Goal: Task Accomplishment & Management: Manage account settings

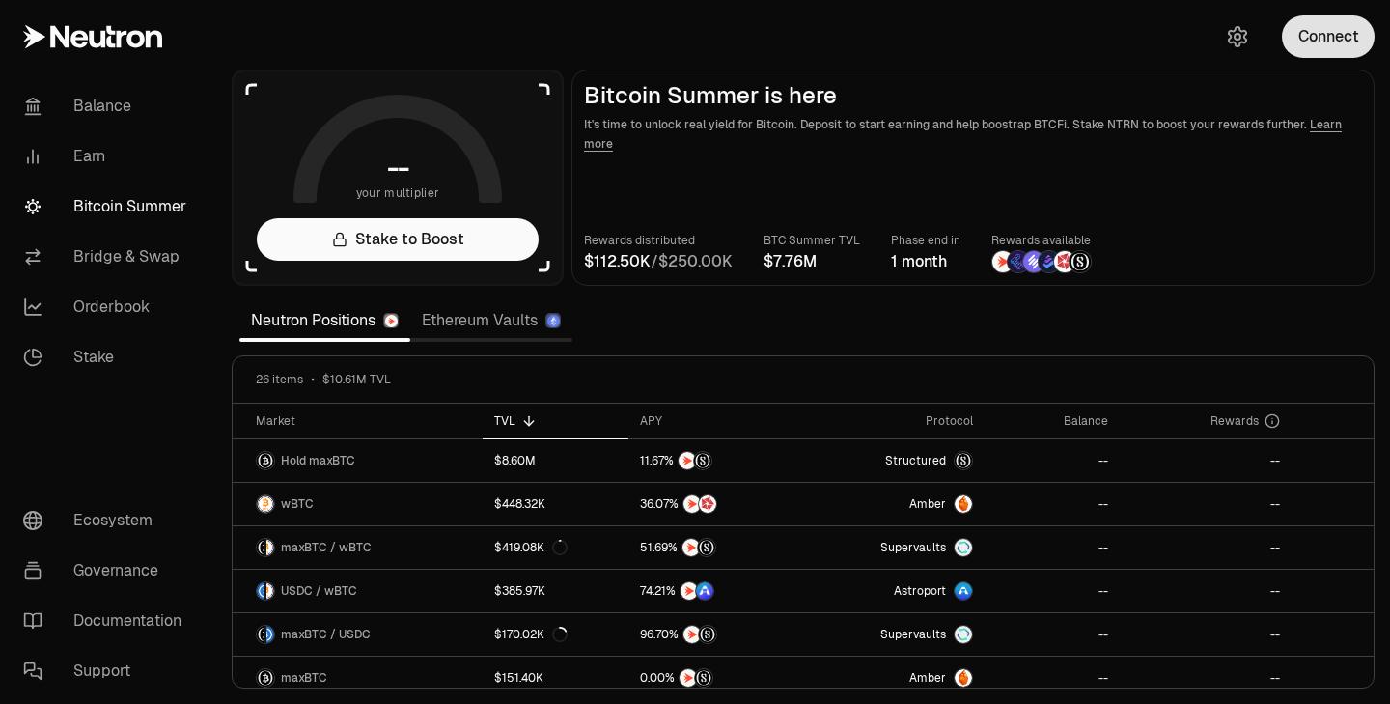
click at [1330, 55] on button "Connect" at bounding box center [1328, 36] width 93 height 42
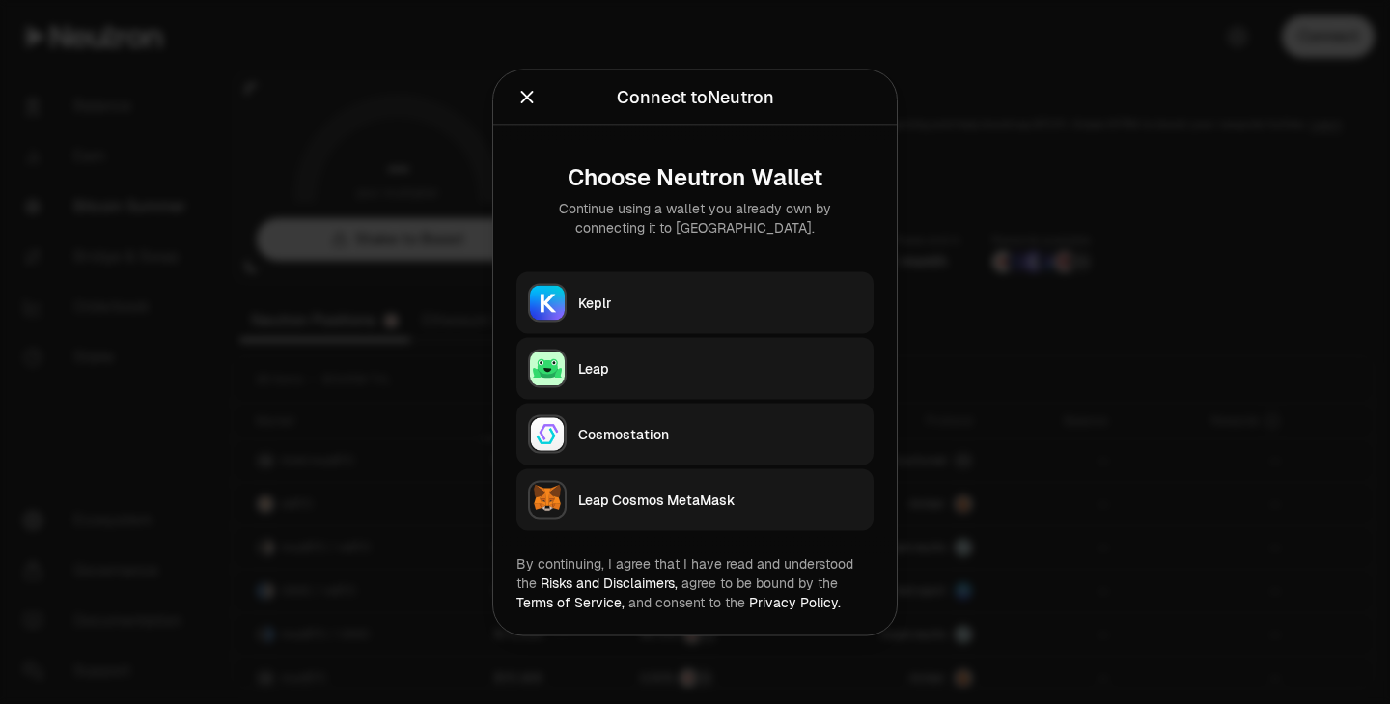
click at [658, 284] on button "Keplr" at bounding box center [694, 302] width 357 height 62
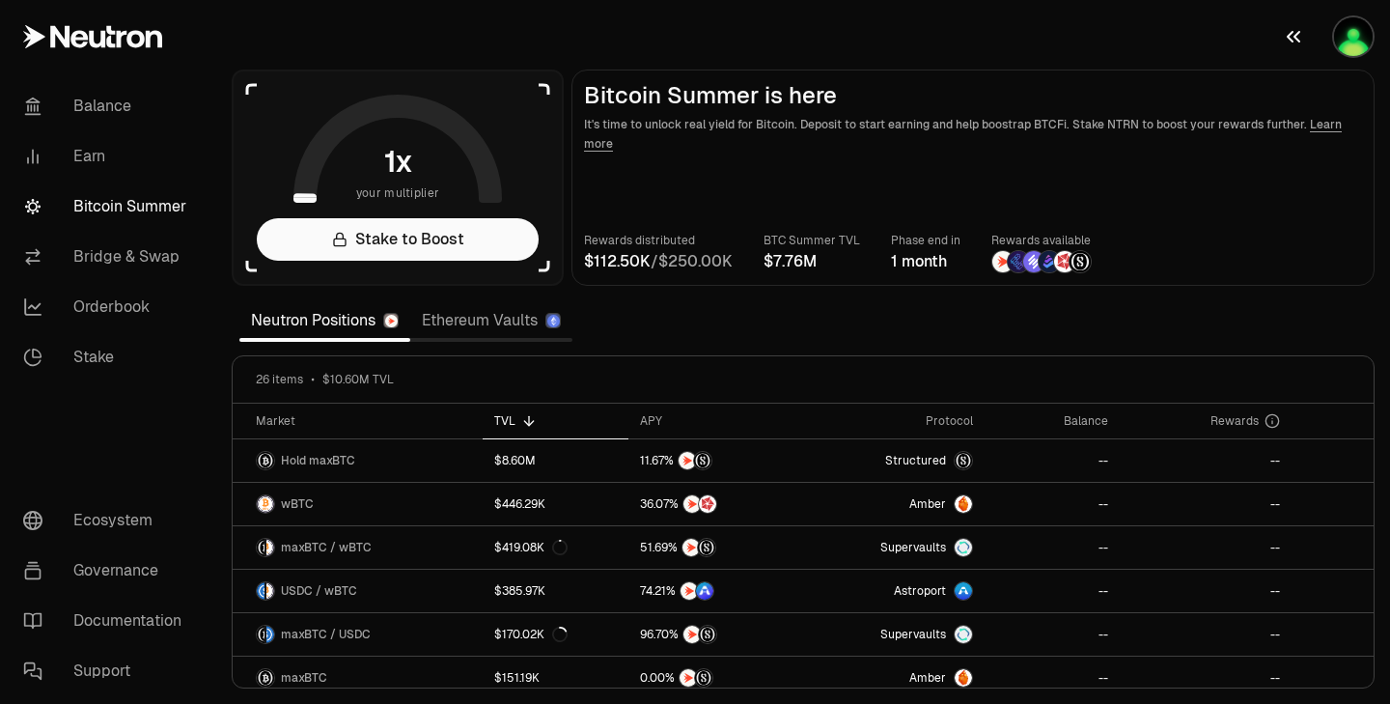
click at [1348, 36] on img "button" at bounding box center [1353, 36] width 39 height 39
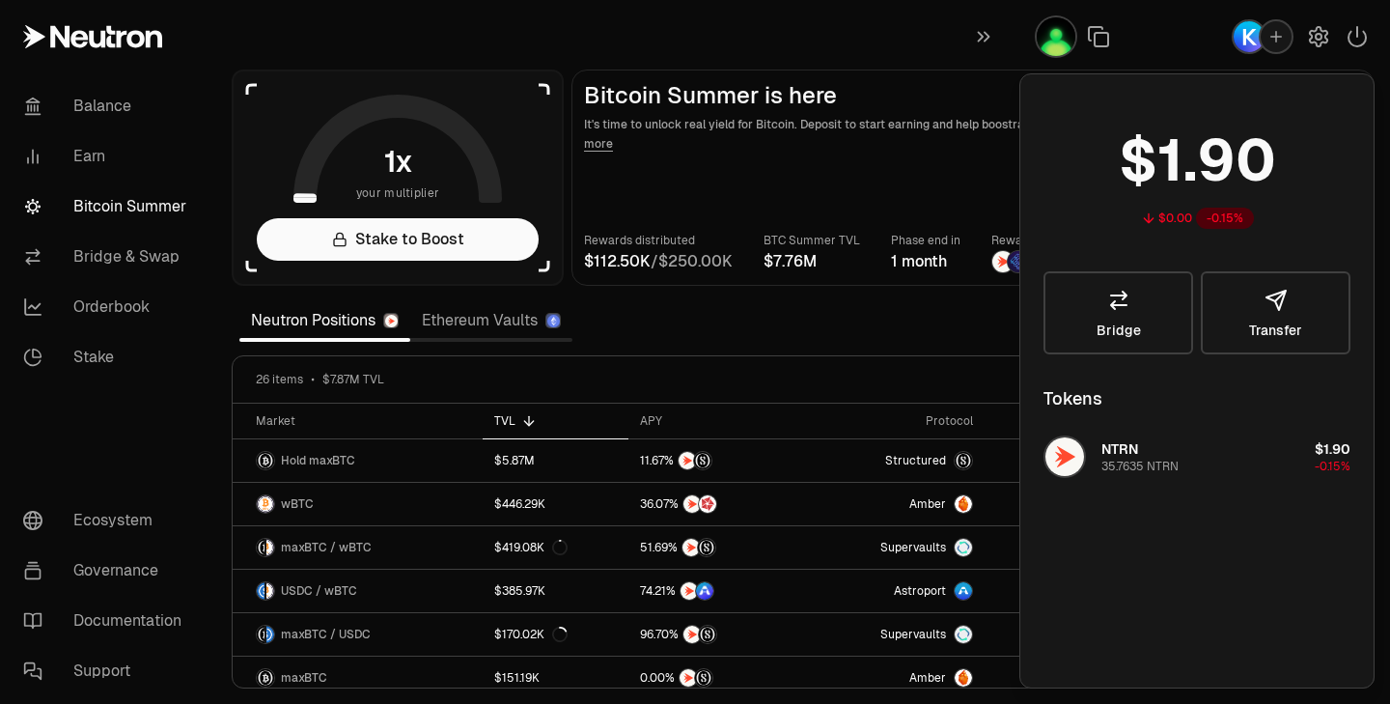
click at [1348, 36] on icon "button" at bounding box center [1356, 36] width 17 height 19
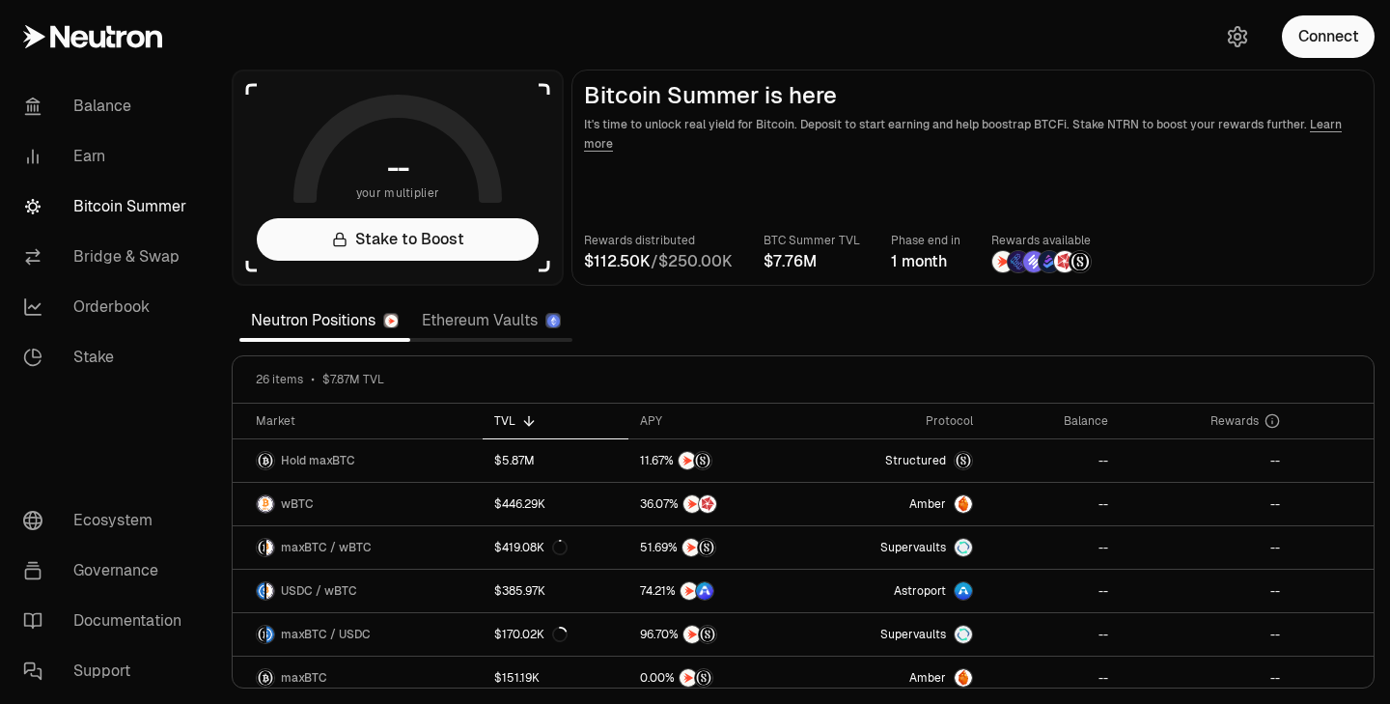
click at [1348, 36] on button "Connect" at bounding box center [1328, 36] width 93 height 42
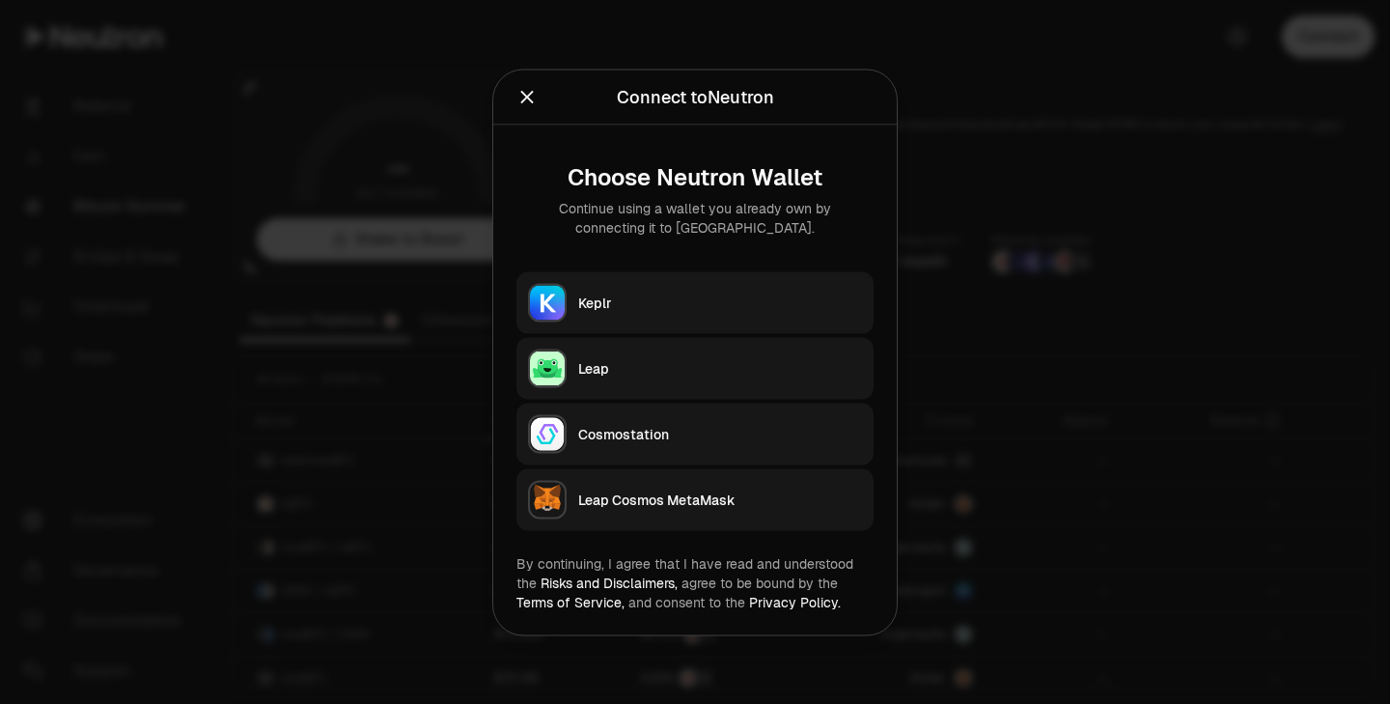
click at [705, 297] on div "Keplr" at bounding box center [720, 301] width 284 height 19
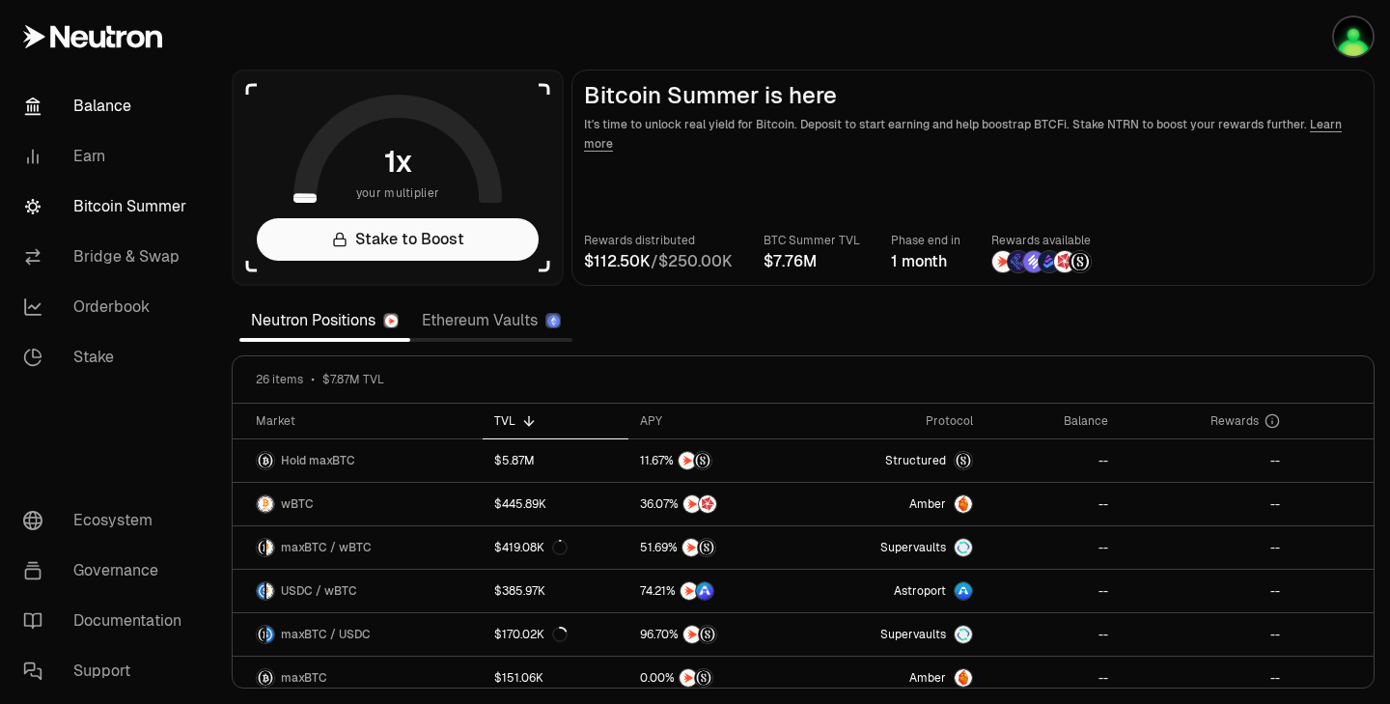
click at [49, 102] on link "Balance" at bounding box center [108, 106] width 201 height 50
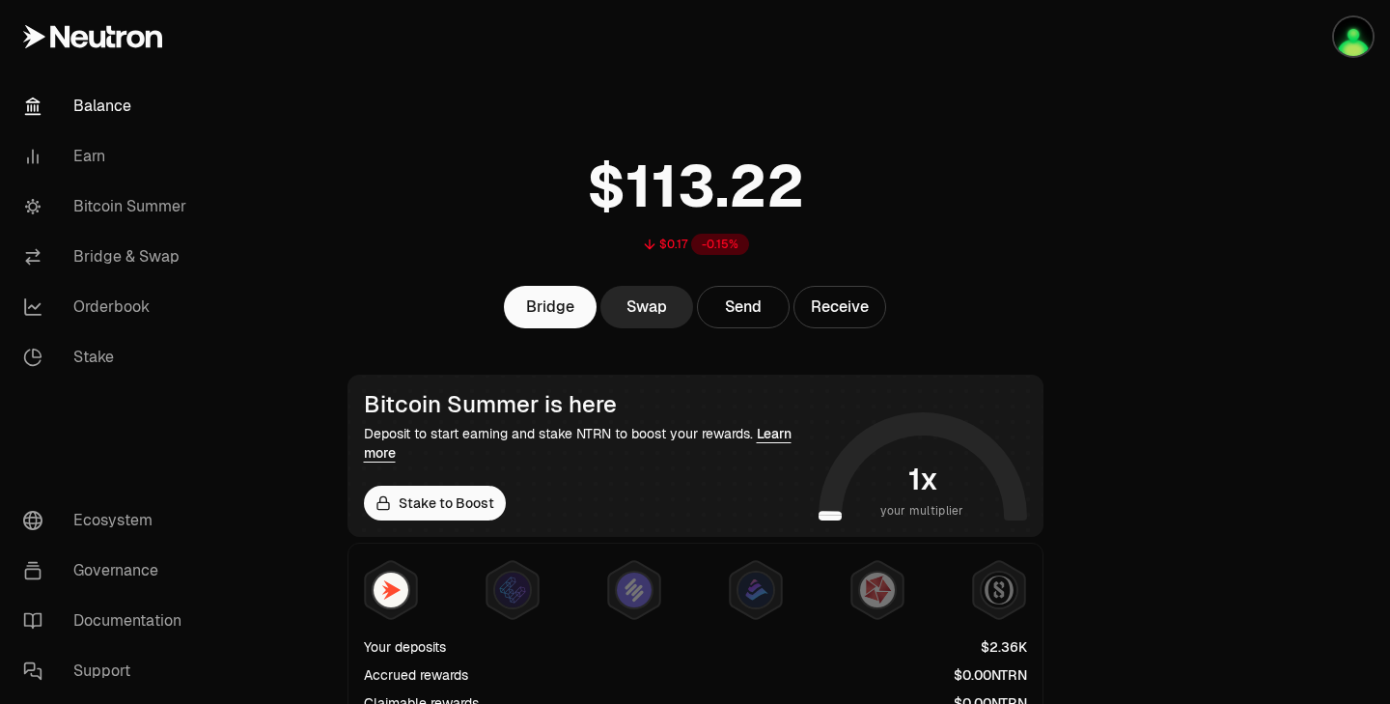
click at [132, 112] on link "Balance" at bounding box center [108, 106] width 201 height 50
click at [104, 156] on link "Earn" at bounding box center [108, 156] width 201 height 50
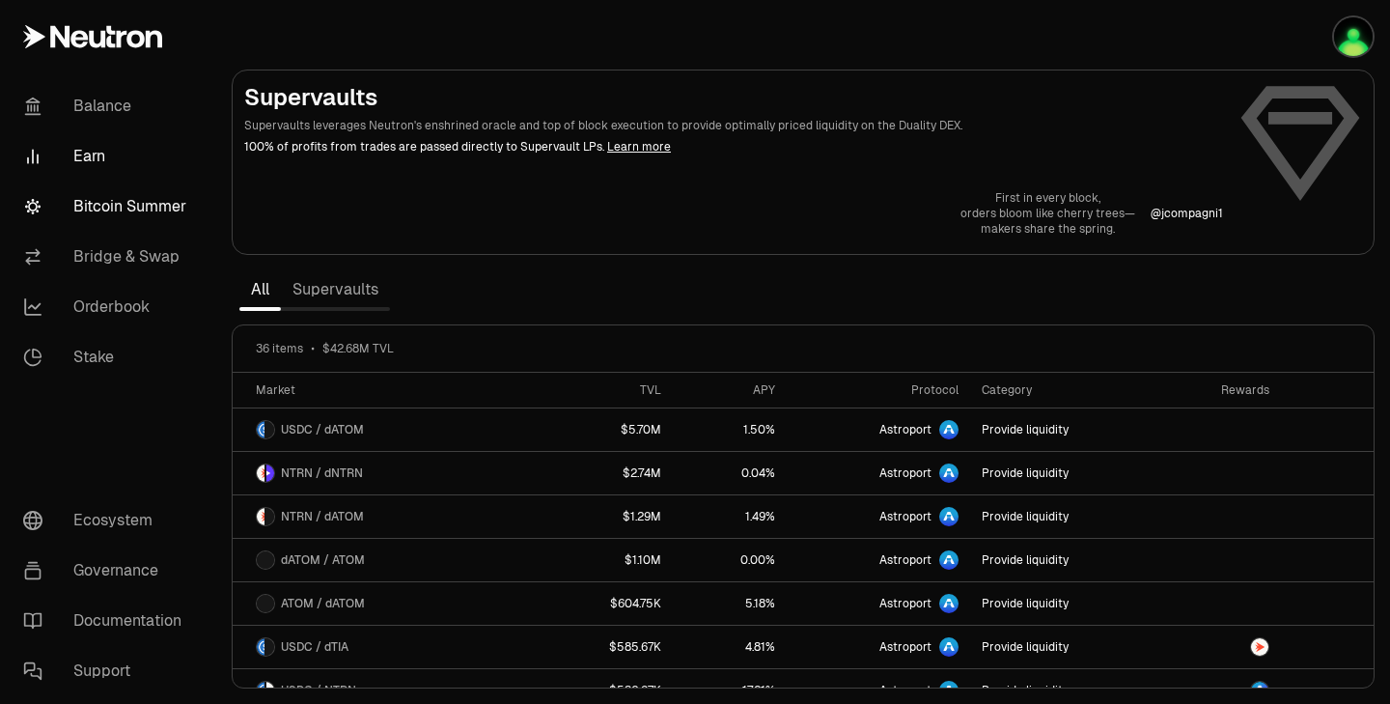
click at [132, 203] on link "Bitcoin Summer" at bounding box center [108, 206] width 201 height 50
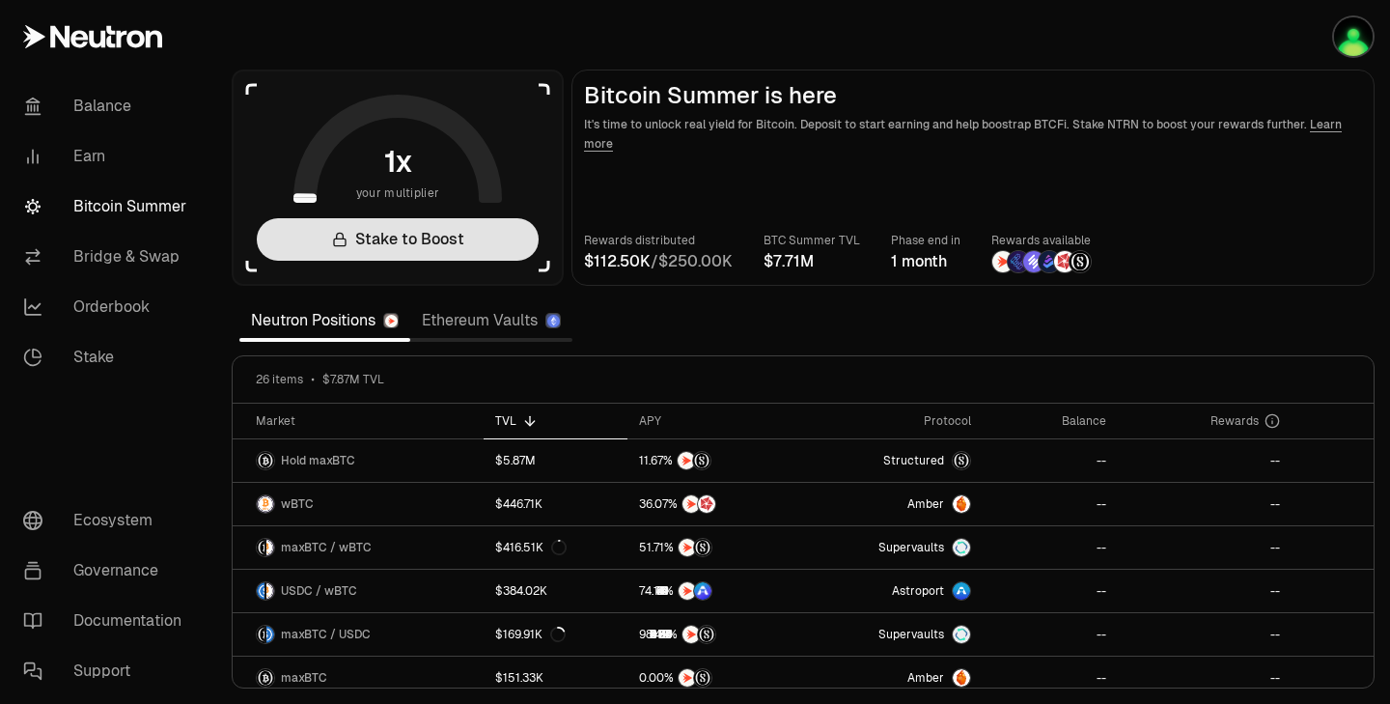
click at [421, 255] on link "Stake to Boost" at bounding box center [398, 239] width 282 height 42
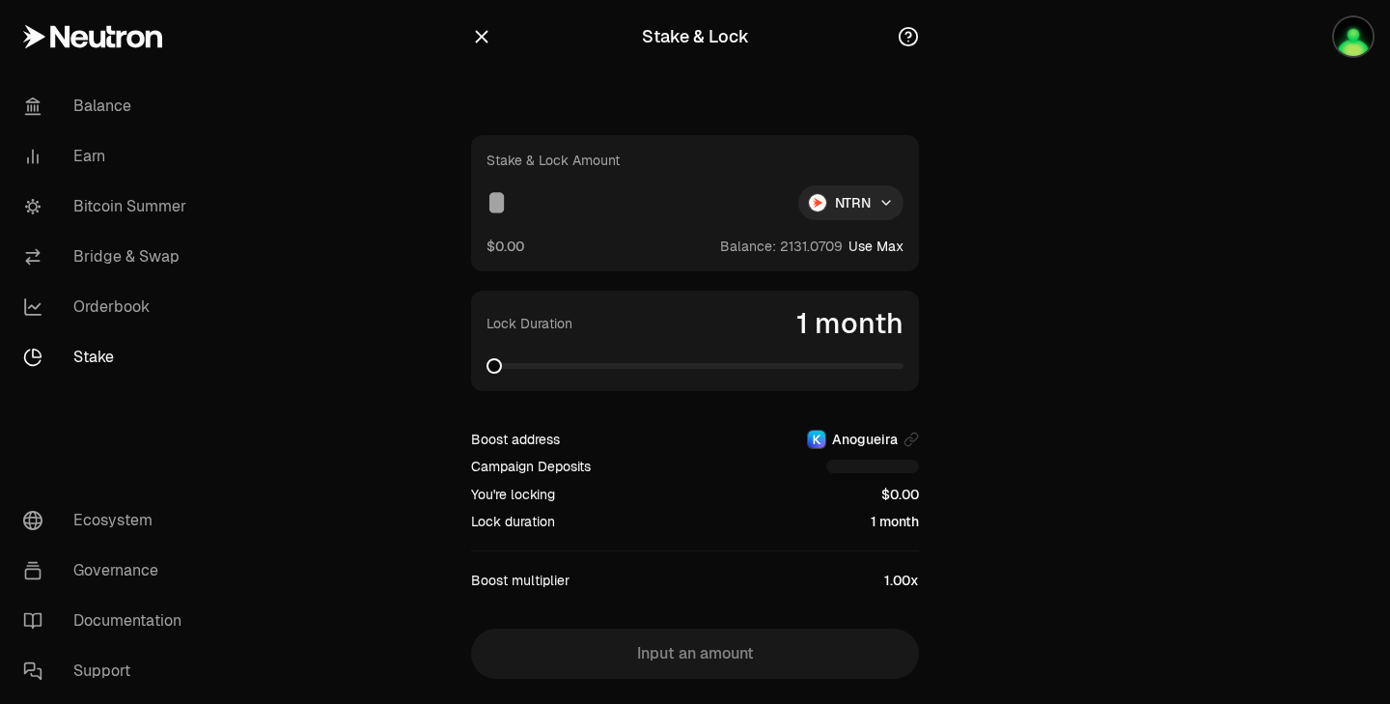
click at [879, 245] on button "Use Max" at bounding box center [875, 245] width 55 height 19
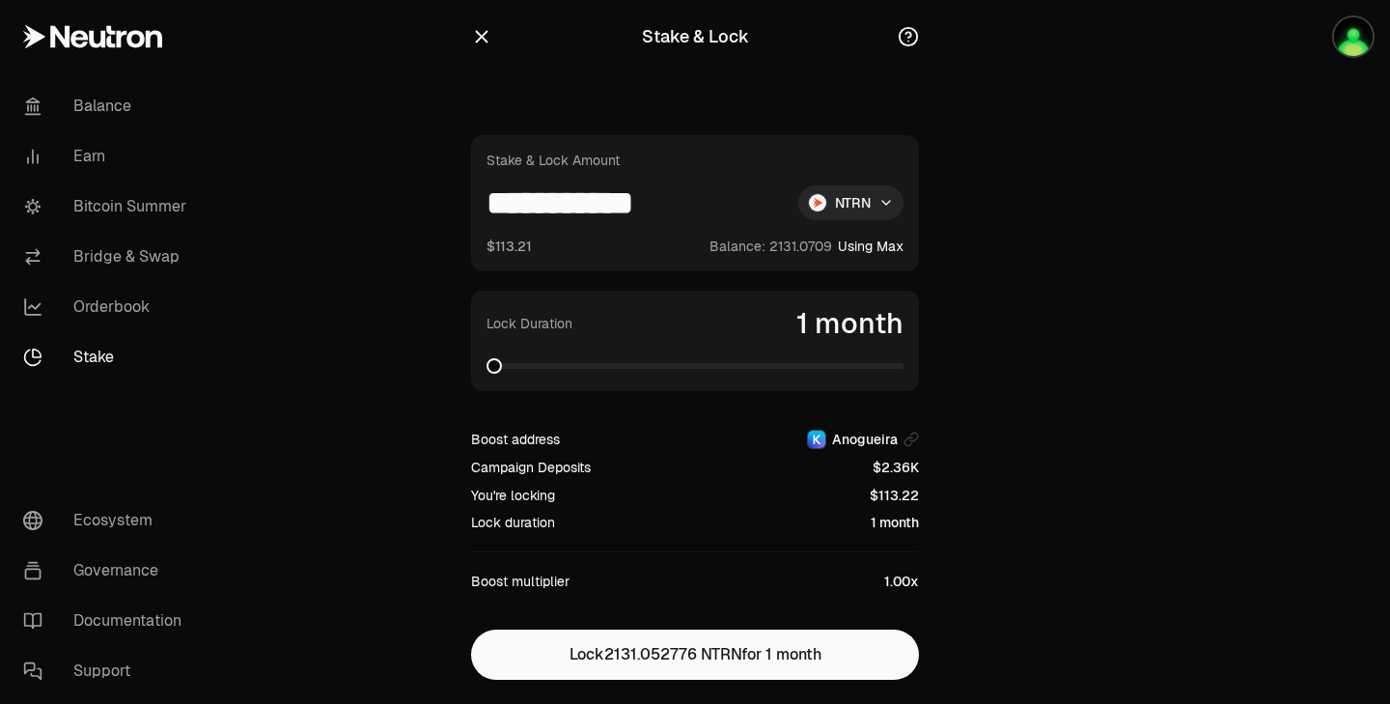
drag, startPoint x: 544, startPoint y: 200, endPoint x: 721, endPoint y: 213, distance: 177.2
click at [721, 213] on input "**********" at bounding box center [634, 202] width 296 height 35
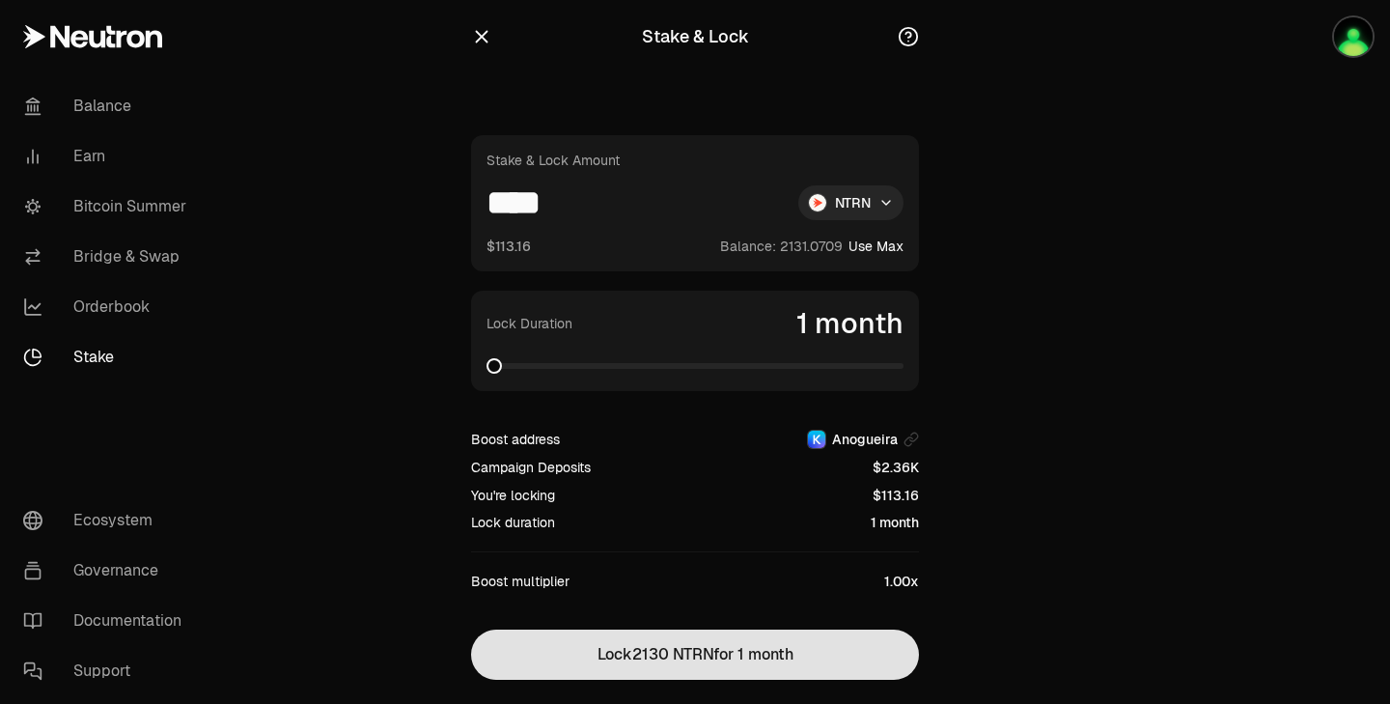
type input "****"
click at [721, 659] on button "Lock 2130 NTRN for 1 month" at bounding box center [695, 654] width 448 height 50
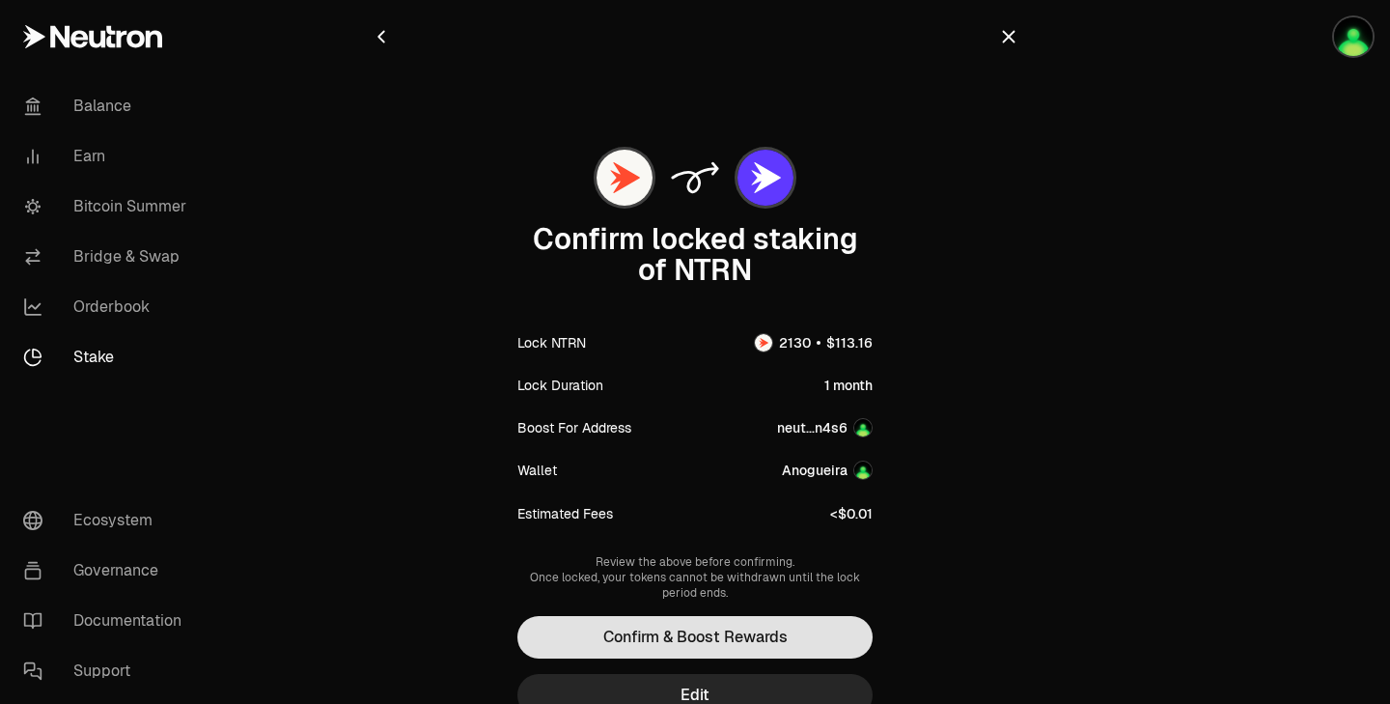
click at [716, 625] on button "Confirm & Boost Rewards" at bounding box center [694, 637] width 355 height 42
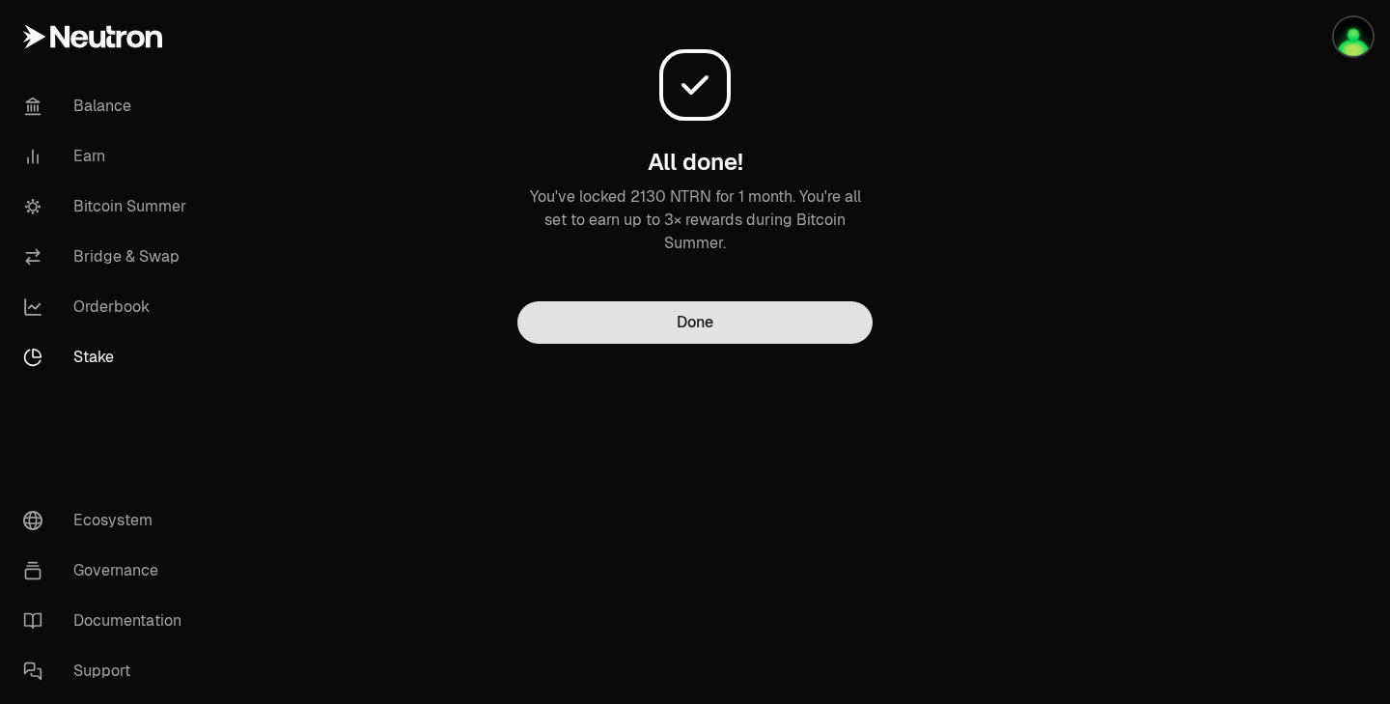
click at [682, 320] on button "Done" at bounding box center [694, 322] width 355 height 42
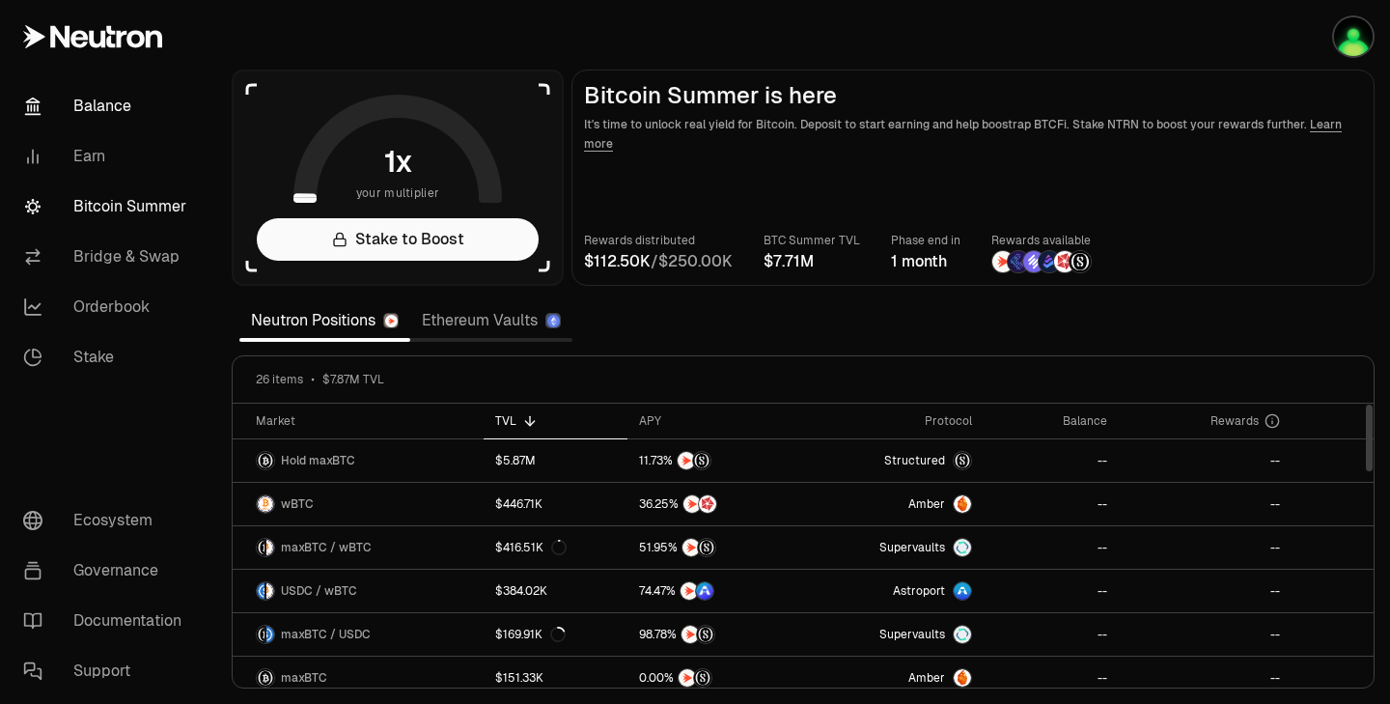
click at [117, 103] on link "Balance" at bounding box center [108, 106] width 201 height 50
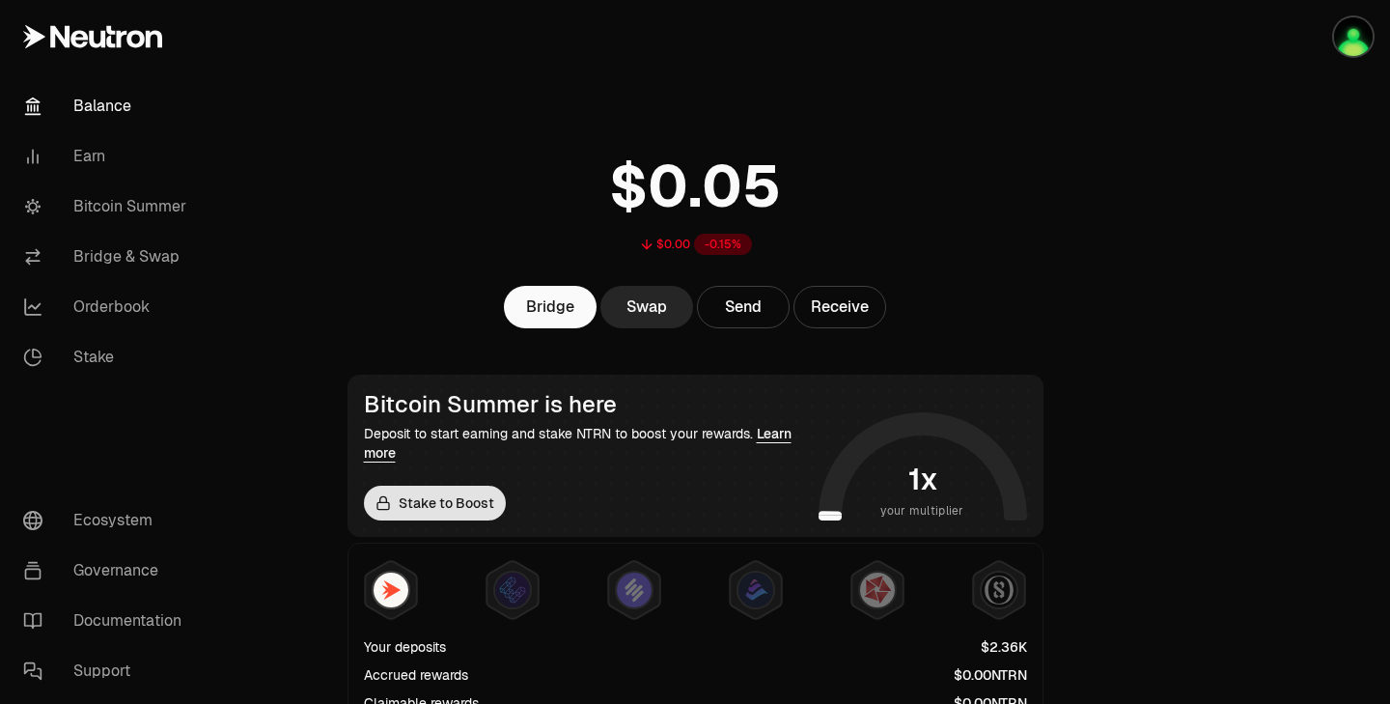
click at [489, 513] on link "Stake to Boost" at bounding box center [435, 503] width 142 height 35
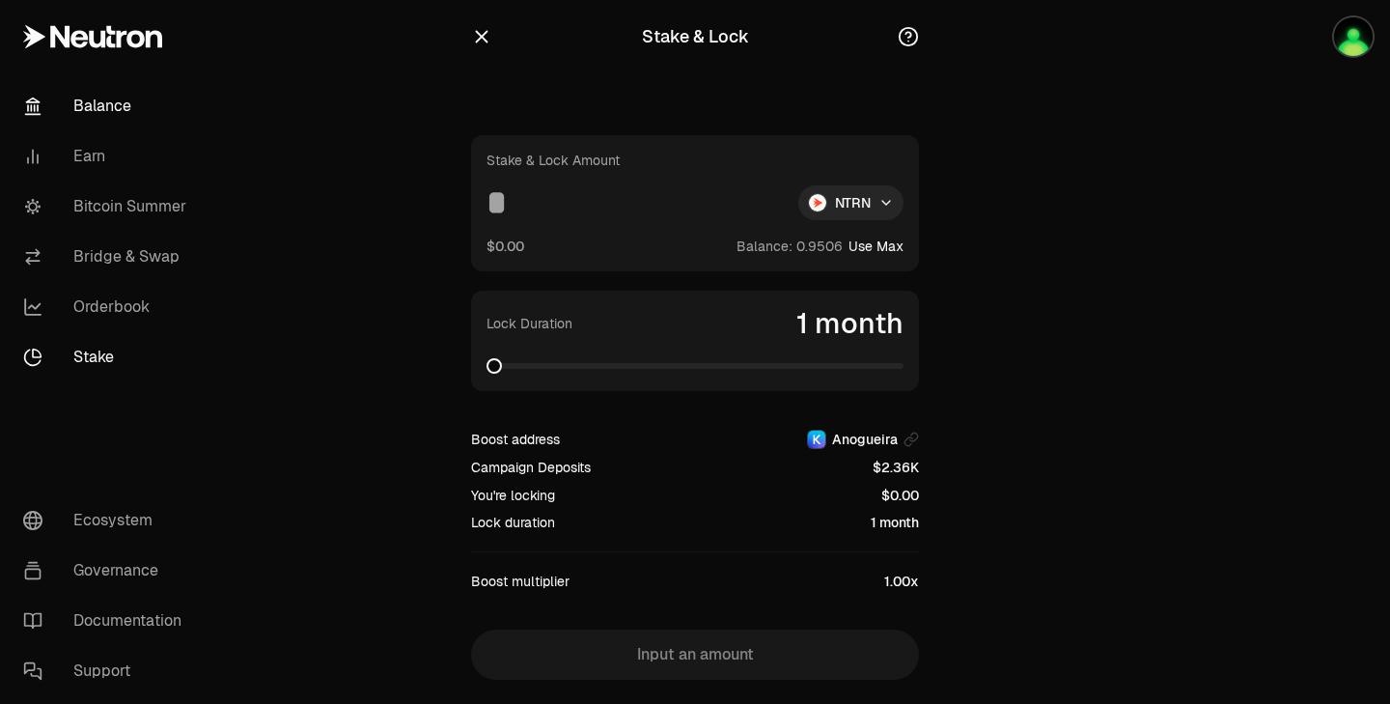
click at [99, 106] on link "Balance" at bounding box center [108, 106] width 201 height 50
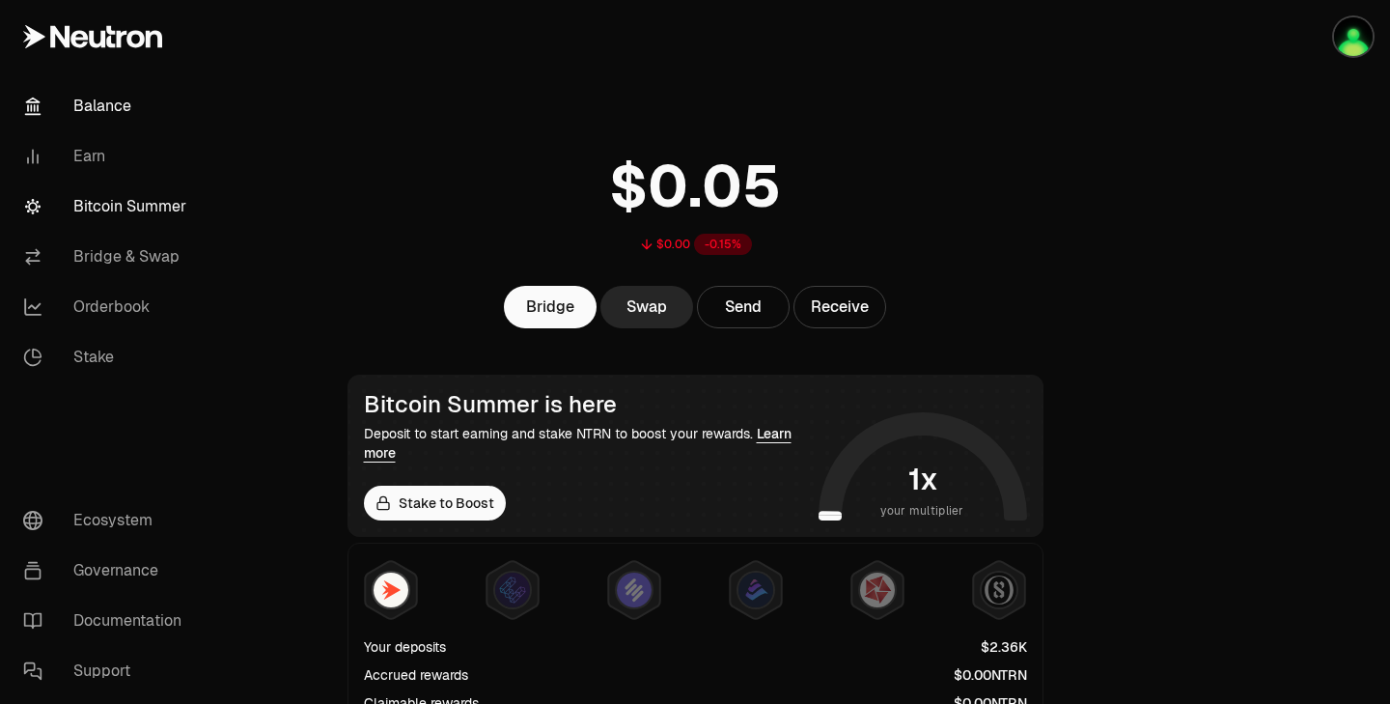
click at [160, 193] on link "Bitcoin Summer" at bounding box center [108, 206] width 201 height 50
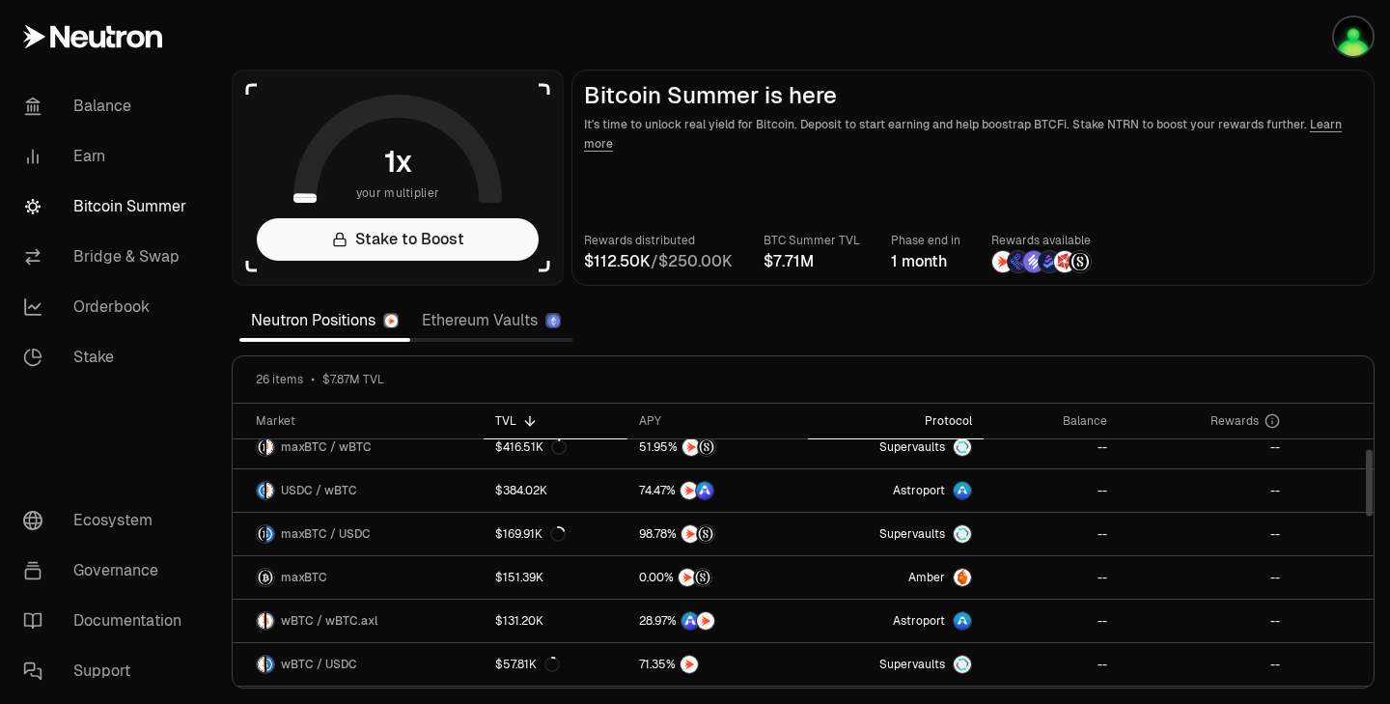
scroll to position [260, 0]
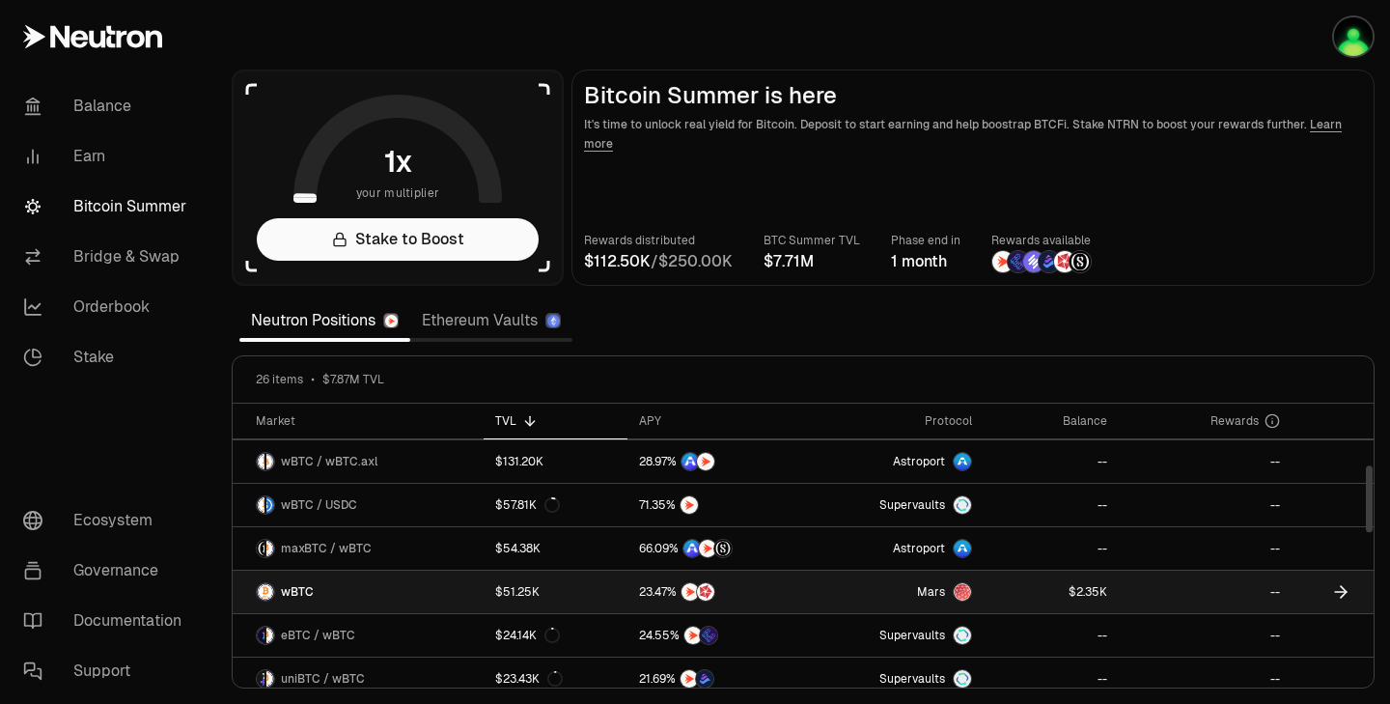
click at [1050, 596] on link at bounding box center [1051, 591] width 135 height 42
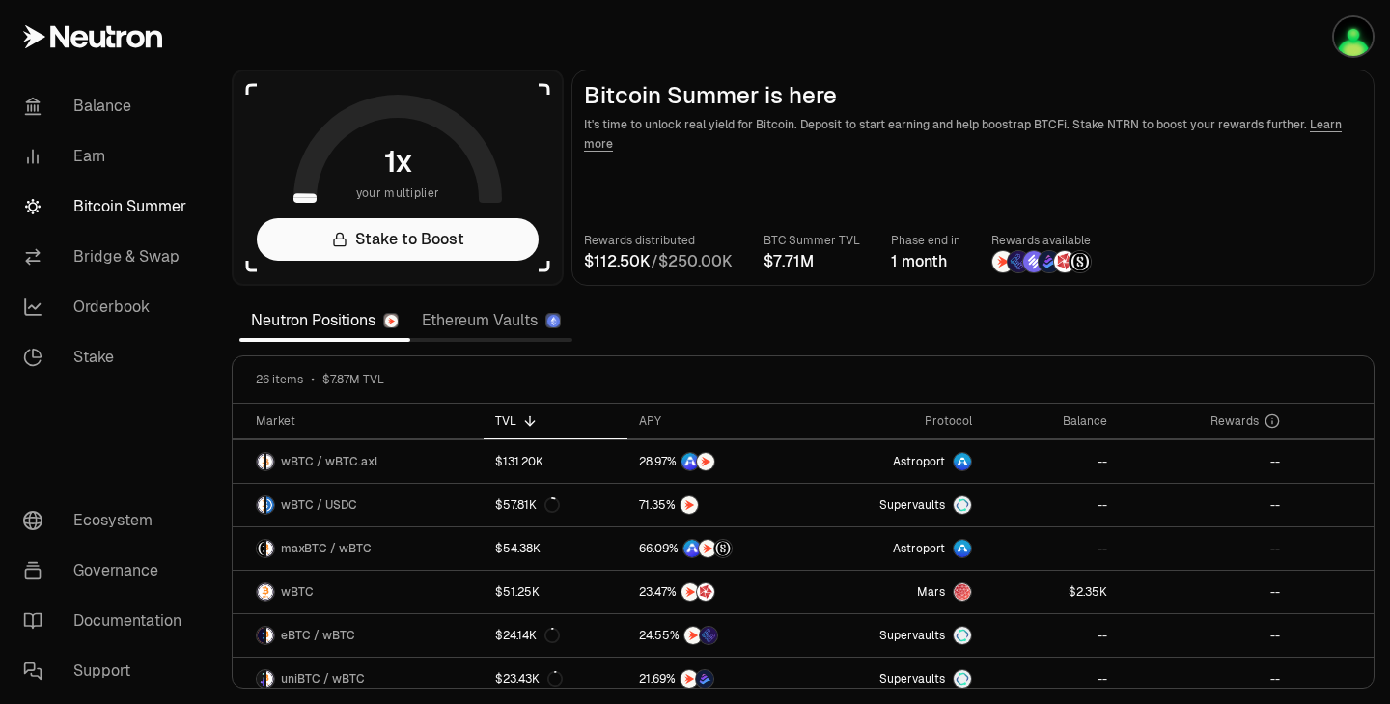
click at [542, 264] on icon at bounding box center [545, 267] width 12 height 12
click at [124, 102] on link "Balance" at bounding box center [108, 106] width 201 height 50
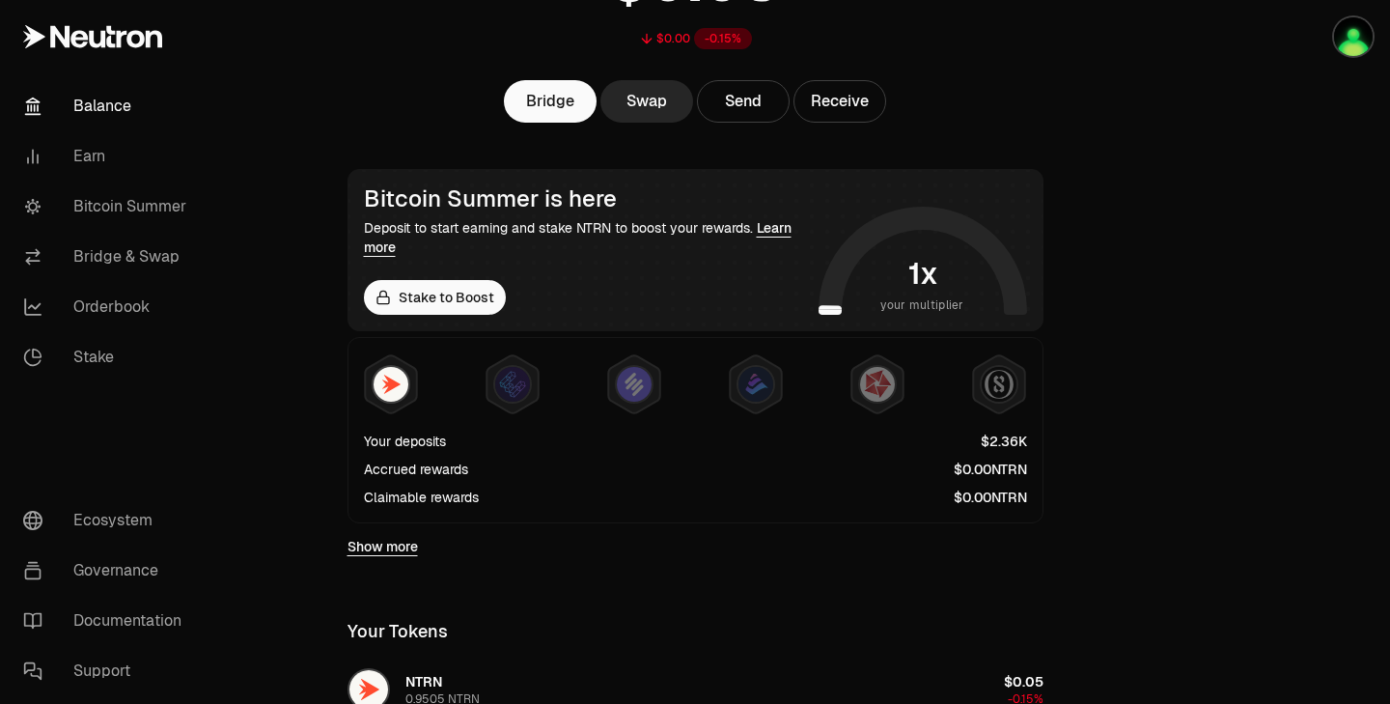
scroll to position [209, 0]
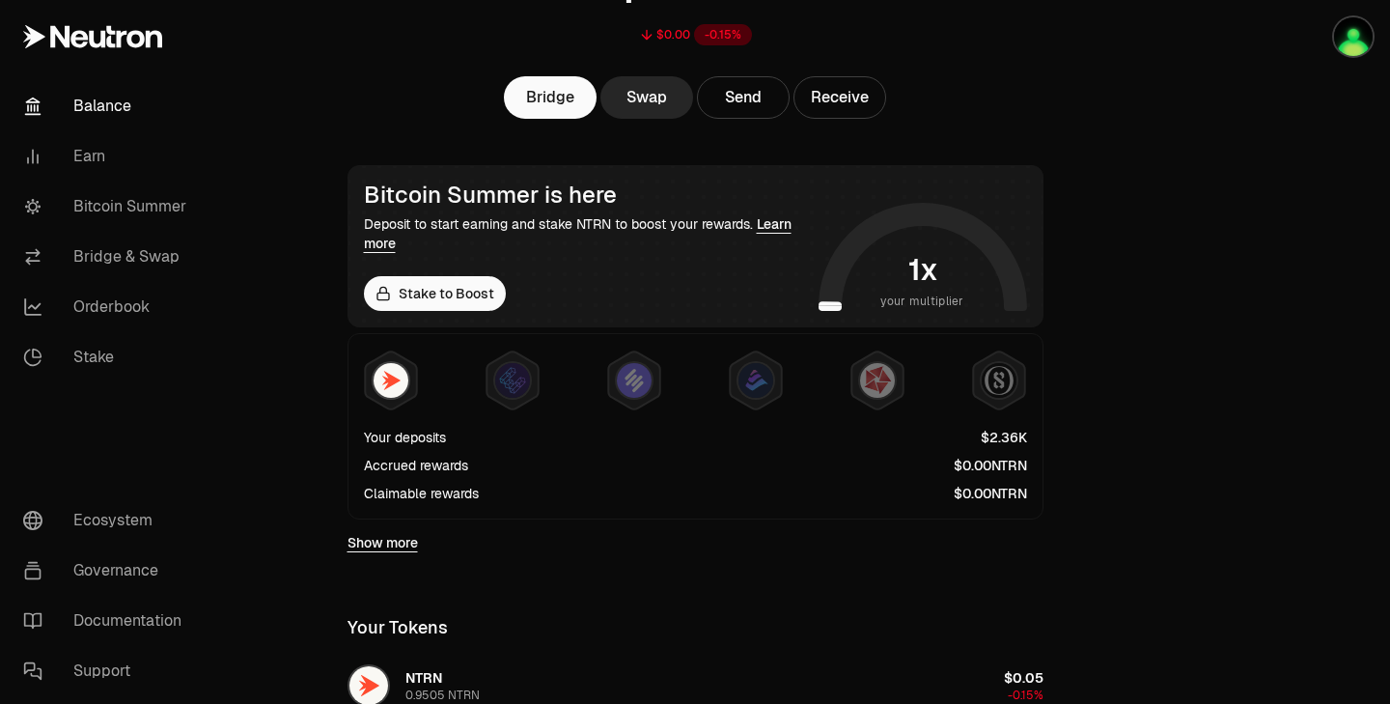
click at [405, 548] on link "Show more" at bounding box center [382, 542] width 70 height 19
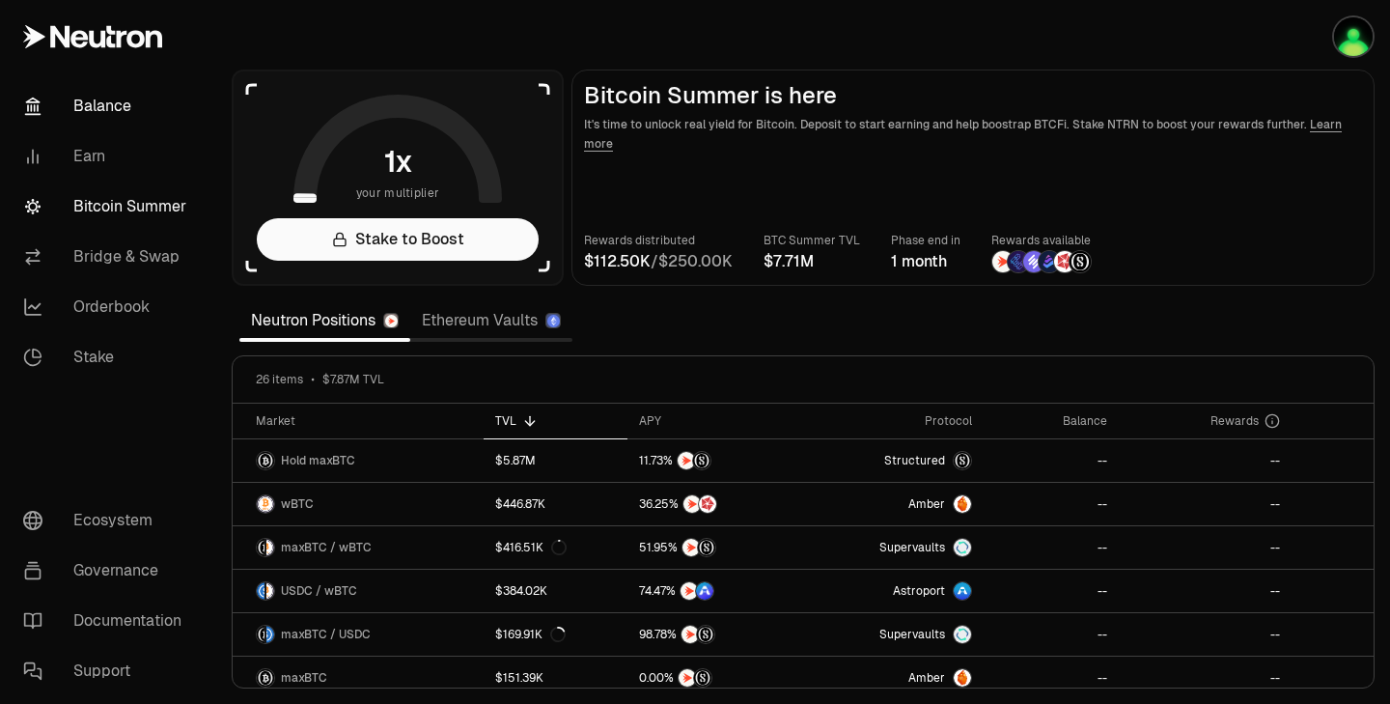
click at [99, 103] on link "Balance" at bounding box center [108, 106] width 201 height 50
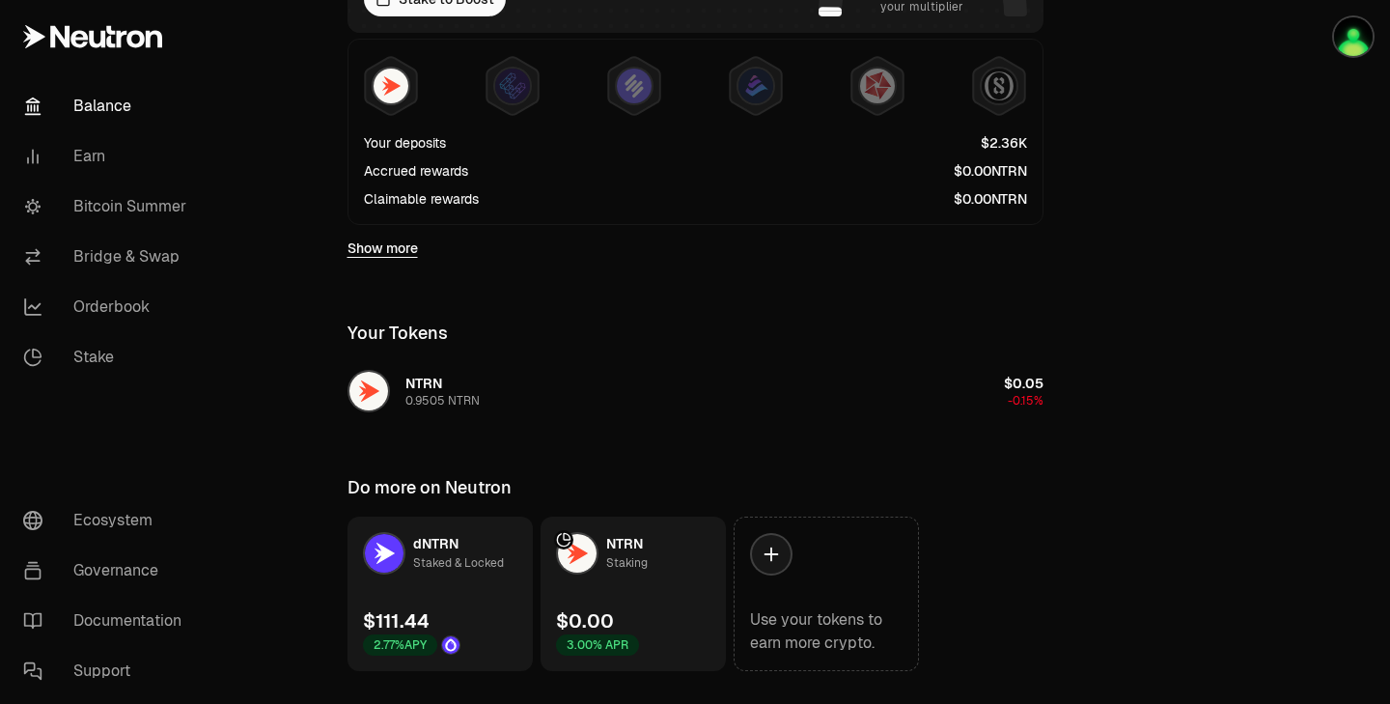
scroll to position [548, 0]
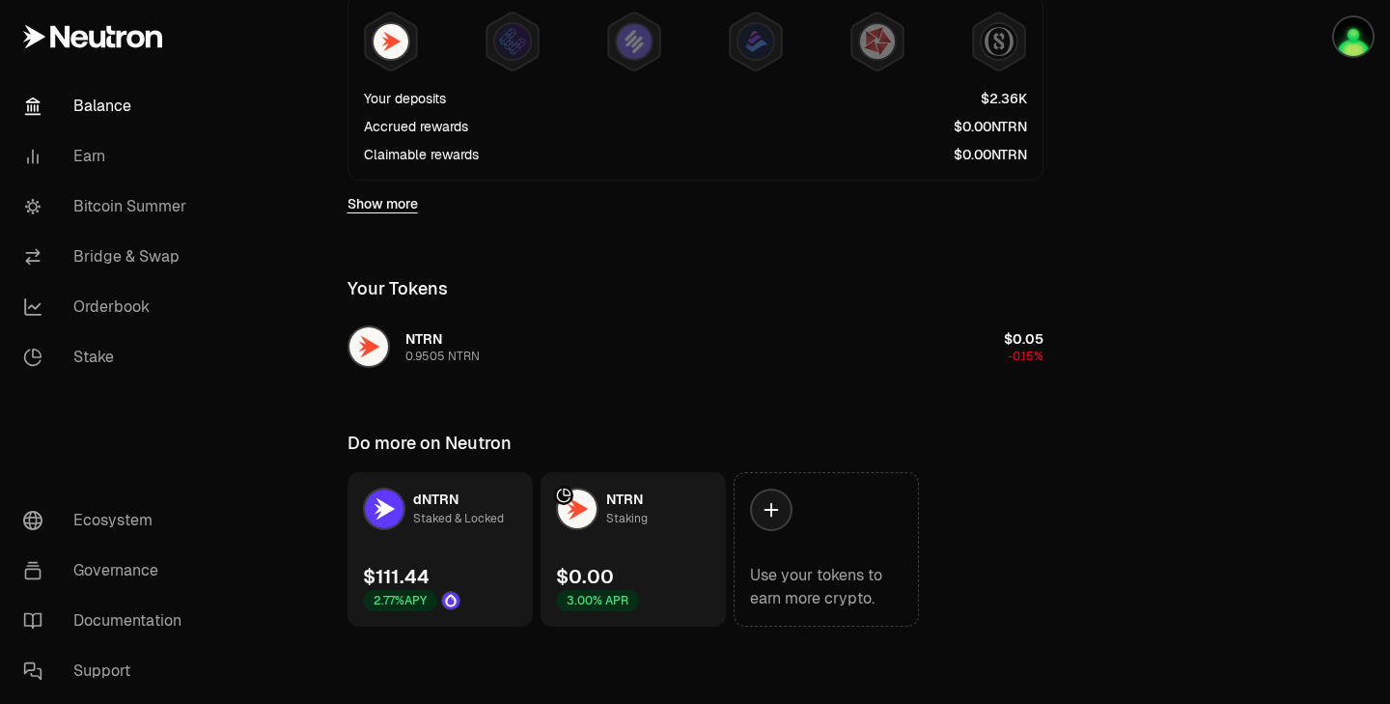
click at [461, 554] on link "dNTRN Staked & Locked $111.44 2.77% APY" at bounding box center [439, 549] width 185 height 154
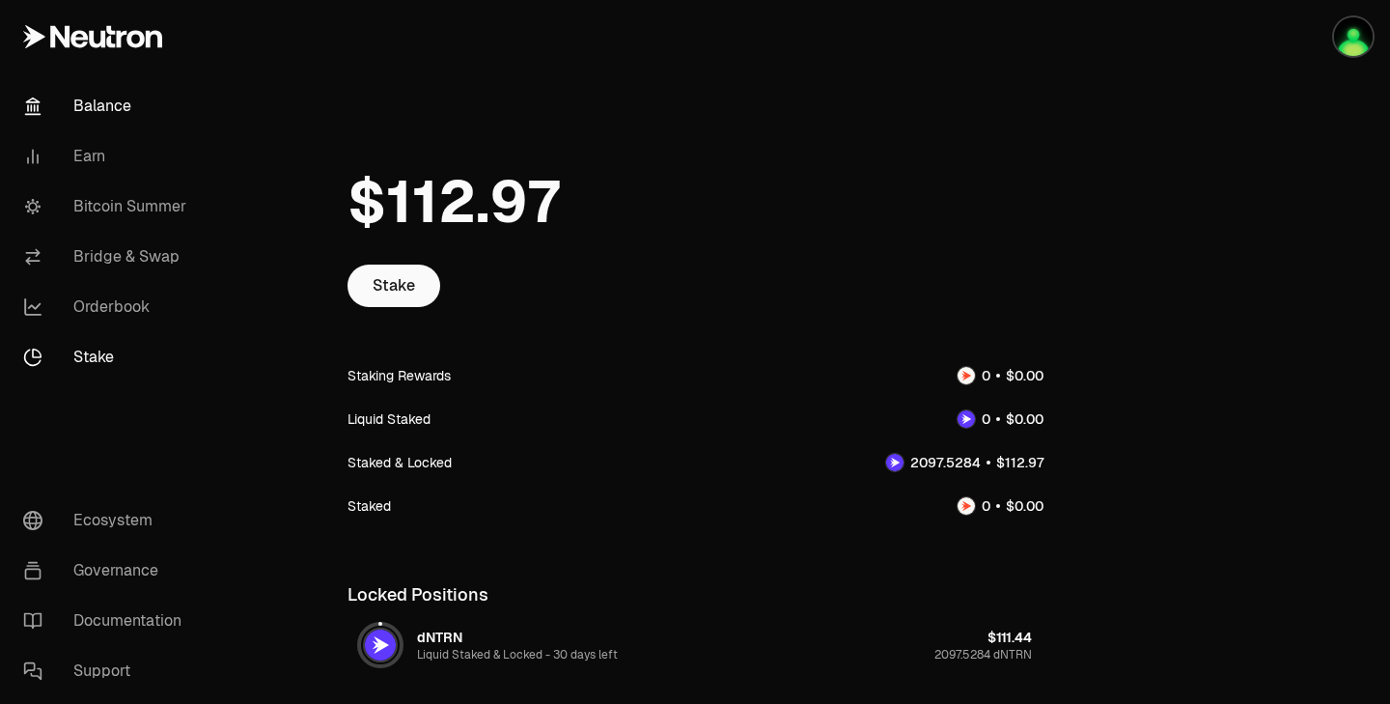
click at [101, 102] on link "Balance" at bounding box center [108, 106] width 201 height 50
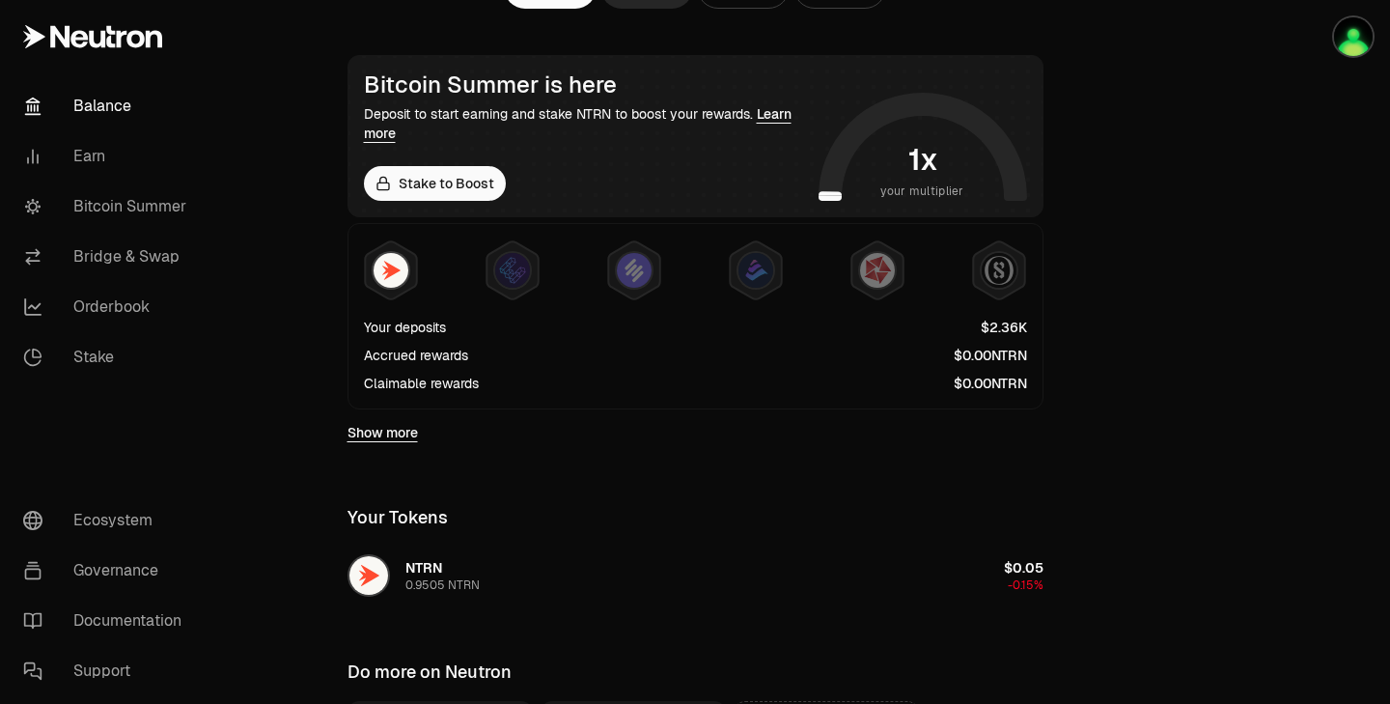
scroll to position [334, 0]
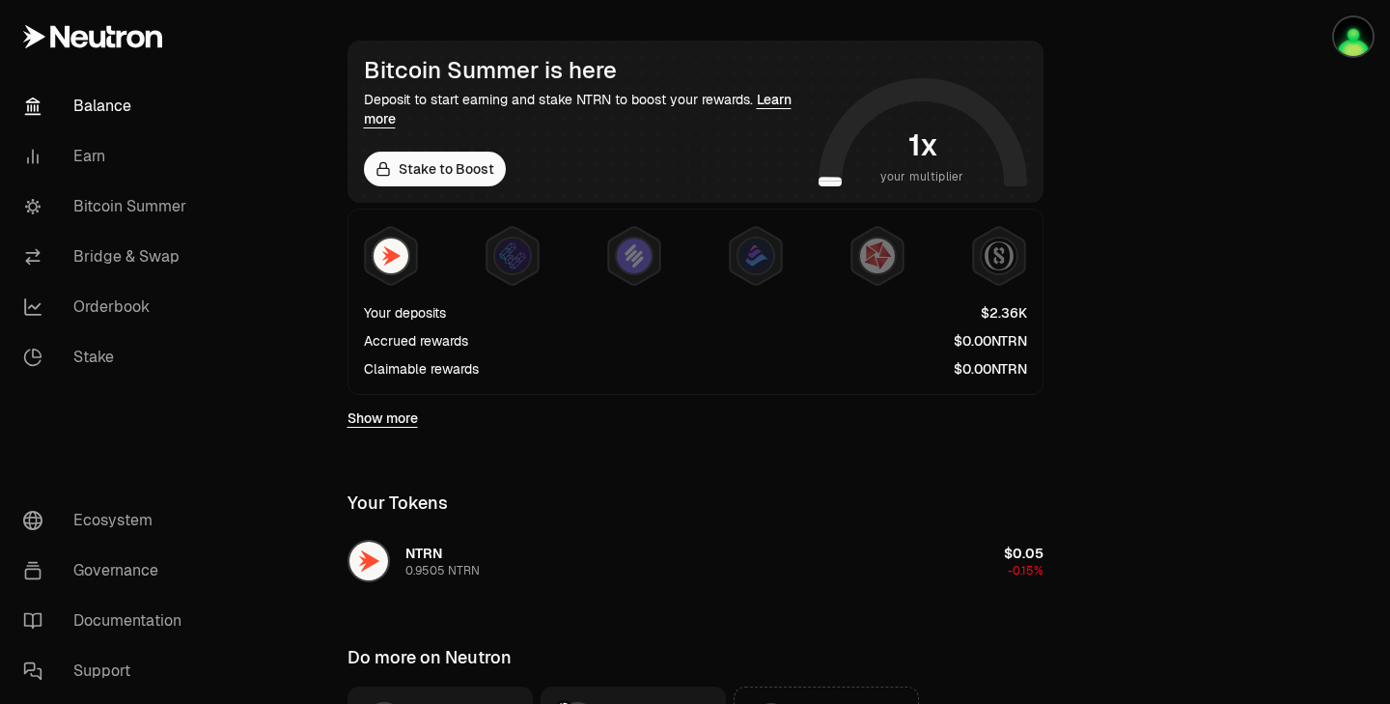
click at [405, 417] on link "Show more" at bounding box center [382, 417] width 70 height 19
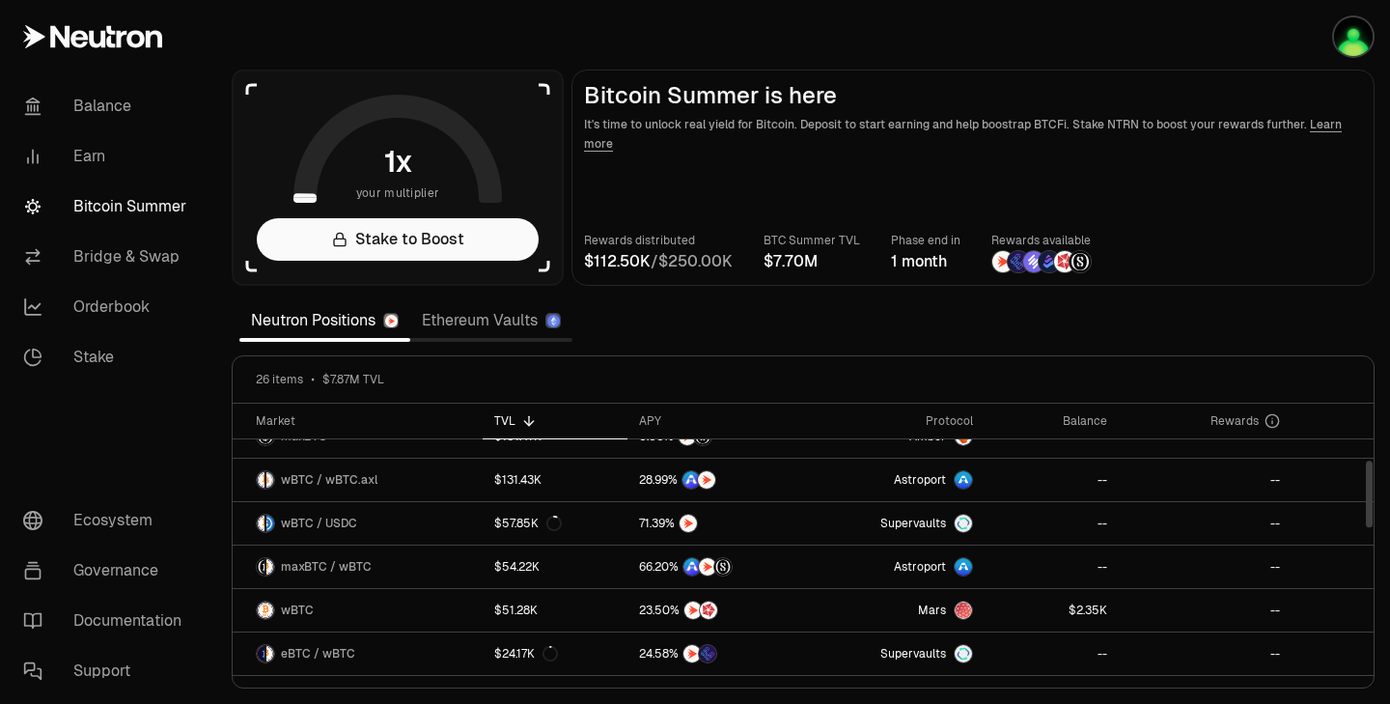
scroll to position [234, 0]
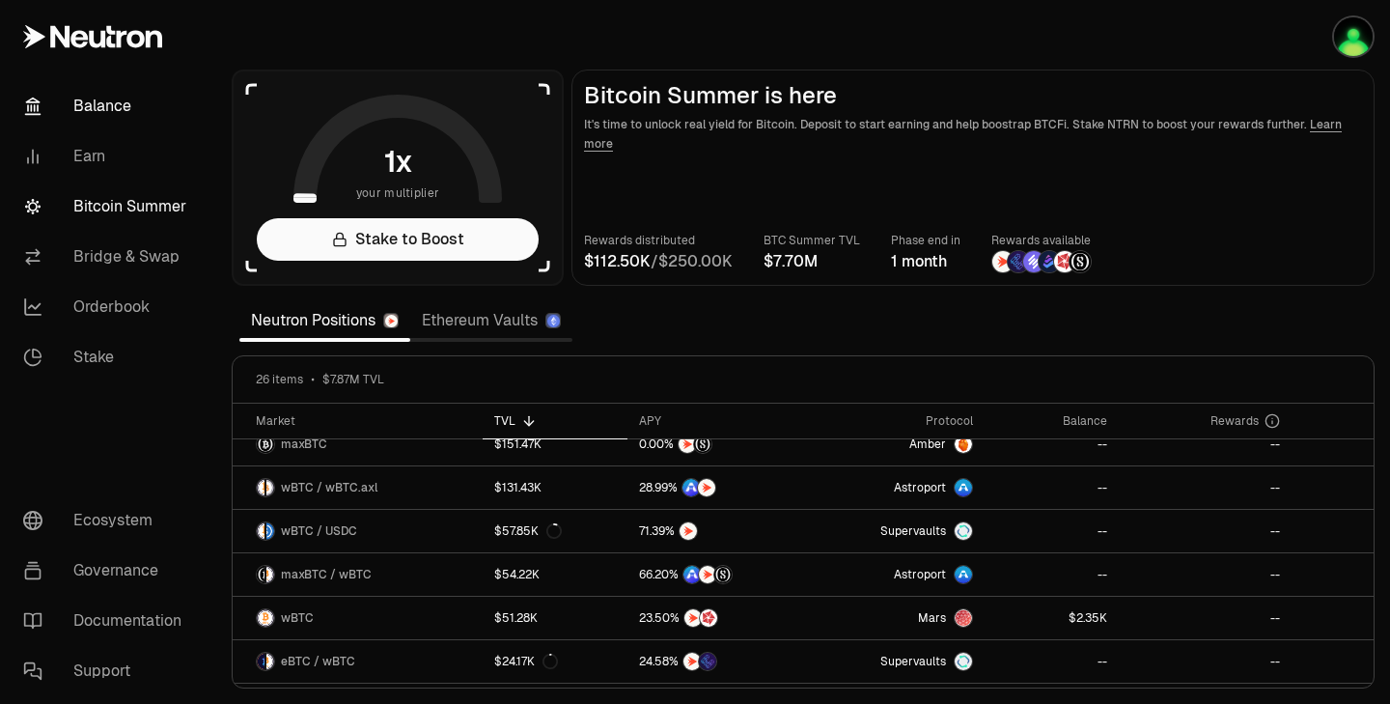
click at [136, 125] on link "Balance" at bounding box center [108, 106] width 201 height 50
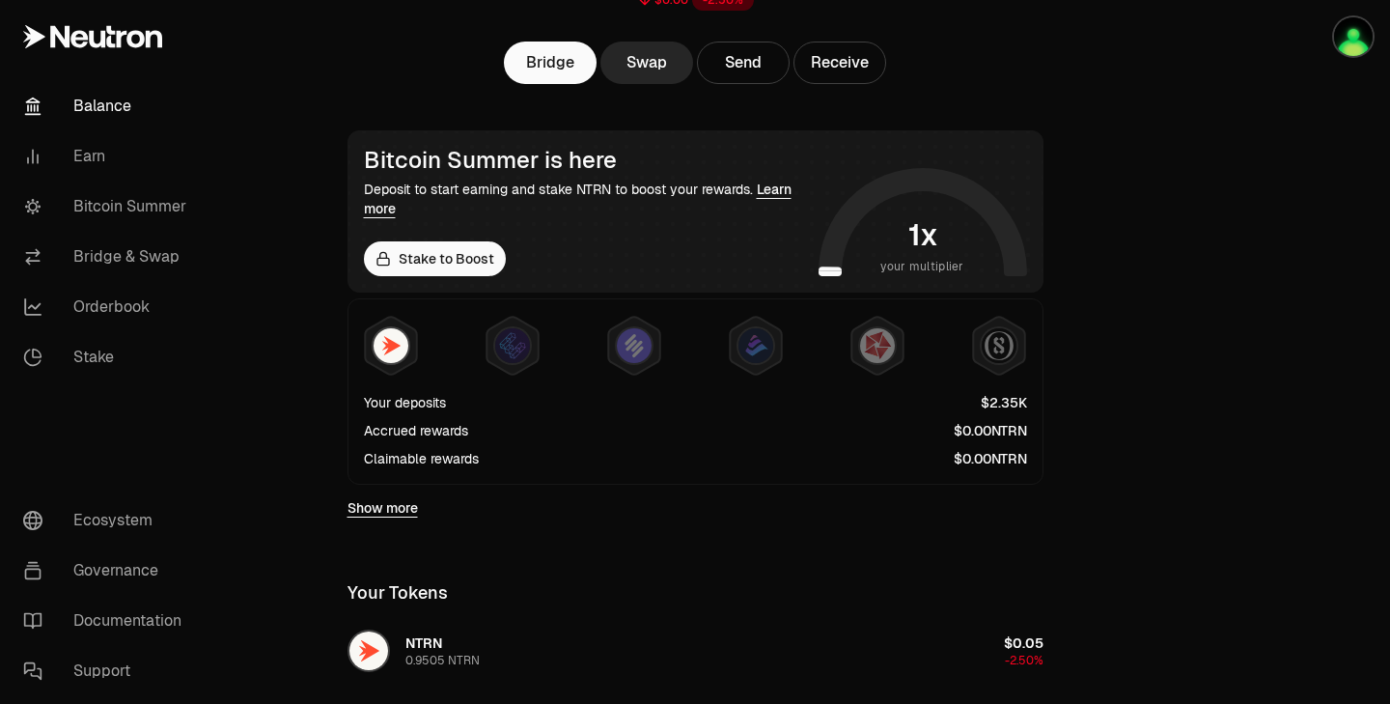
scroll to position [266, 0]
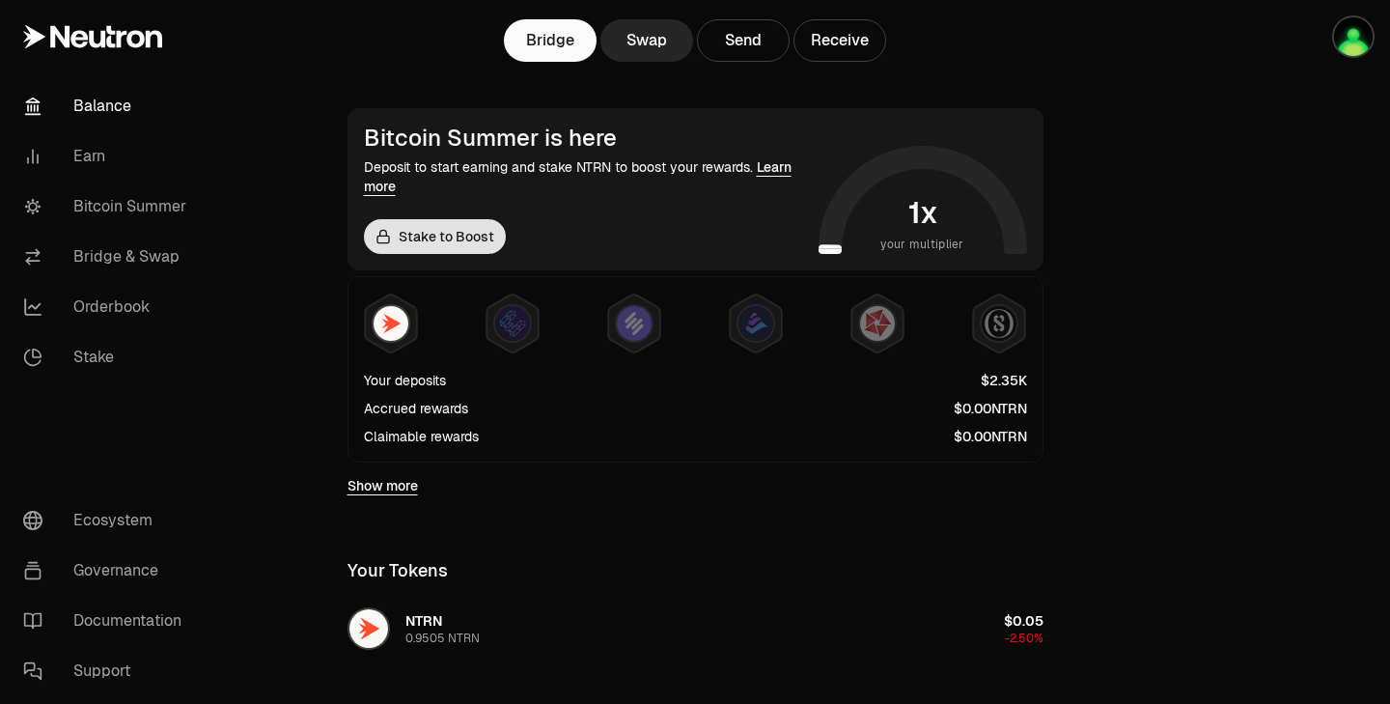
click at [477, 231] on link "Stake to Boost" at bounding box center [435, 236] width 142 height 35
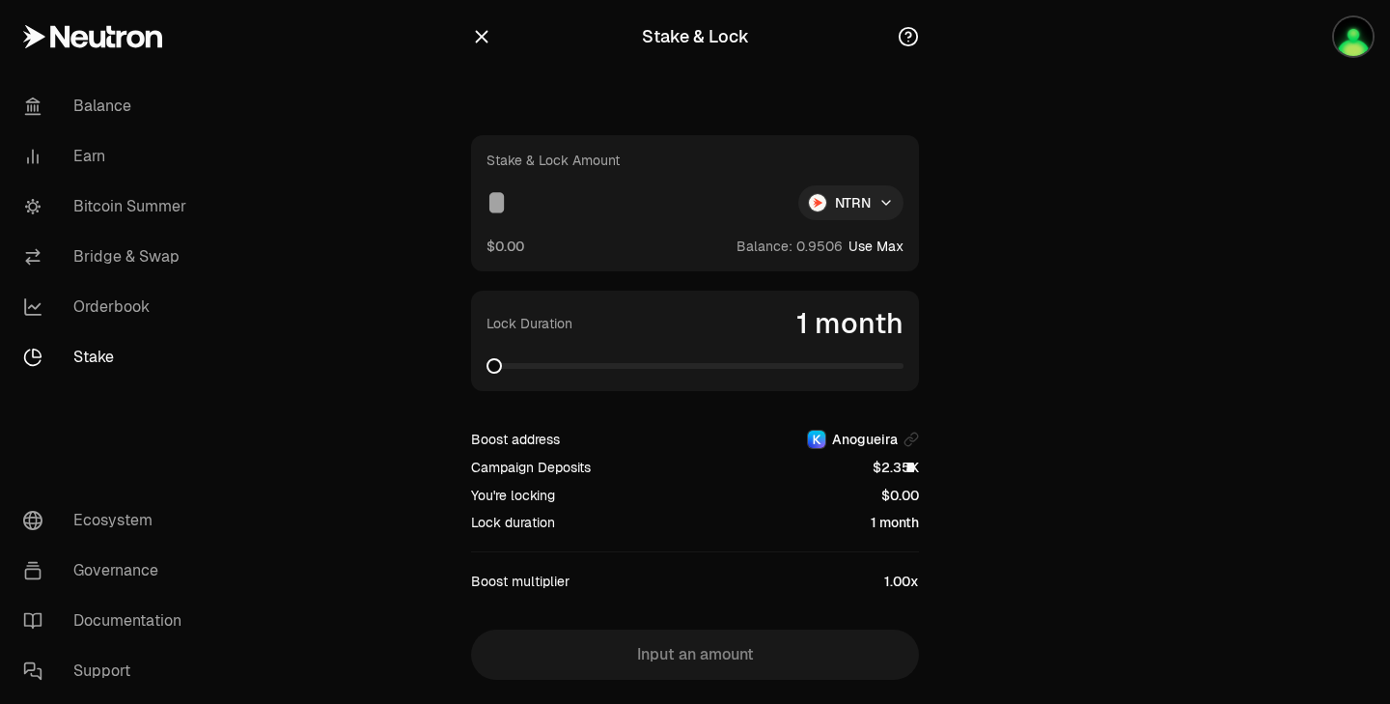
click at [869, 212] on html "Balance Earn Bitcoin Summer Bridge & Swap Orderbook Stake Ecosystem Governance …" at bounding box center [695, 378] width 1390 height 757
click at [825, 284] on span "dNTRN" at bounding box center [815, 286] width 42 height 19
click at [870, 209] on html "Balance Earn Bitcoin Summer Bridge & Swap Orderbook Stake Ecosystem Governance …" at bounding box center [695, 378] width 1390 height 757
click at [824, 233] on div "NTRN" at bounding box center [847, 248] width 176 height 39
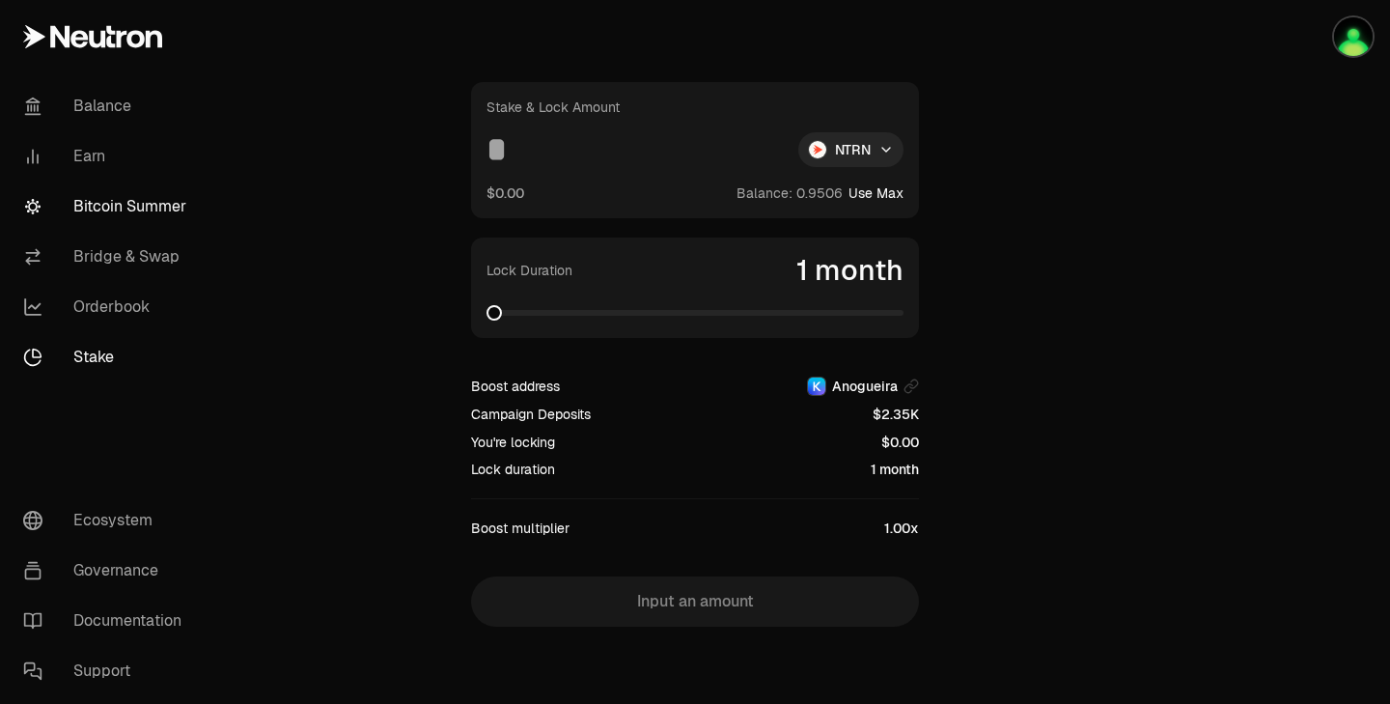
click at [142, 210] on link "Bitcoin Summer" at bounding box center [108, 206] width 201 height 50
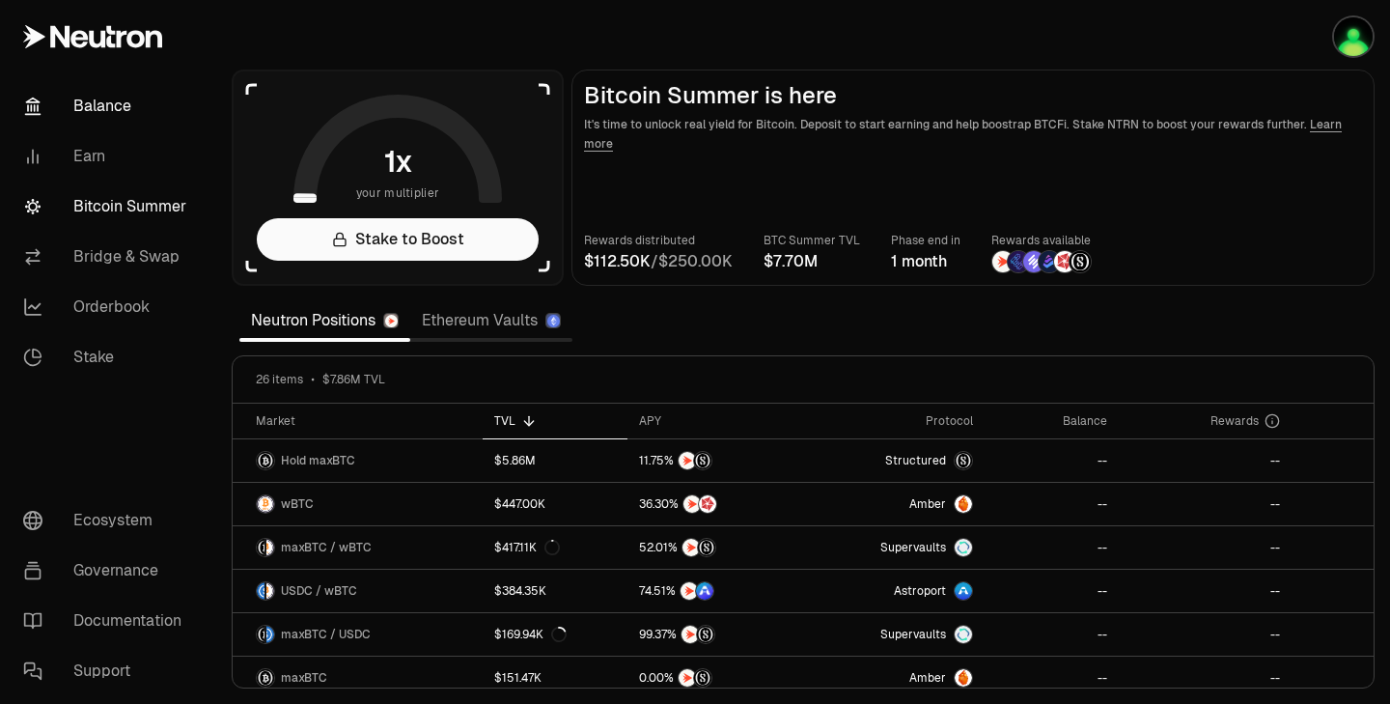
click at [127, 107] on link "Balance" at bounding box center [108, 106] width 201 height 50
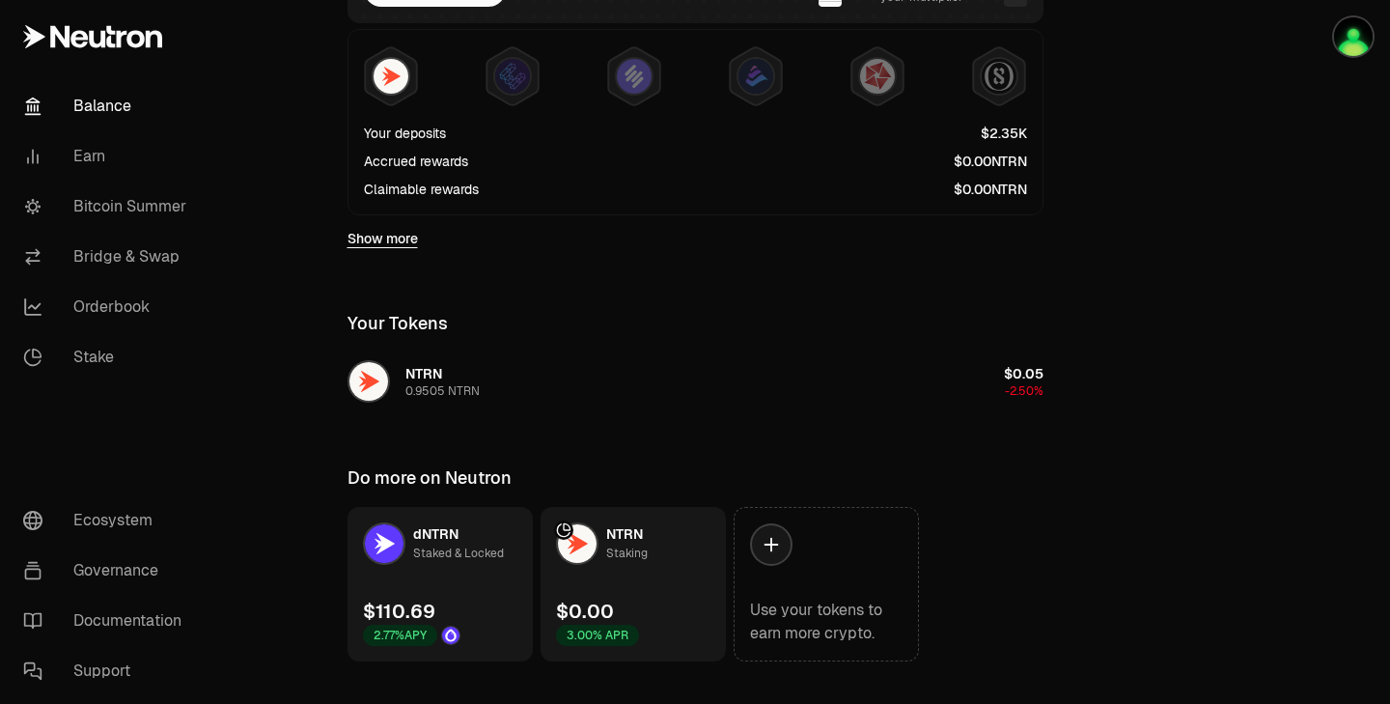
scroll to position [548, 0]
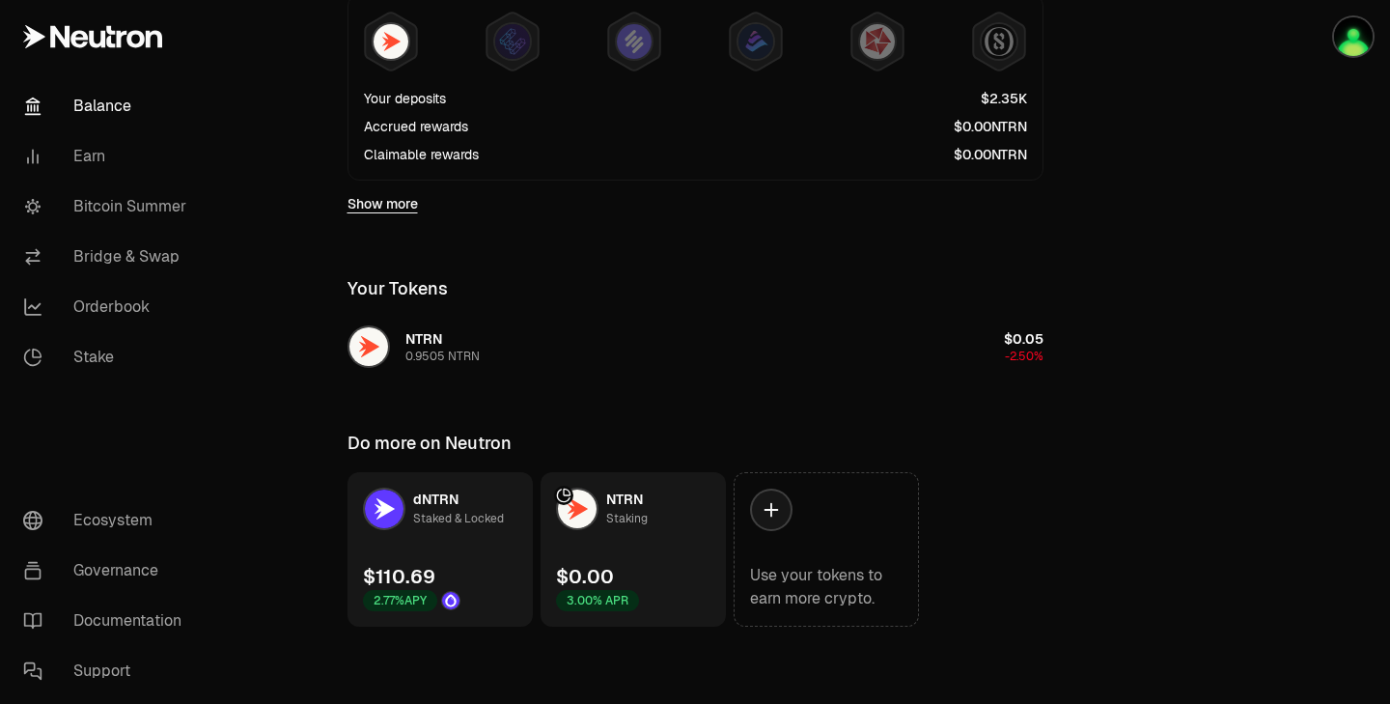
click at [482, 504] on div "dNTRN Staked & Locked" at bounding box center [458, 508] width 91 height 39
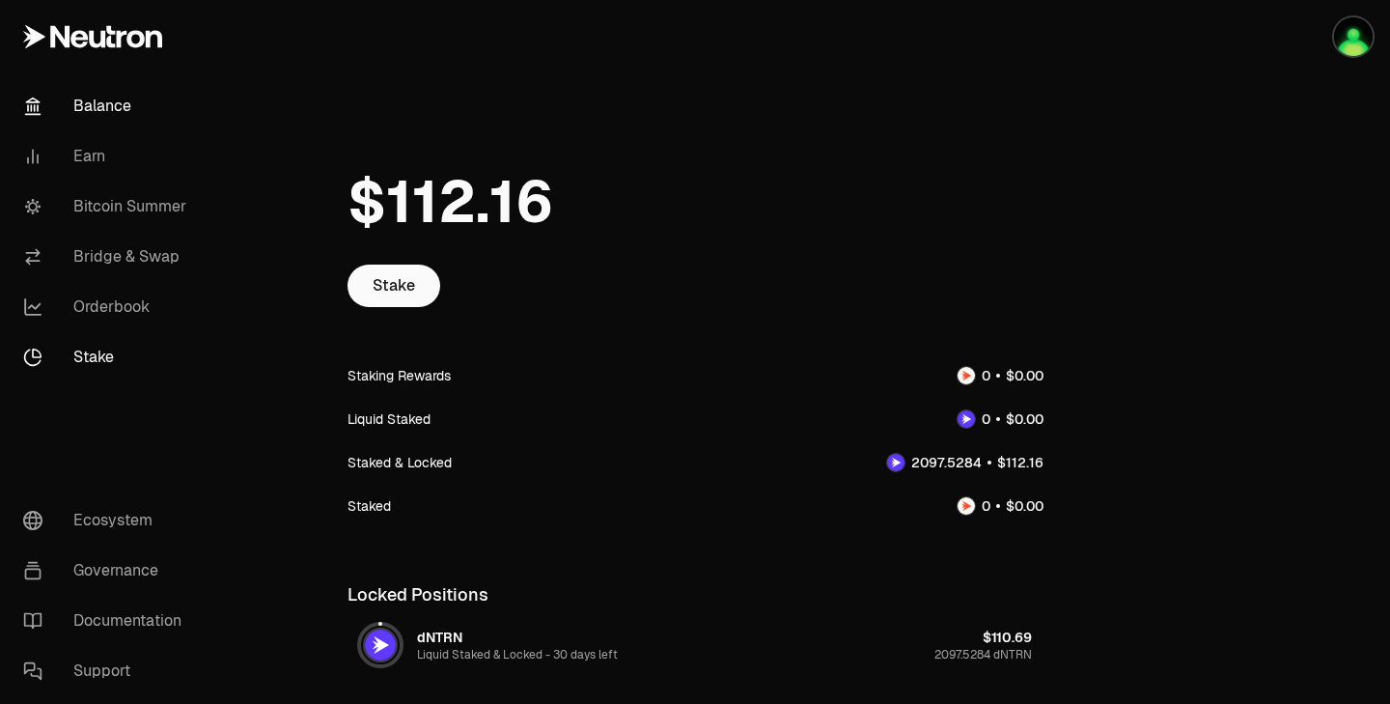
click at [127, 102] on link "Balance" at bounding box center [108, 106] width 201 height 50
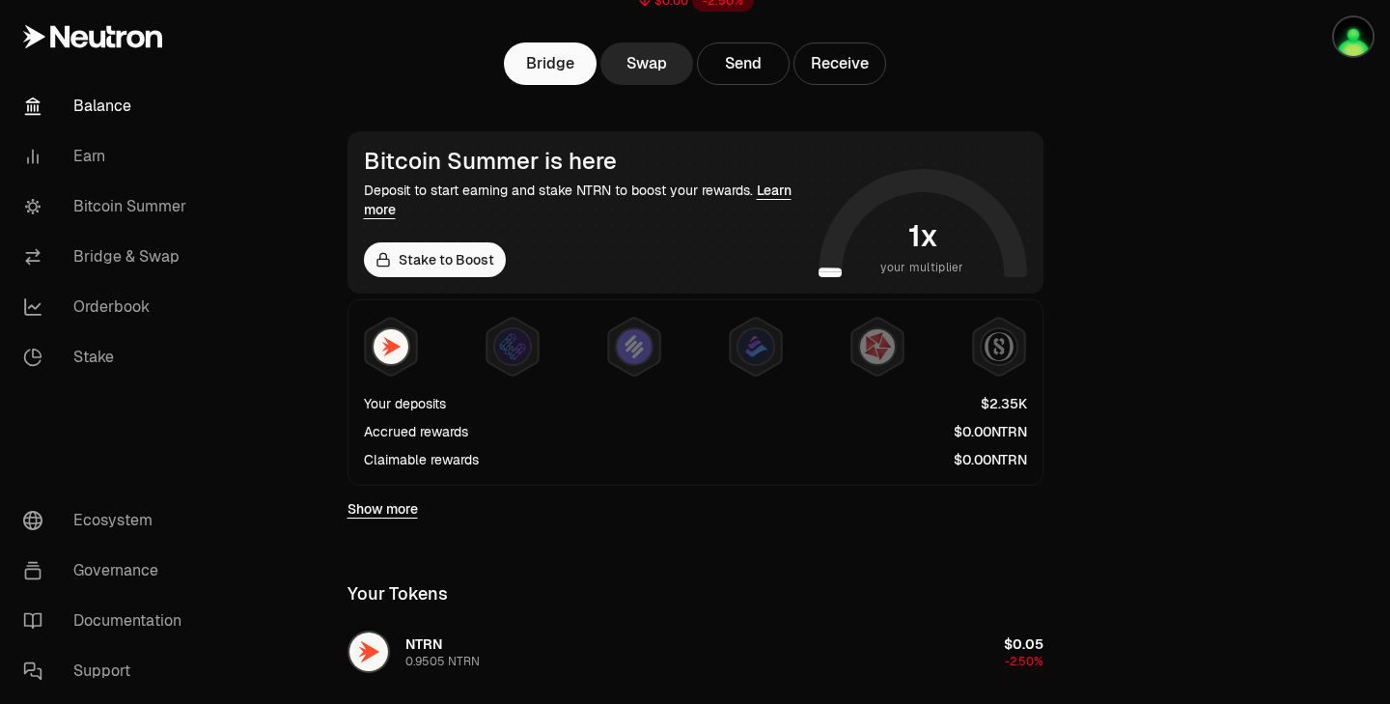
scroll to position [263, 0]
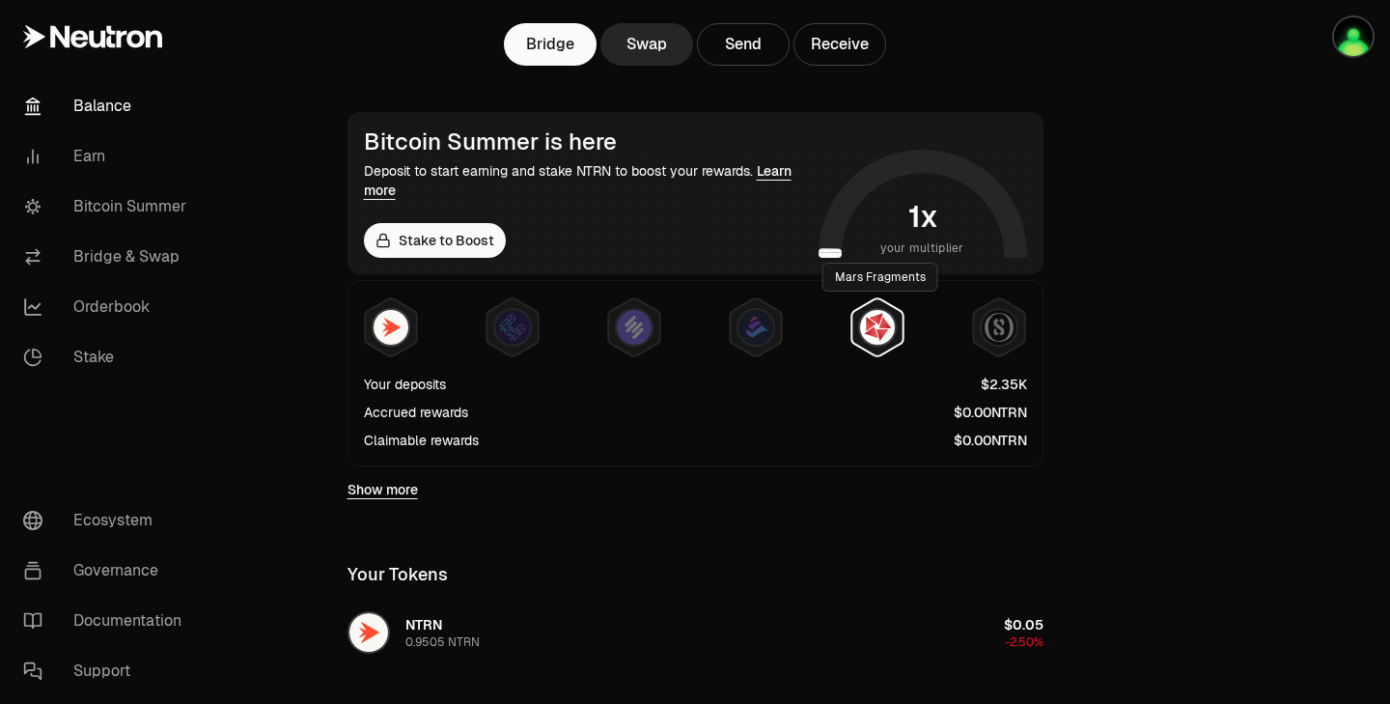
click at [873, 325] on img at bounding box center [877, 327] width 35 height 35
click at [880, 319] on img at bounding box center [877, 327] width 35 height 35
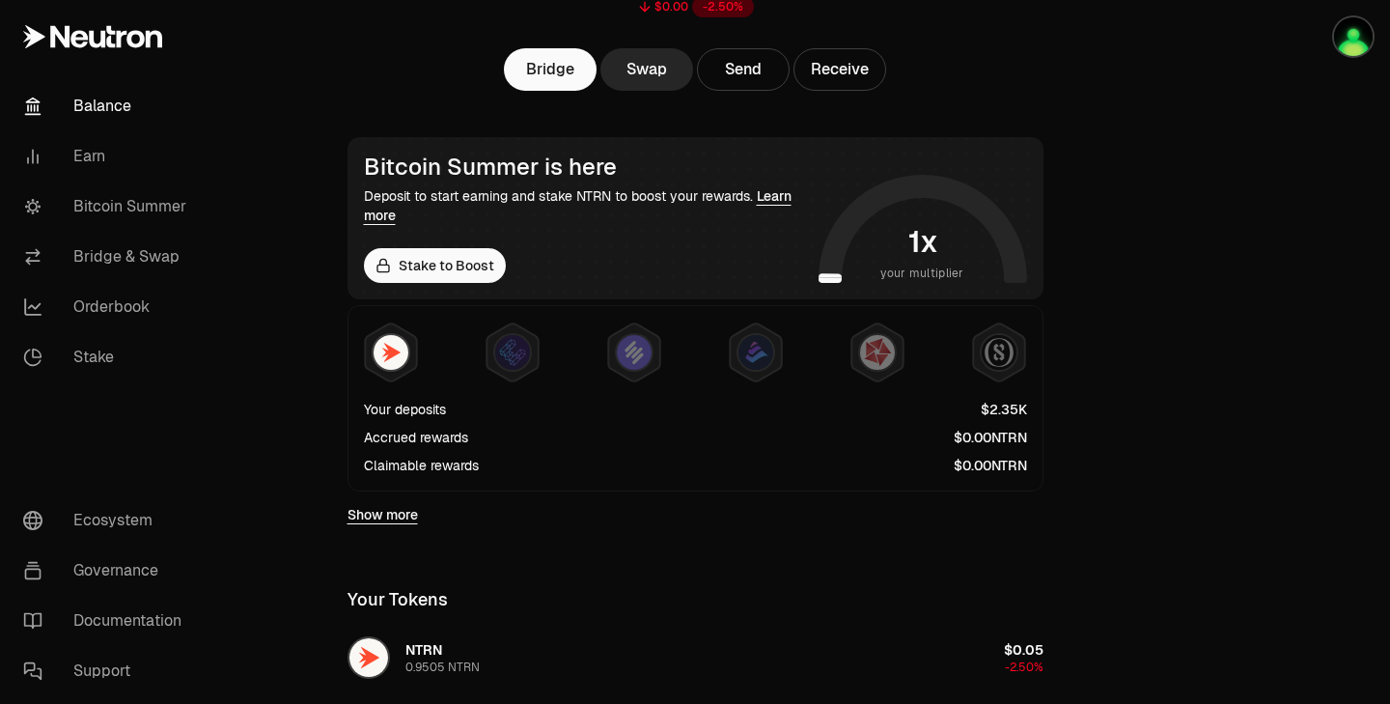
scroll to position [0, 0]
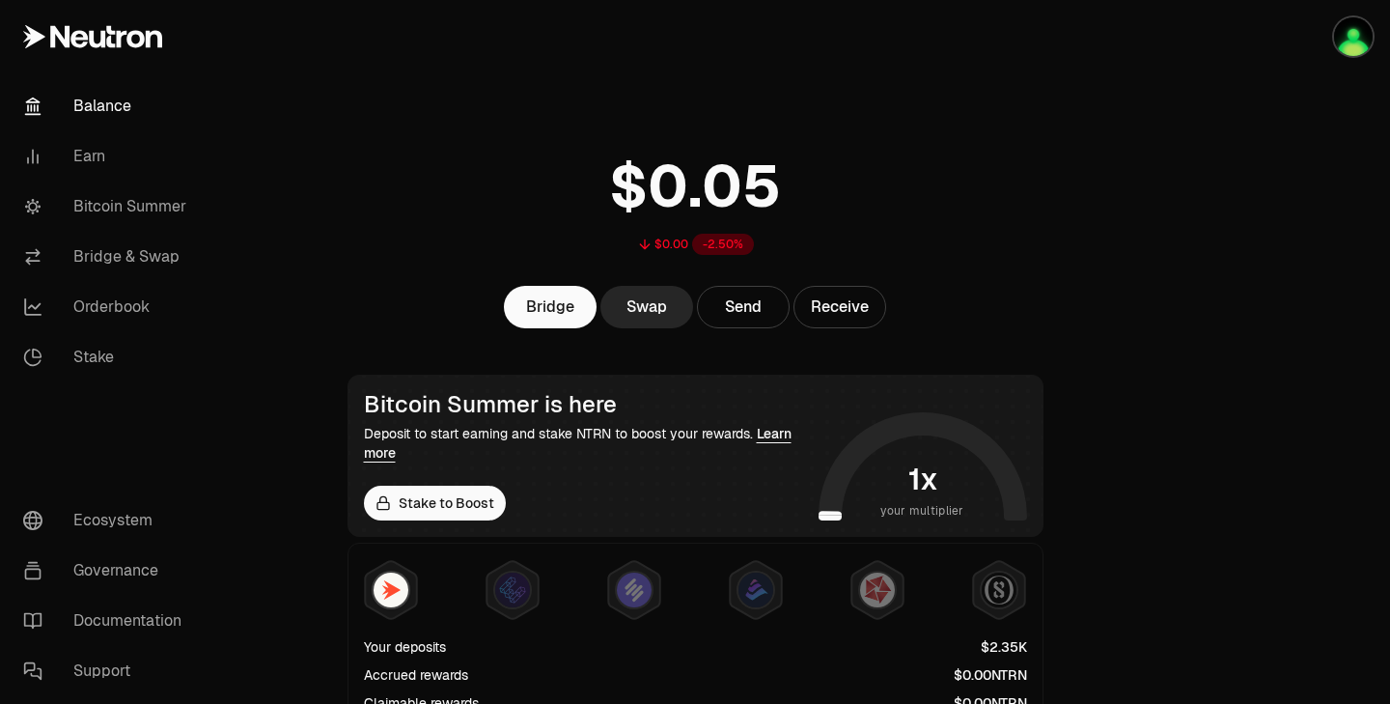
click at [125, 94] on link "Balance" at bounding box center [108, 106] width 201 height 50
click at [100, 116] on link "Balance" at bounding box center [108, 106] width 201 height 50
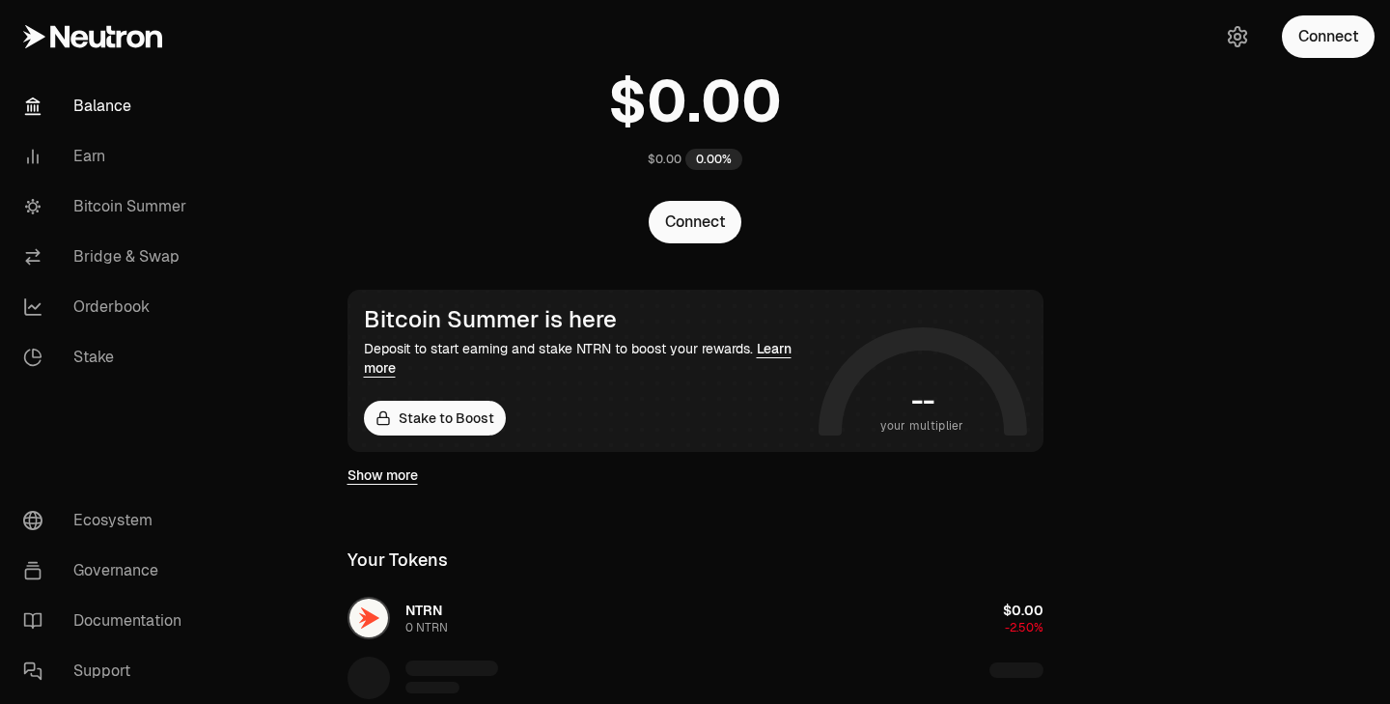
scroll to position [86, 0]
click at [777, 343] on link "Learn more" at bounding box center [578, 357] width 428 height 37
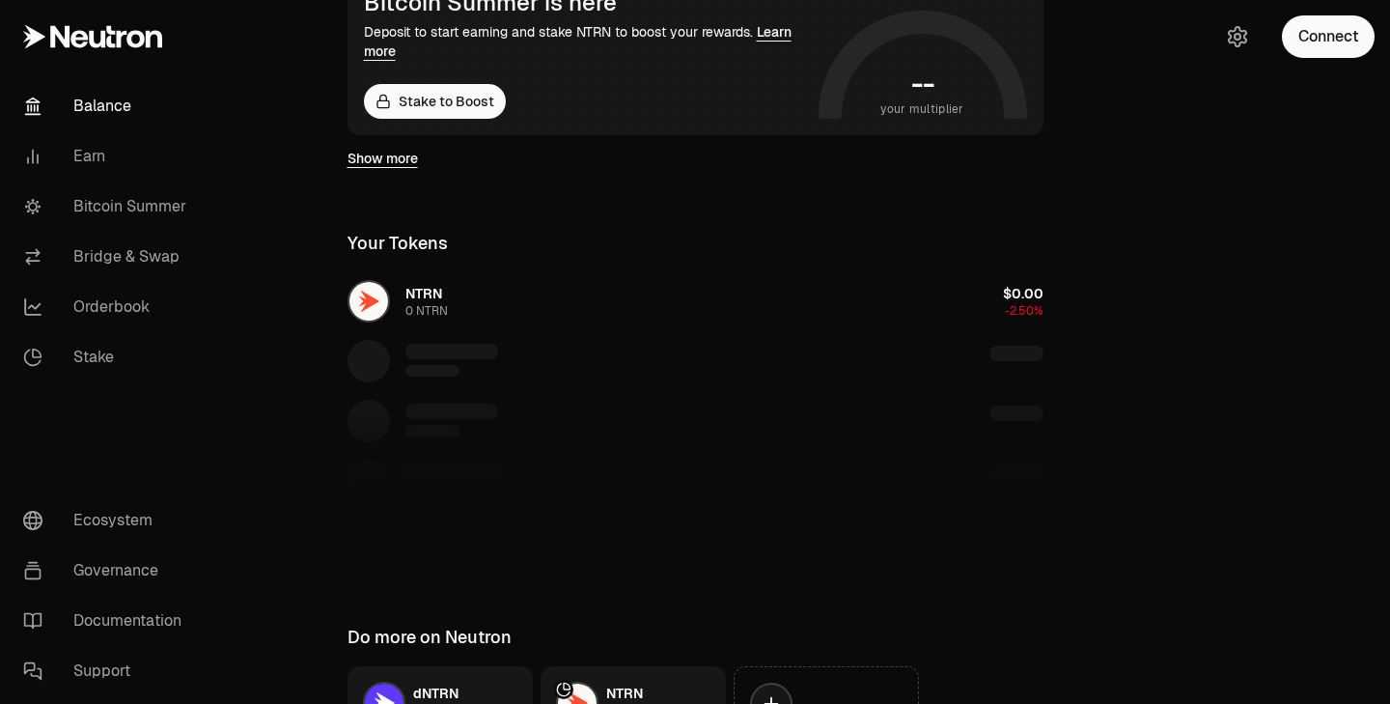
scroll to position [0, 0]
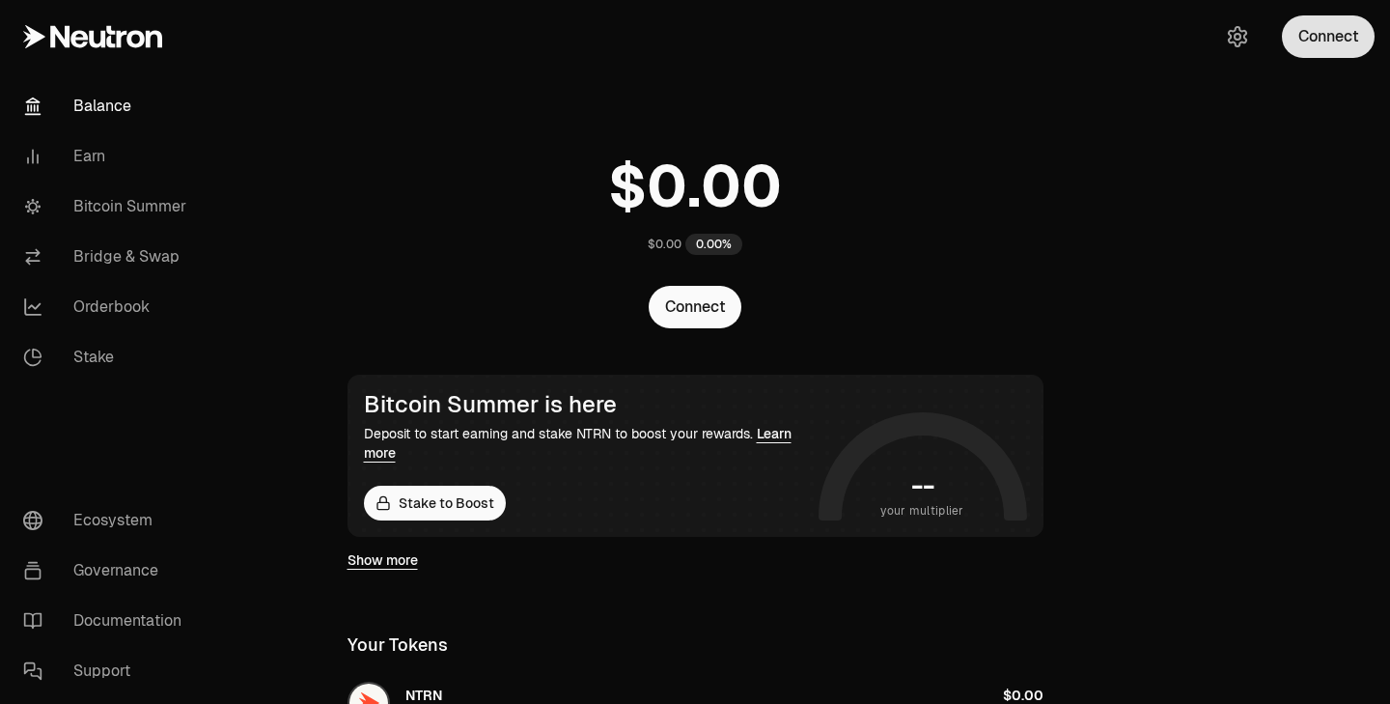
click at [1334, 37] on button "Connect" at bounding box center [1328, 36] width 93 height 42
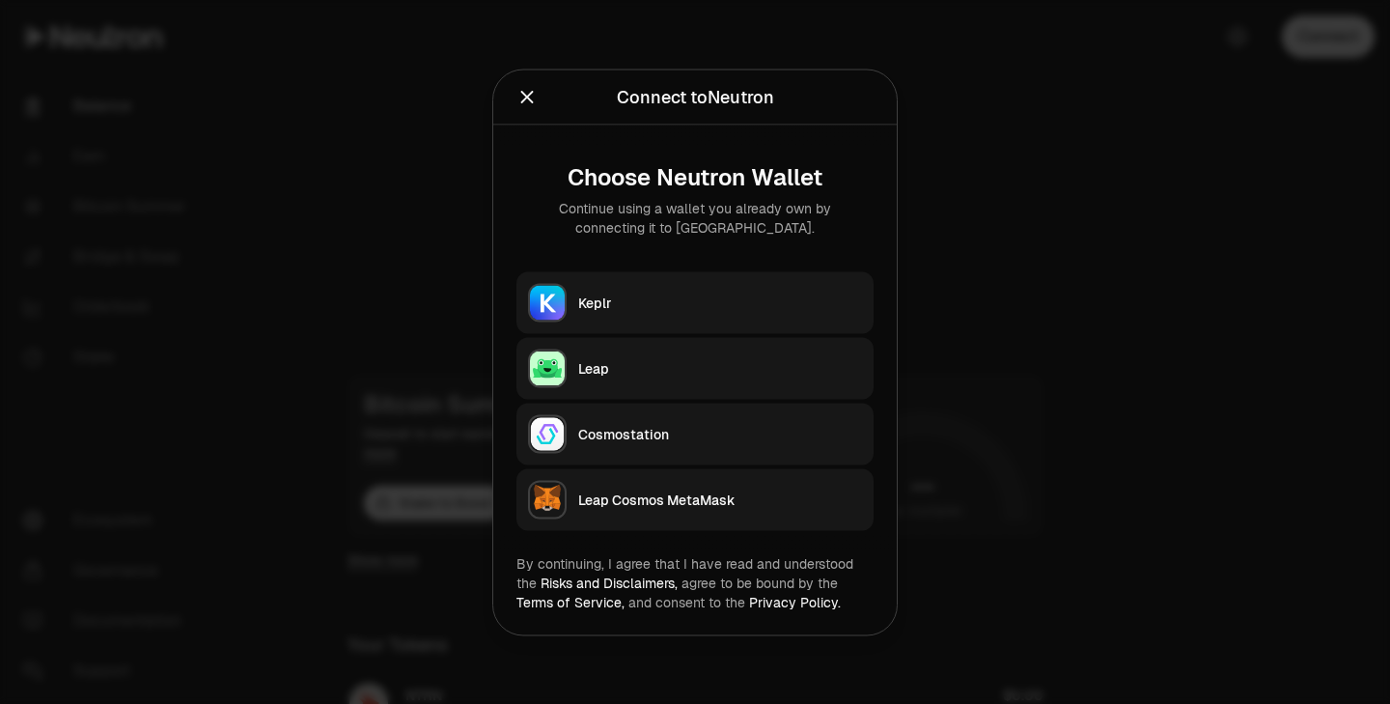
click at [583, 278] on button "Keplr" at bounding box center [694, 302] width 357 height 62
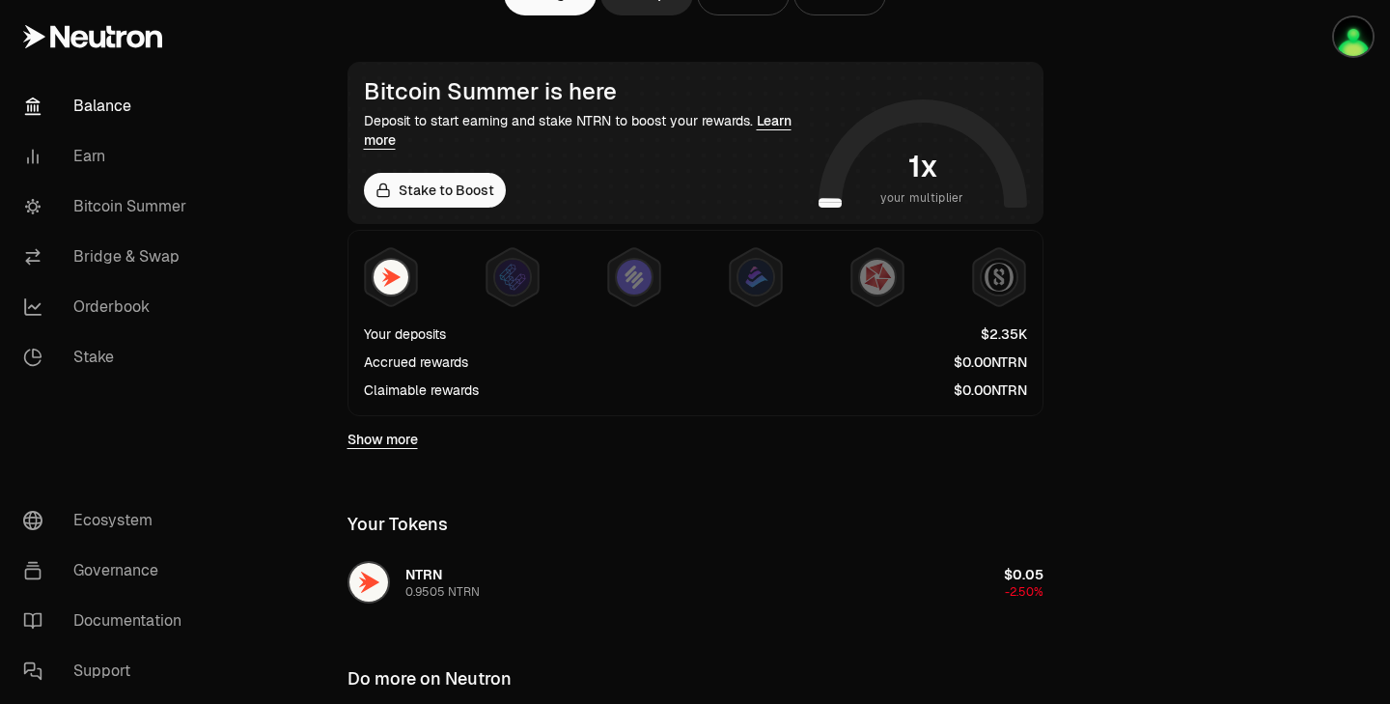
scroll to position [495, 0]
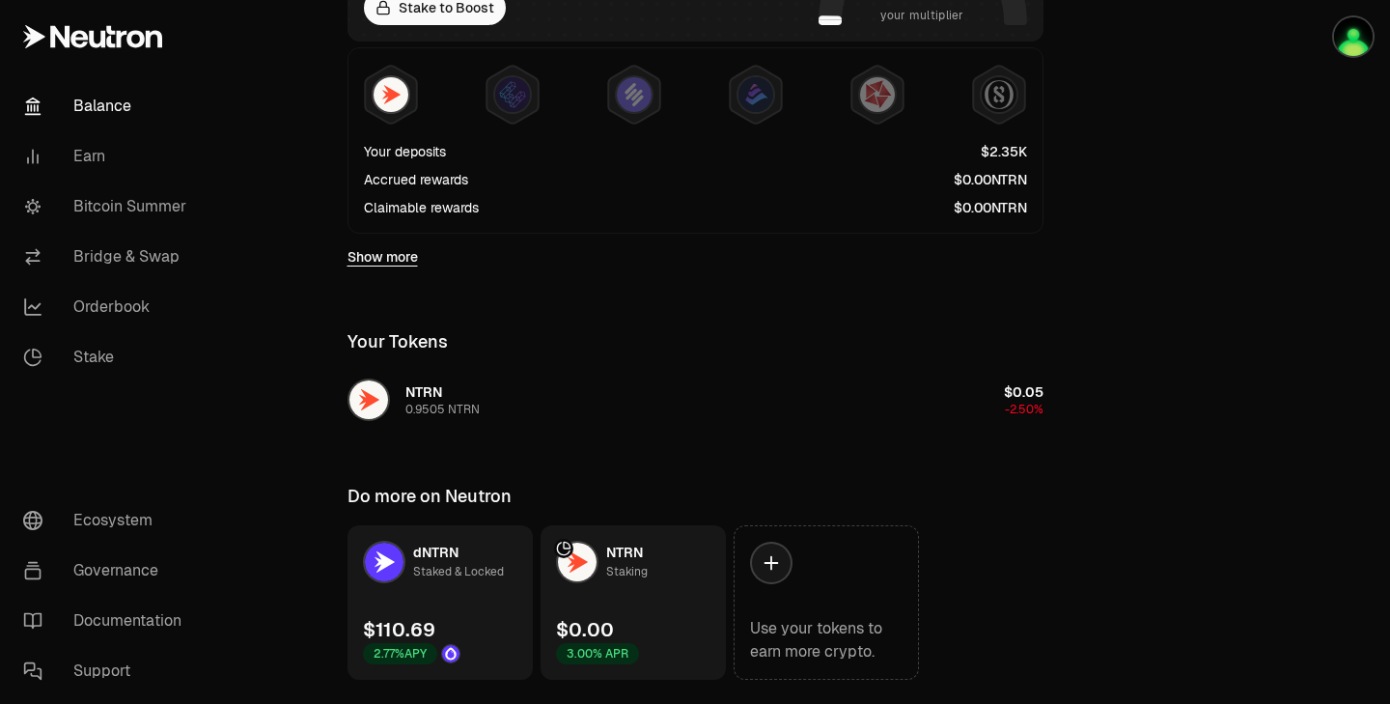
click at [383, 256] on link "Show more" at bounding box center [382, 256] width 70 height 19
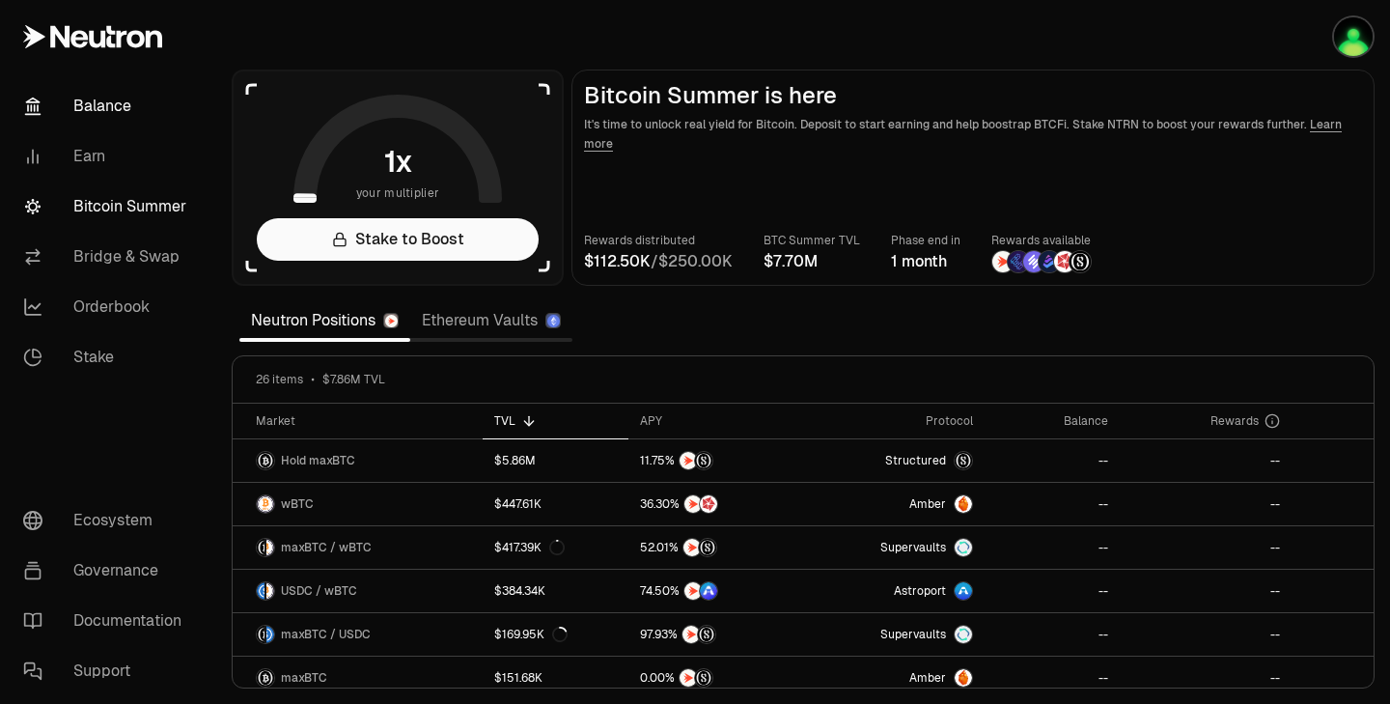
click at [78, 105] on link "Balance" at bounding box center [108, 106] width 201 height 50
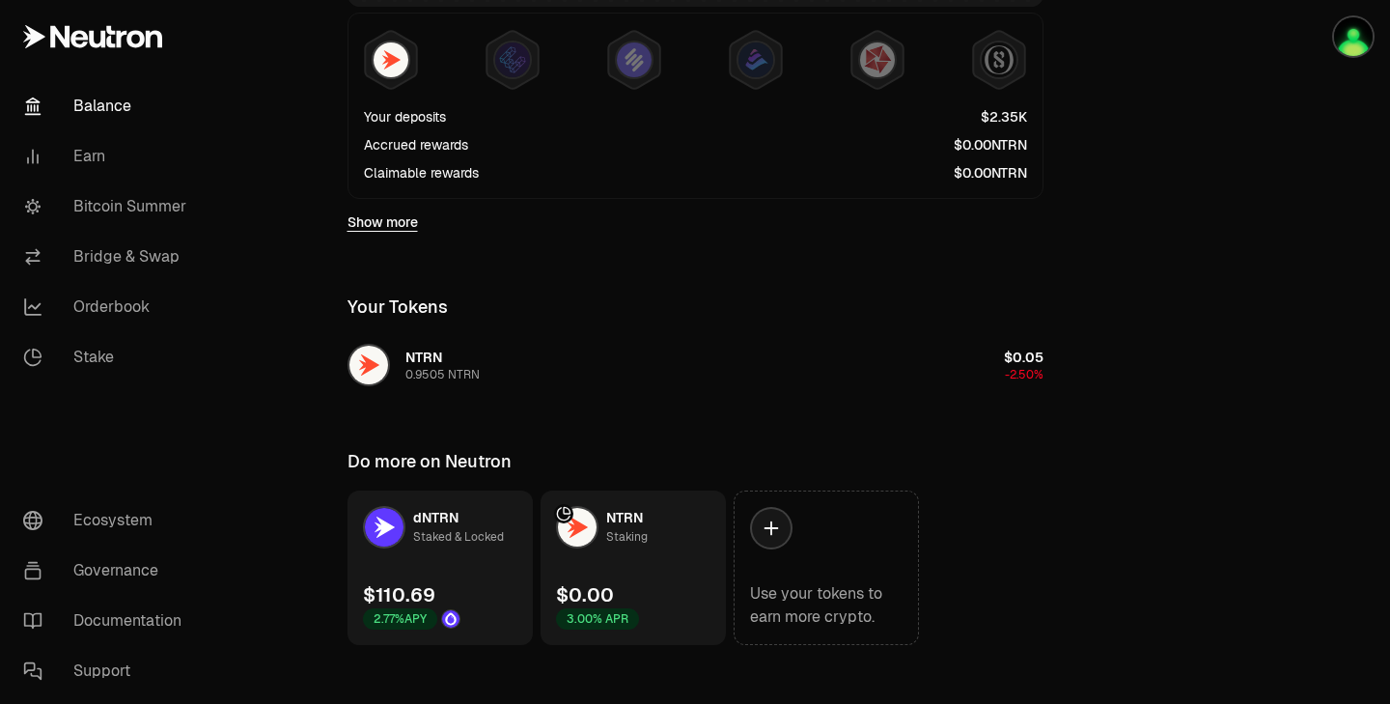
scroll to position [548, 0]
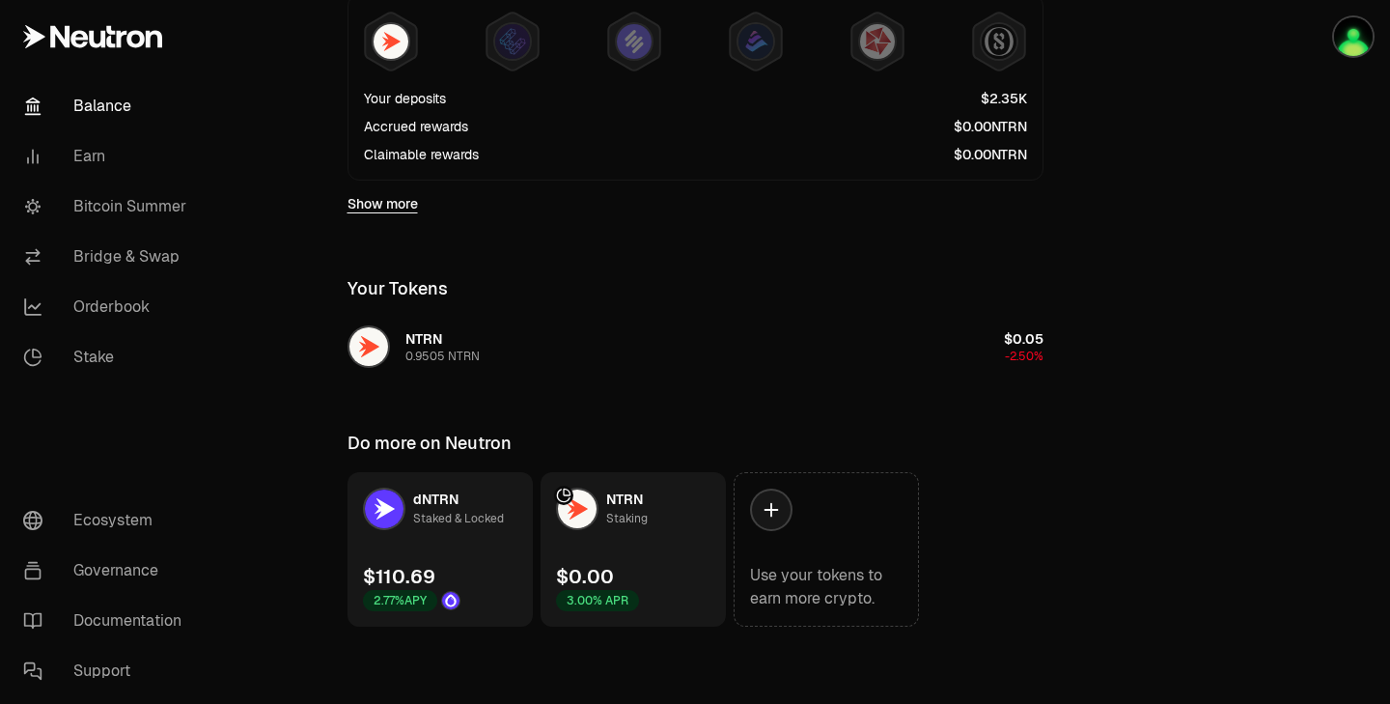
click at [486, 534] on link "dNTRN Staked & Locked $110.69 2.77% APY" at bounding box center [439, 549] width 185 height 154
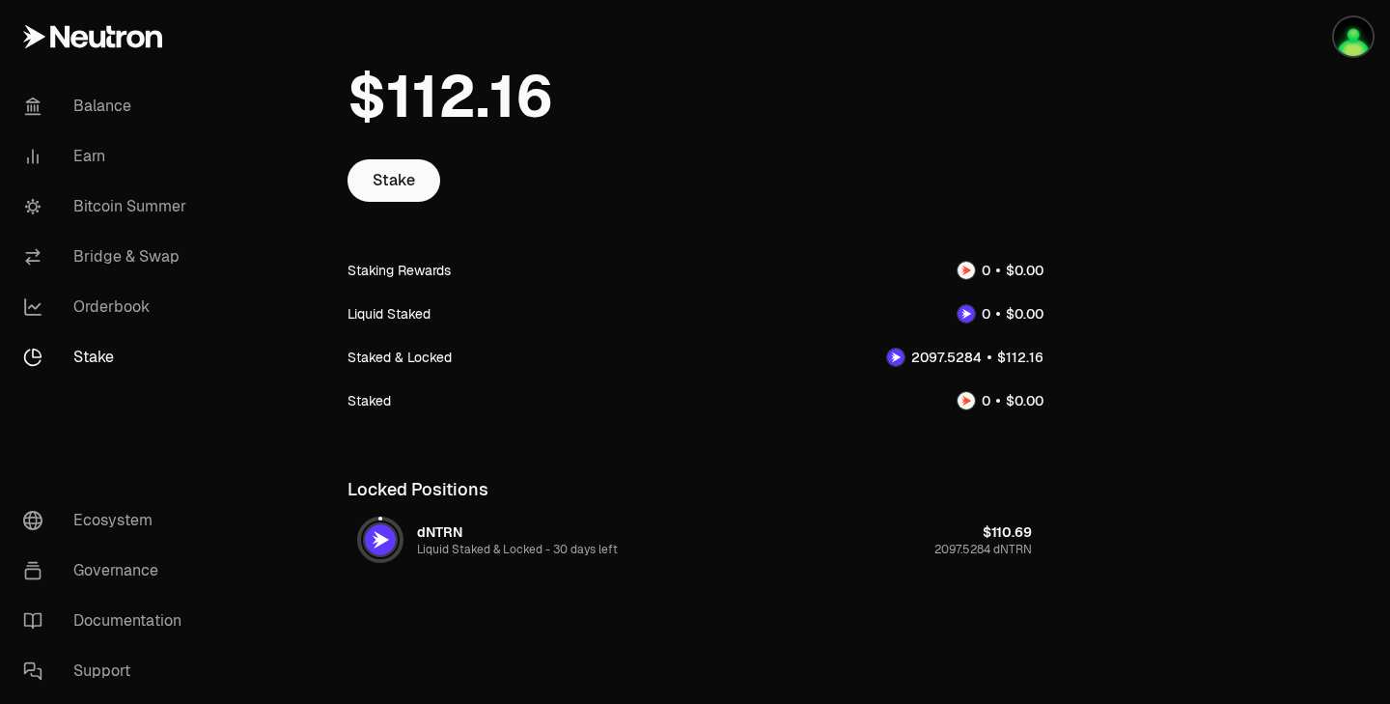
scroll to position [114, 0]
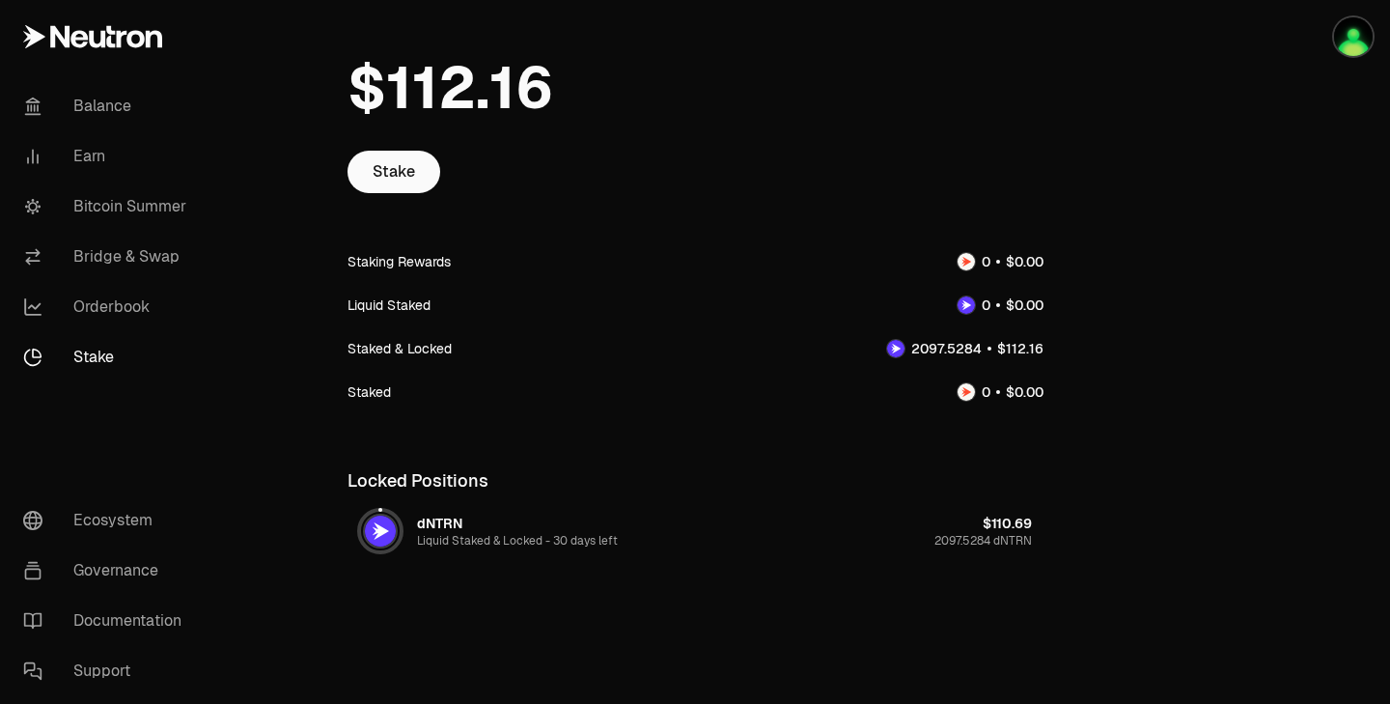
click at [486, 534] on span "Liquid Staked & Locked -" at bounding box center [485, 540] width 136 height 15
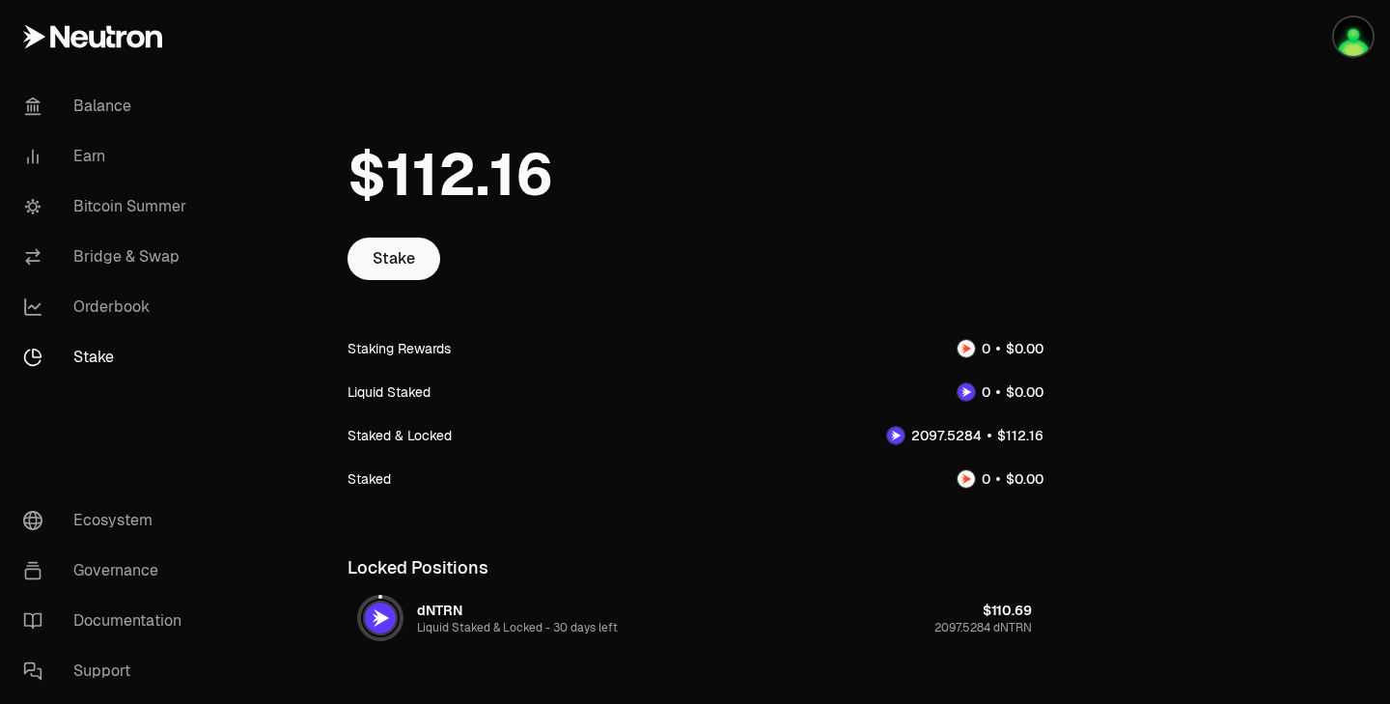
scroll to position [0, 0]
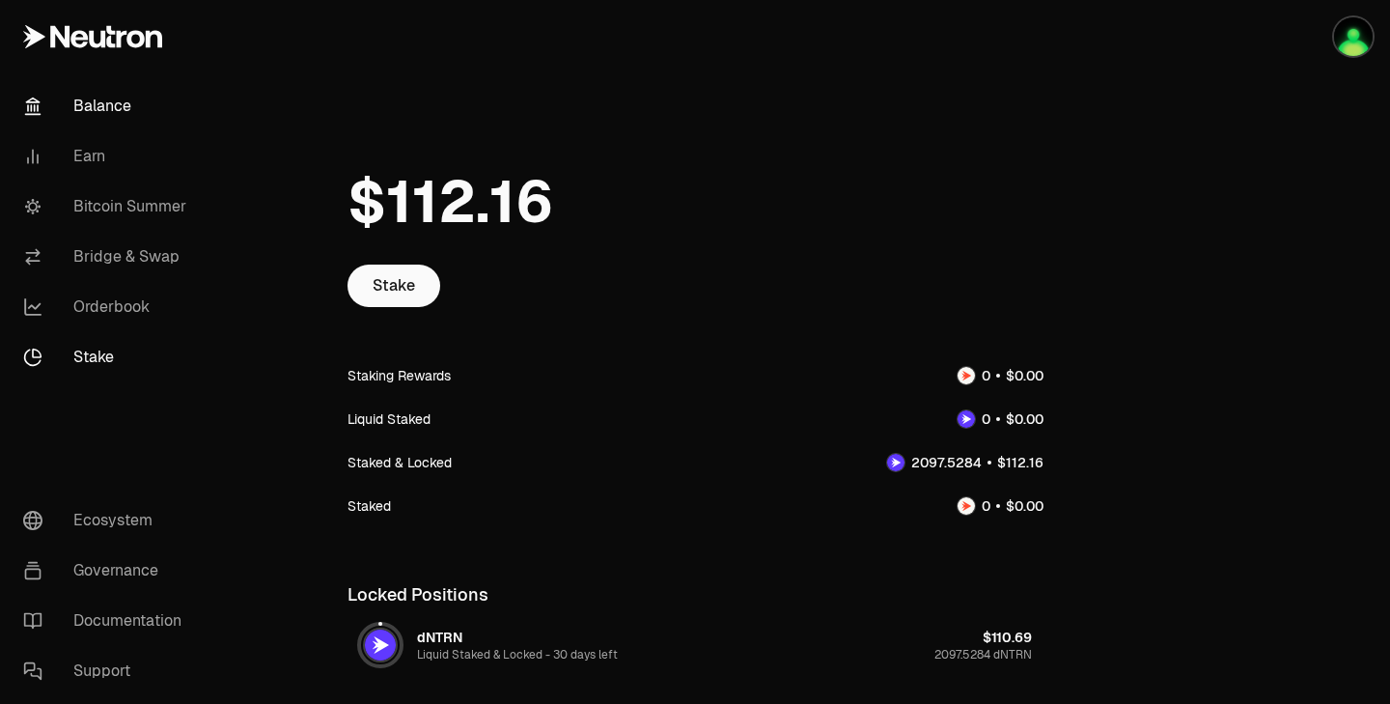
click at [123, 111] on link "Balance" at bounding box center [108, 106] width 201 height 50
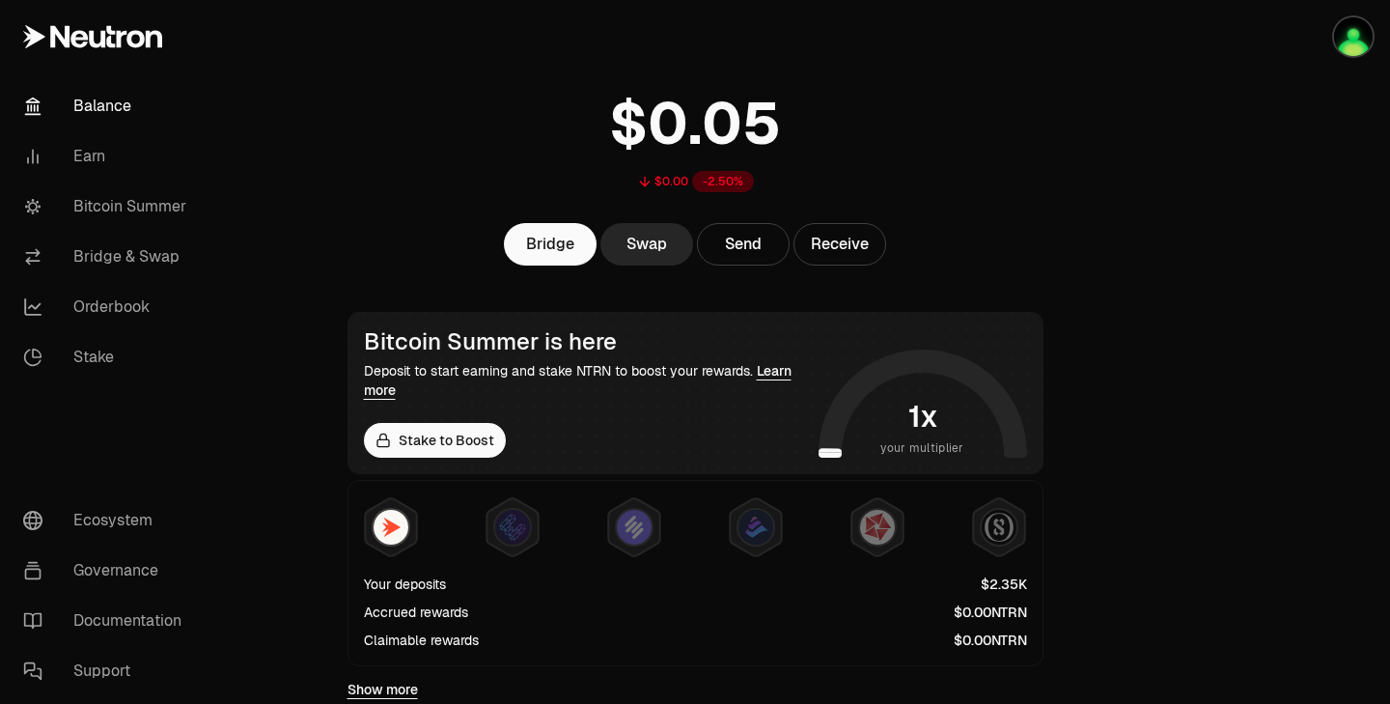
scroll to position [74, 0]
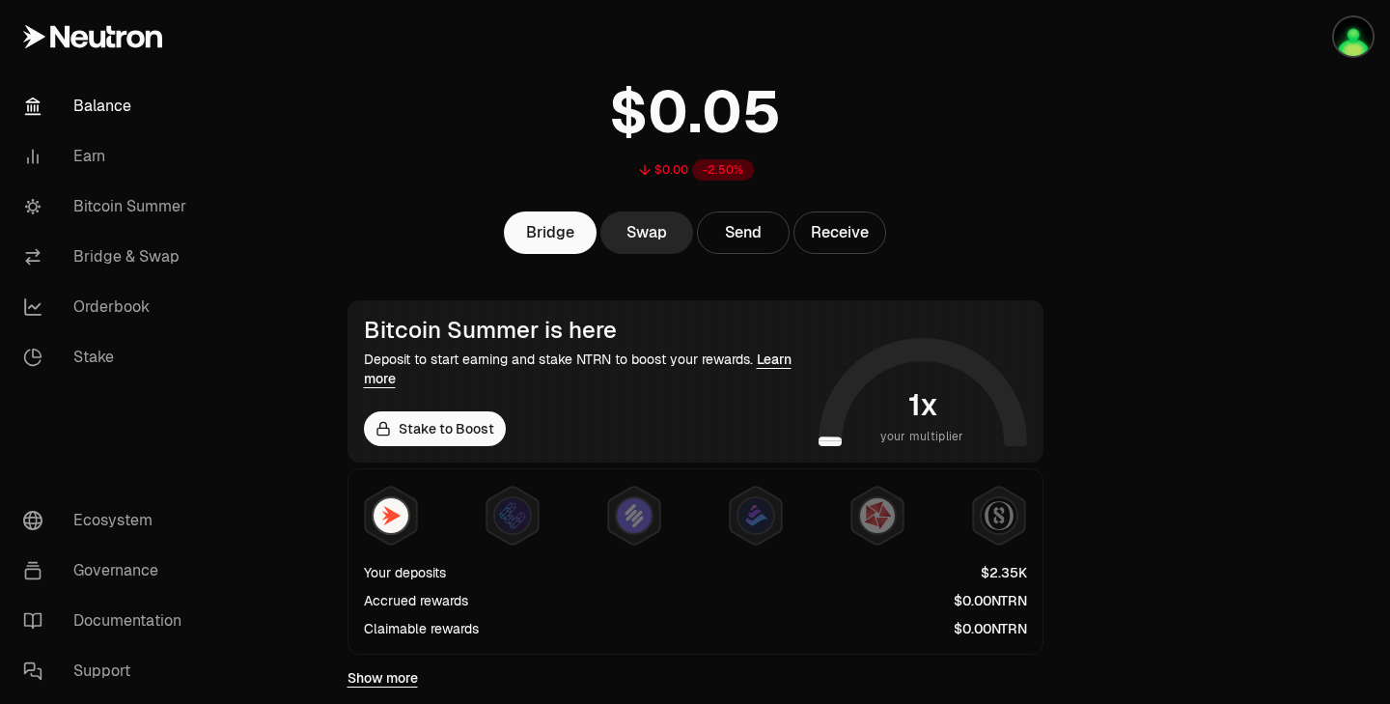
drag, startPoint x: 581, startPoint y: 153, endPoint x: 592, endPoint y: 144, distance: 13.7
click at [592, 144] on div "$0.00 -2.50%" at bounding box center [695, 124] width 742 height 151
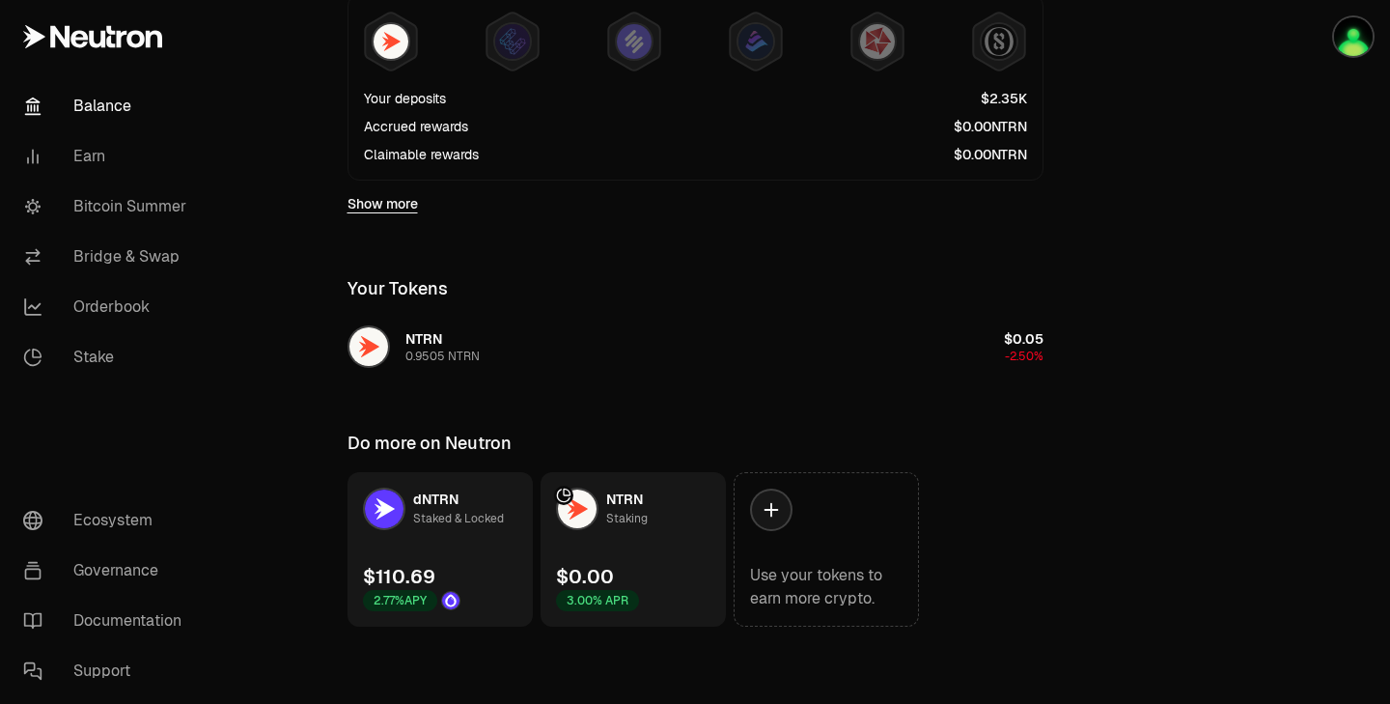
scroll to position [540, 0]
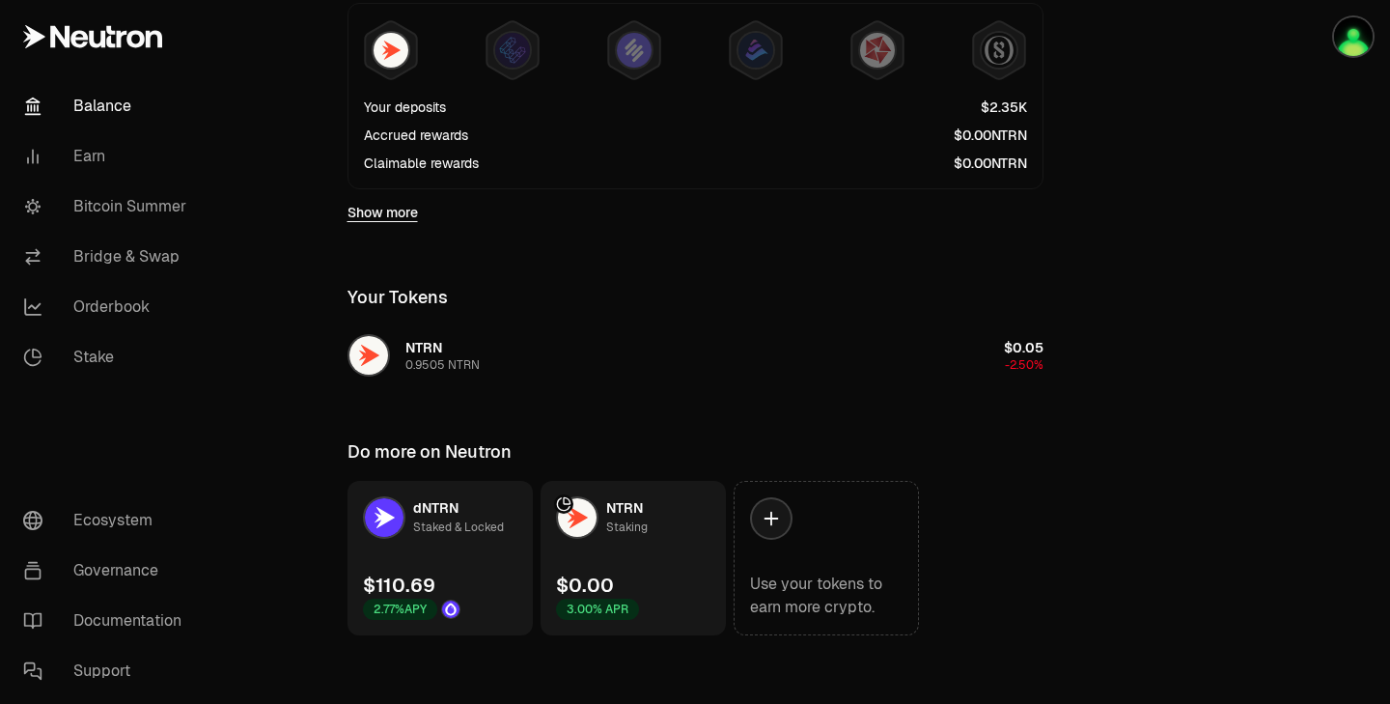
click at [646, 505] on link "NTRN Staking $0.00 3.00% APR" at bounding box center [633, 558] width 185 height 154
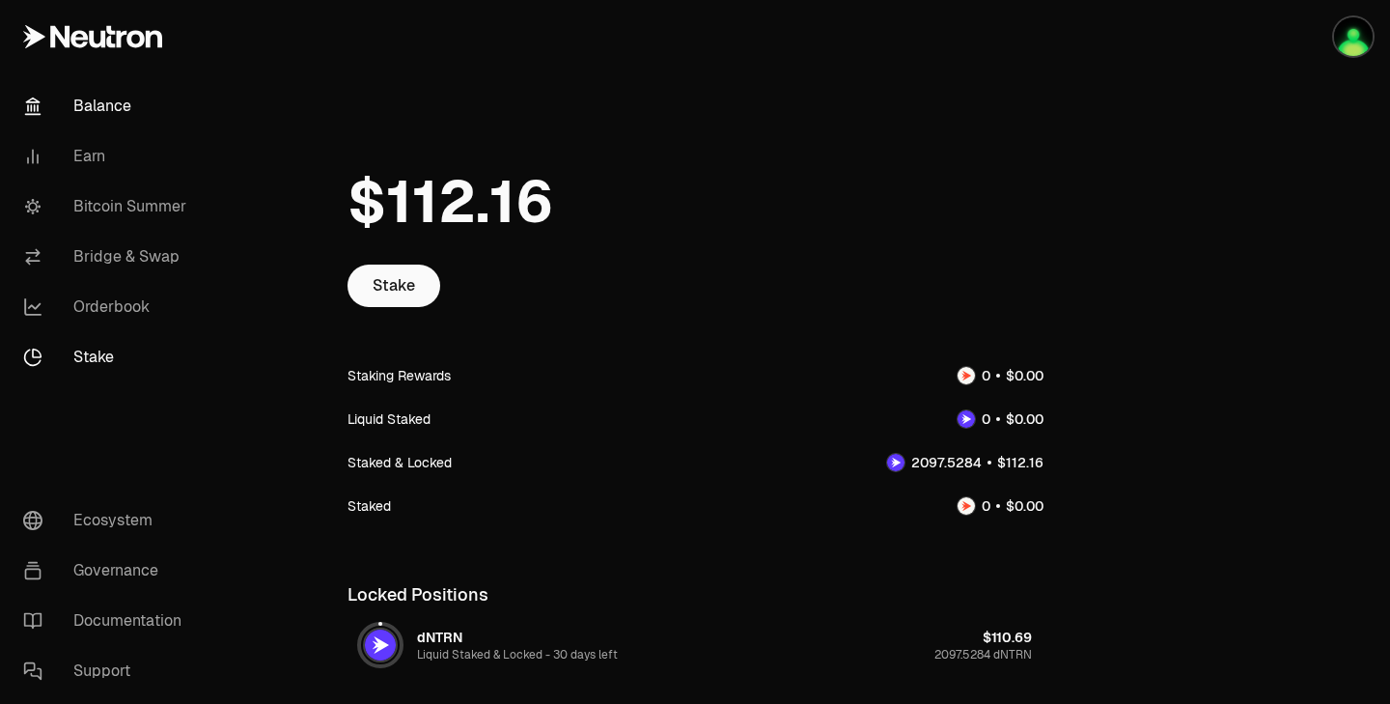
click at [88, 110] on link "Balance" at bounding box center [108, 106] width 201 height 50
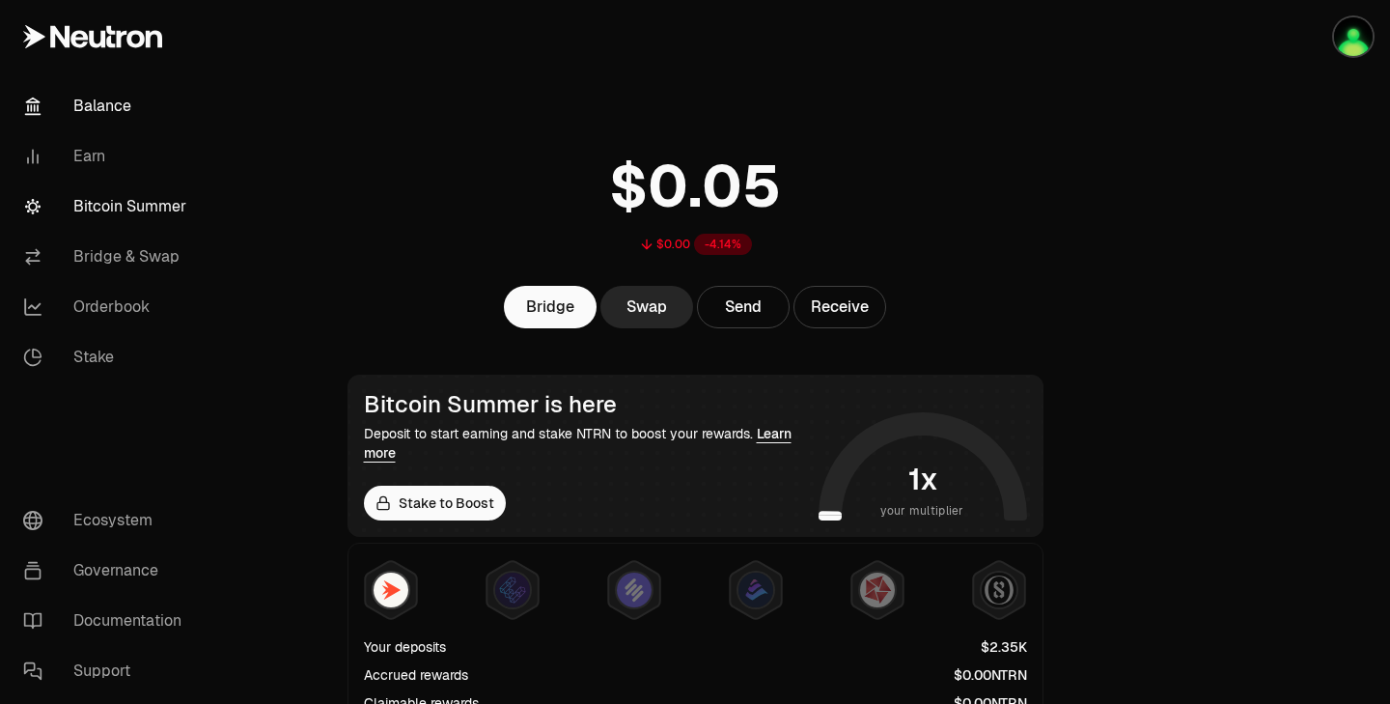
click at [97, 202] on link "Bitcoin Summer" at bounding box center [108, 206] width 201 height 50
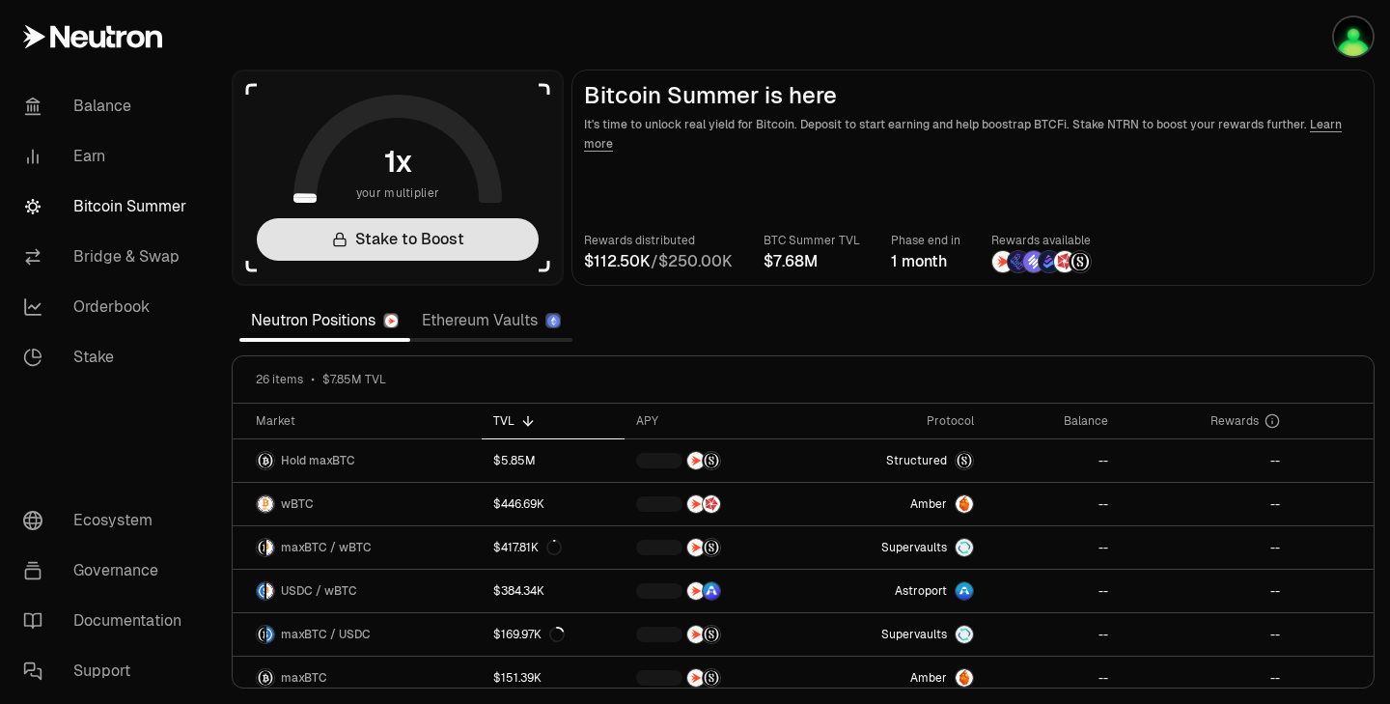
click at [433, 247] on link "Stake to Boost" at bounding box center [398, 239] width 282 height 42
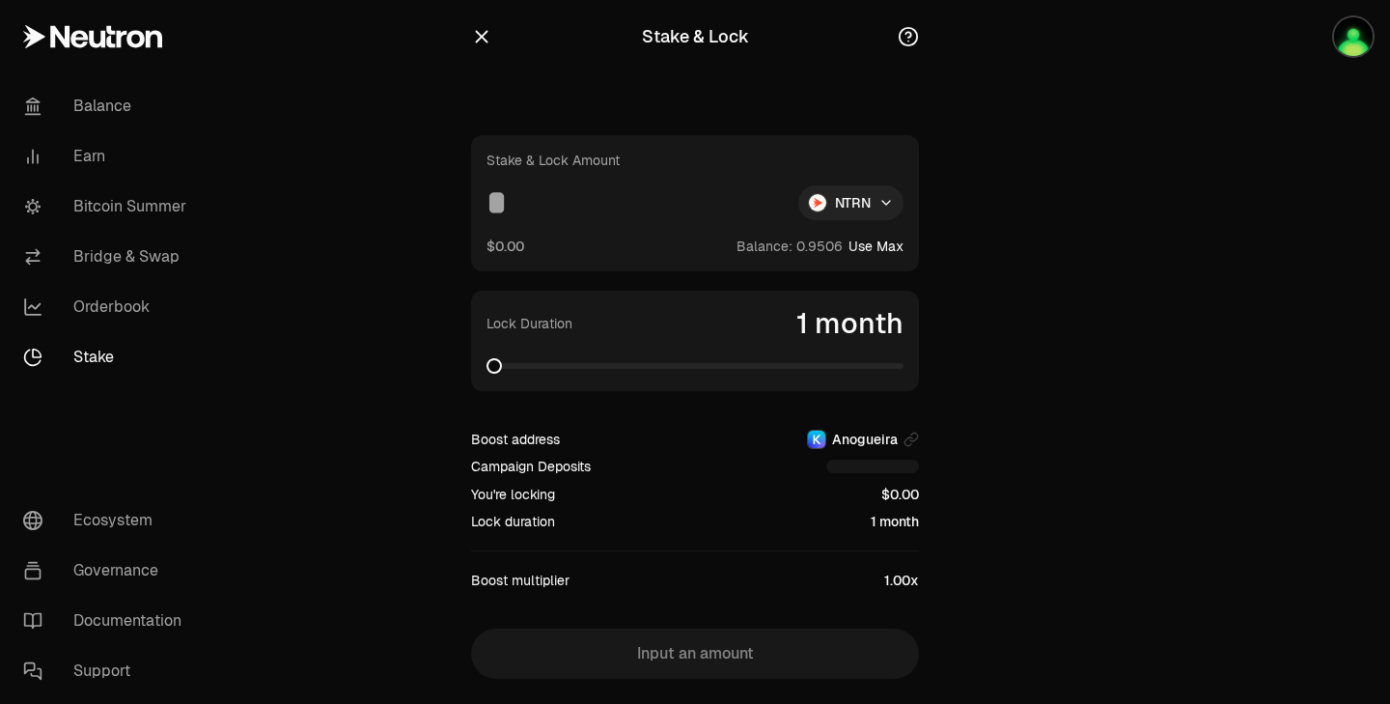
click at [872, 212] on html "Balance Earn Bitcoin Summer Bridge & Swap Orderbook Stake Ecosystem Governance …" at bounding box center [695, 378] width 1390 height 756
click at [830, 278] on span "dNTRN" at bounding box center [815, 286] width 42 height 19
click at [851, 202] on html "Balance Earn Bitcoin Summer Bridge & Swap Orderbook Stake Ecosystem Governance …" at bounding box center [695, 378] width 1390 height 757
click at [841, 256] on div "NTRN" at bounding box center [847, 248] width 176 height 39
click at [863, 199] on html "Balance Earn Bitcoin Summer Bridge & Swap Orderbook Stake Ecosystem Governance …" at bounding box center [695, 378] width 1390 height 757
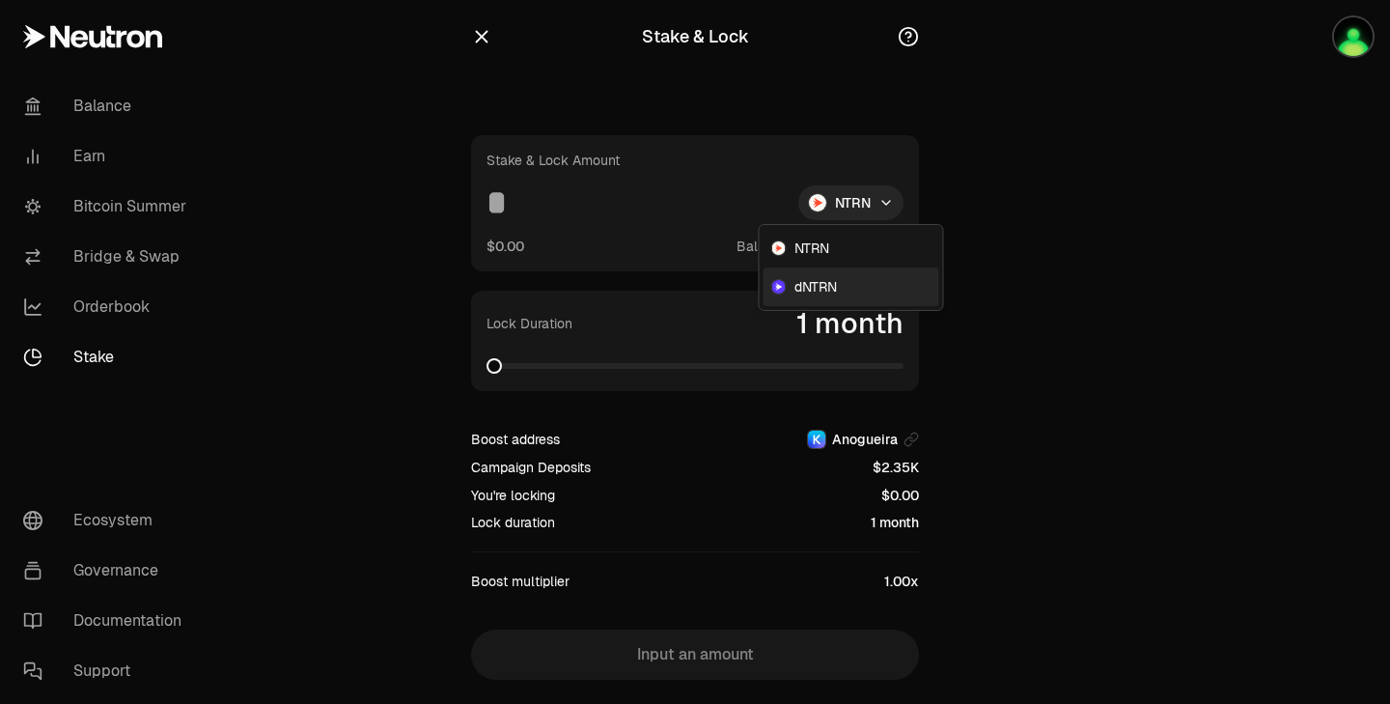
click at [824, 293] on span "dNTRN" at bounding box center [815, 286] width 42 height 19
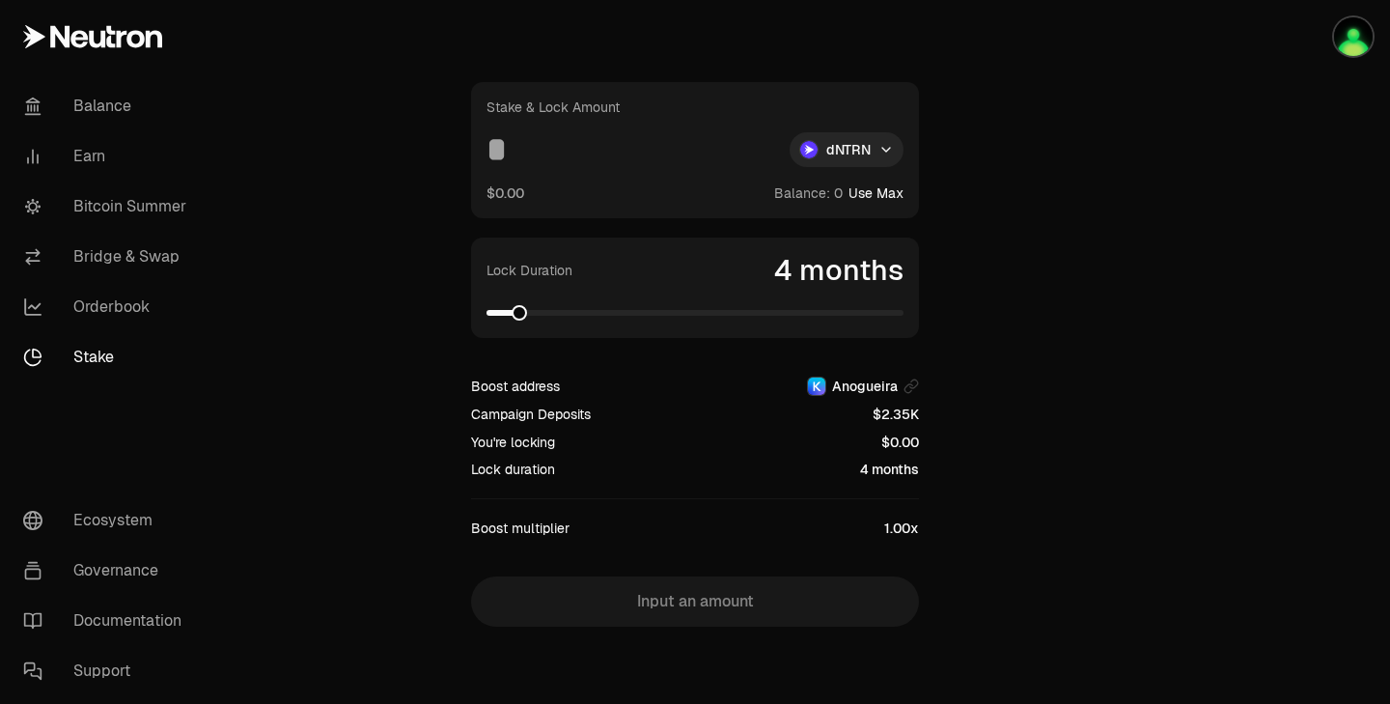
click at [376, 428] on section "Stake & Lock Stake & Lock Amount dNTRN $0.00 Balance: Use Max Lock Duration 4 m…" at bounding box center [695, 325] width 742 height 757
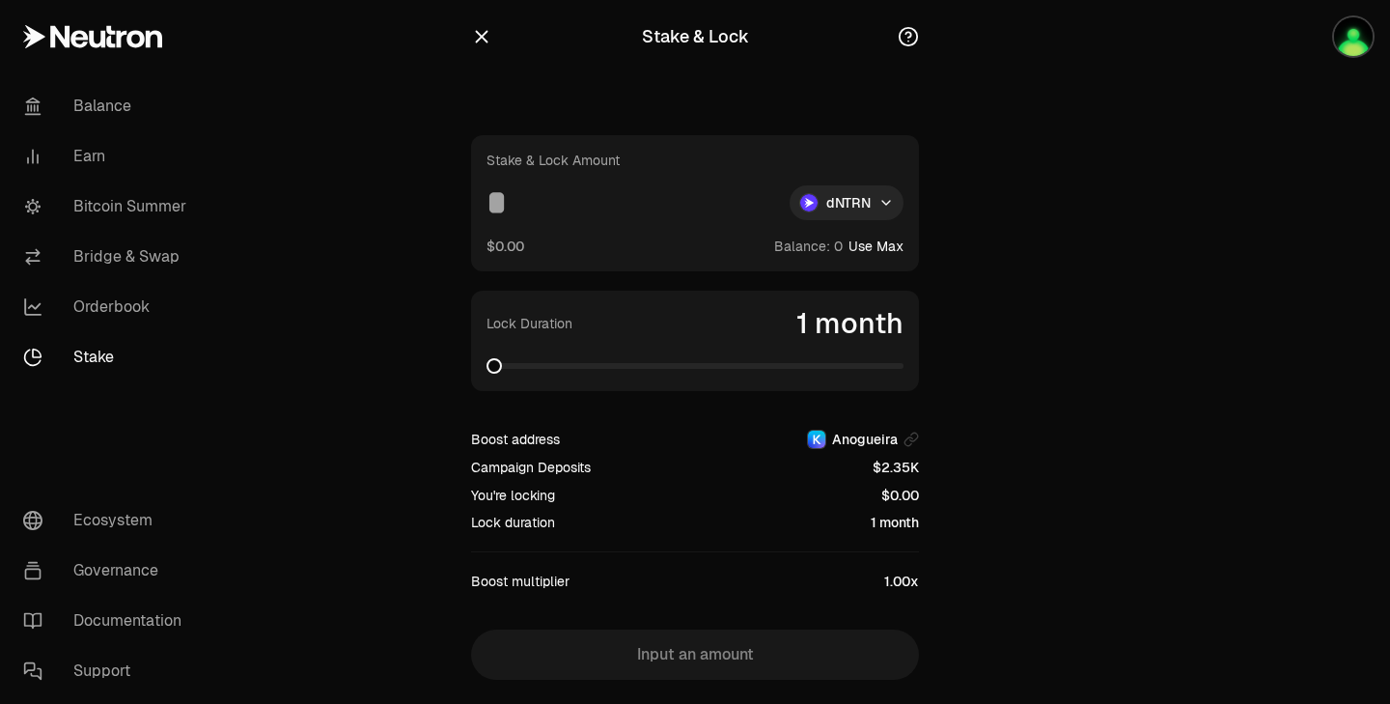
click at [478, 45] on icon "button" at bounding box center [481, 36] width 21 height 21
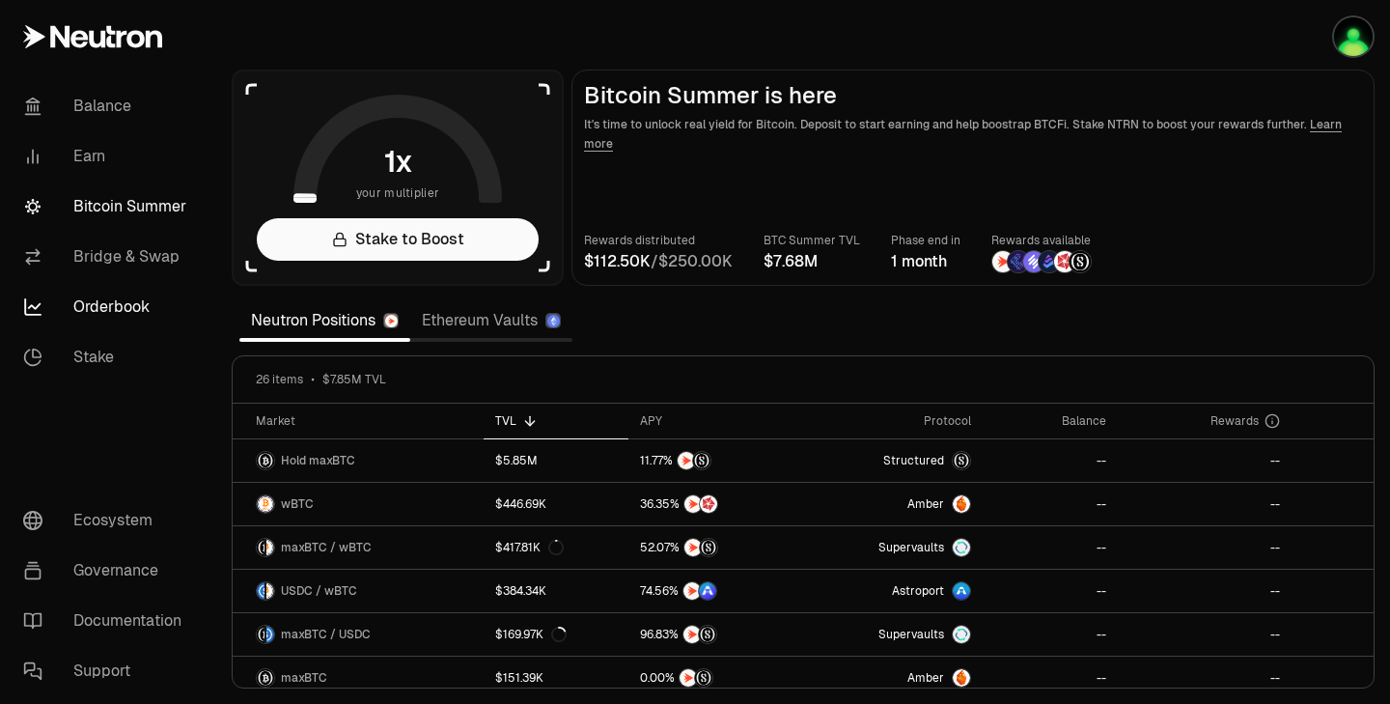
click at [117, 316] on link "Orderbook" at bounding box center [108, 307] width 201 height 50
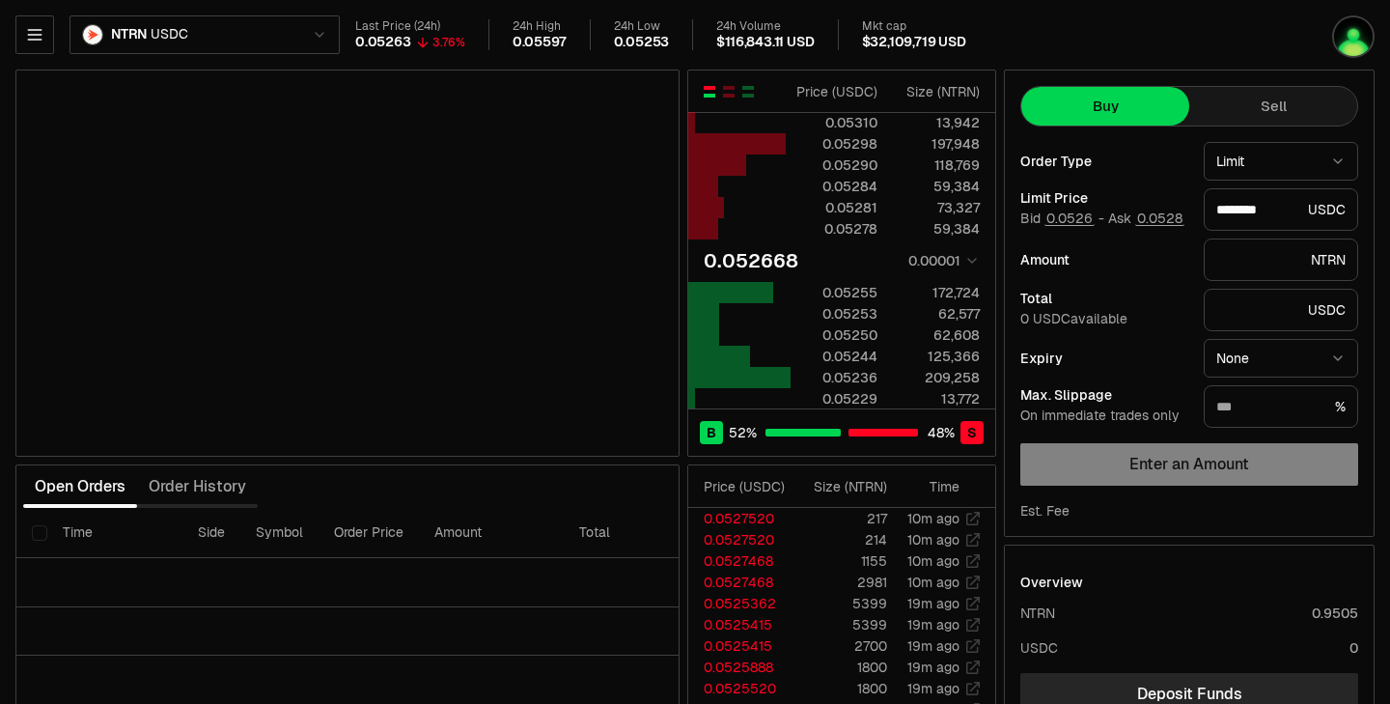
click at [1235, 101] on button "Sell" at bounding box center [1273, 106] width 168 height 39
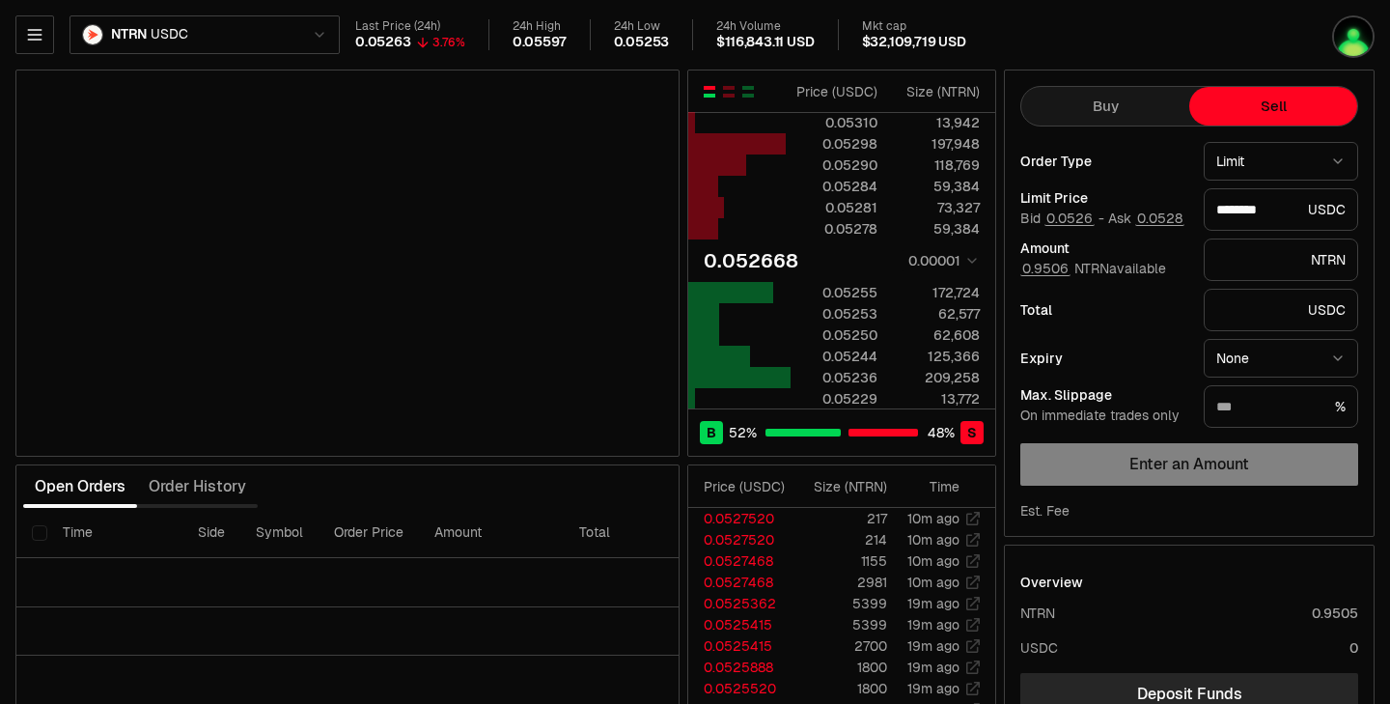
click at [1122, 105] on button "Buy" at bounding box center [1105, 106] width 168 height 39
type input "********"
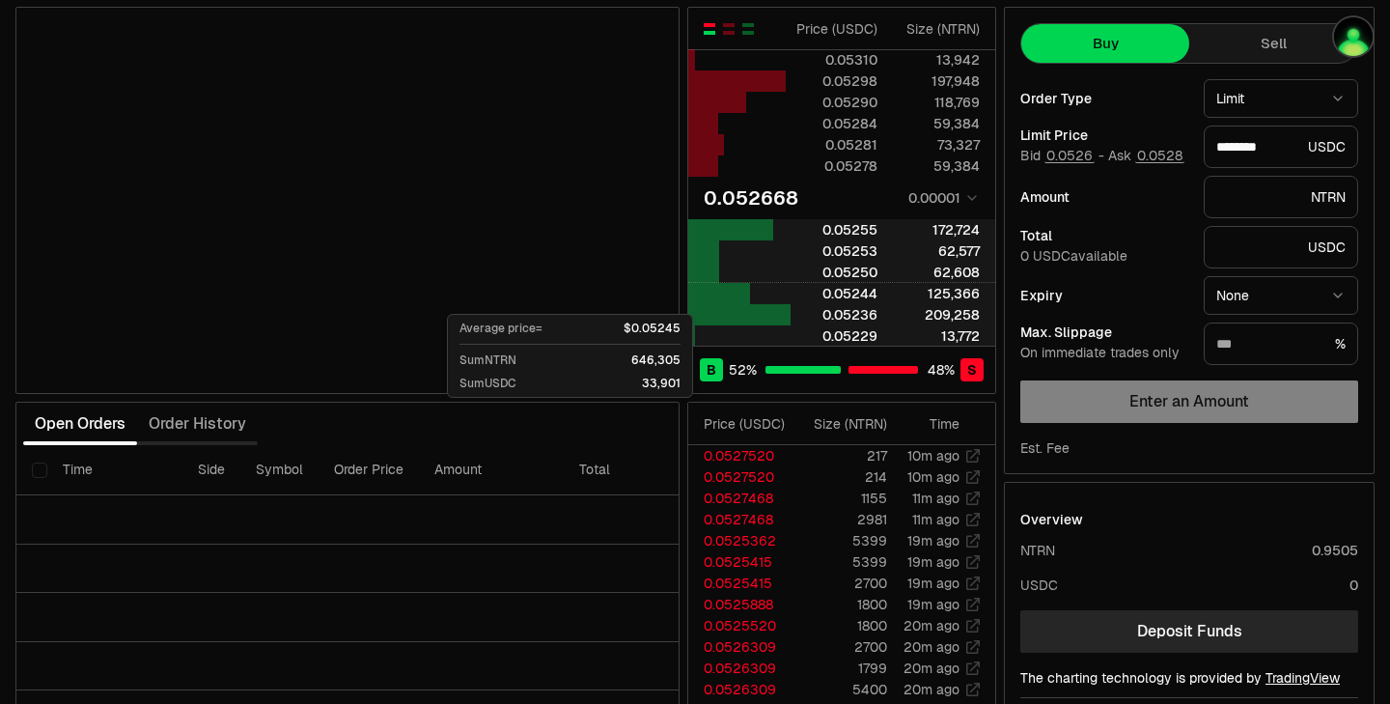
scroll to position [20, 0]
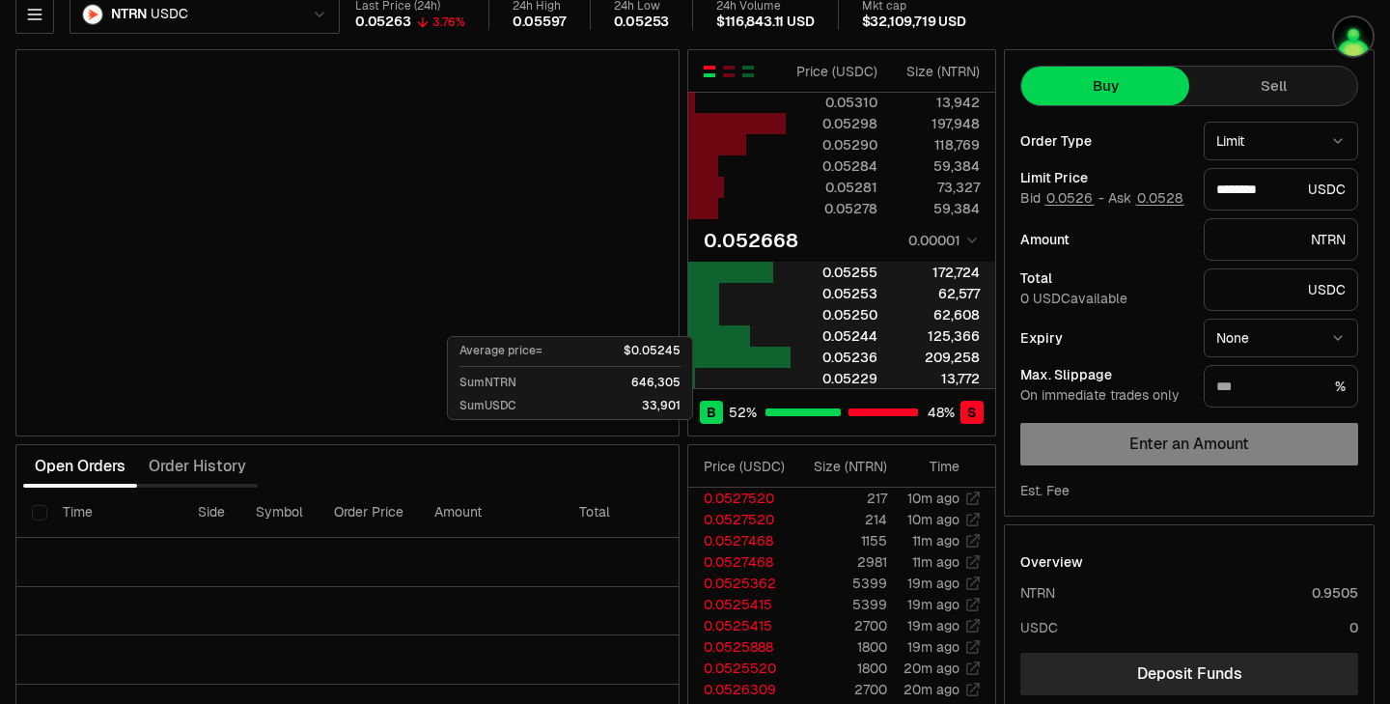
click at [843, 378] on div "0.05229" at bounding box center [835, 378] width 86 height 19
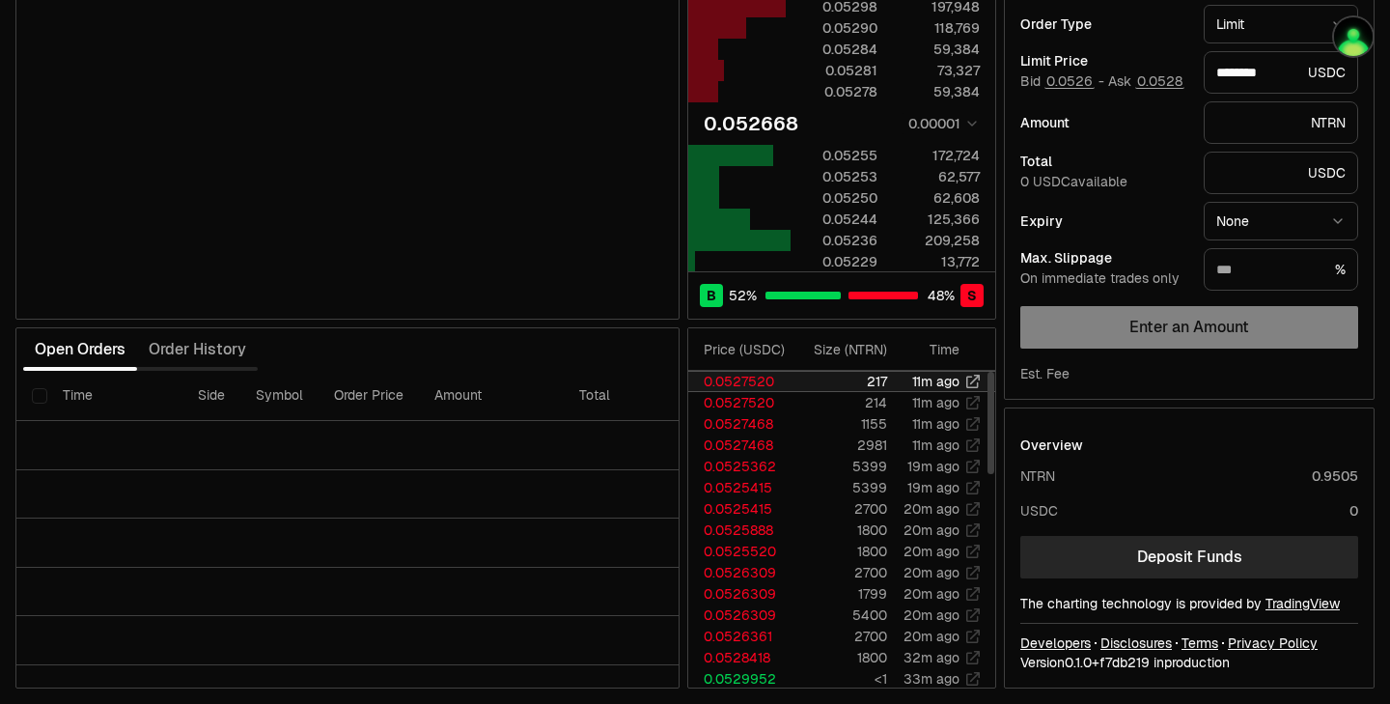
scroll to position [0, 0]
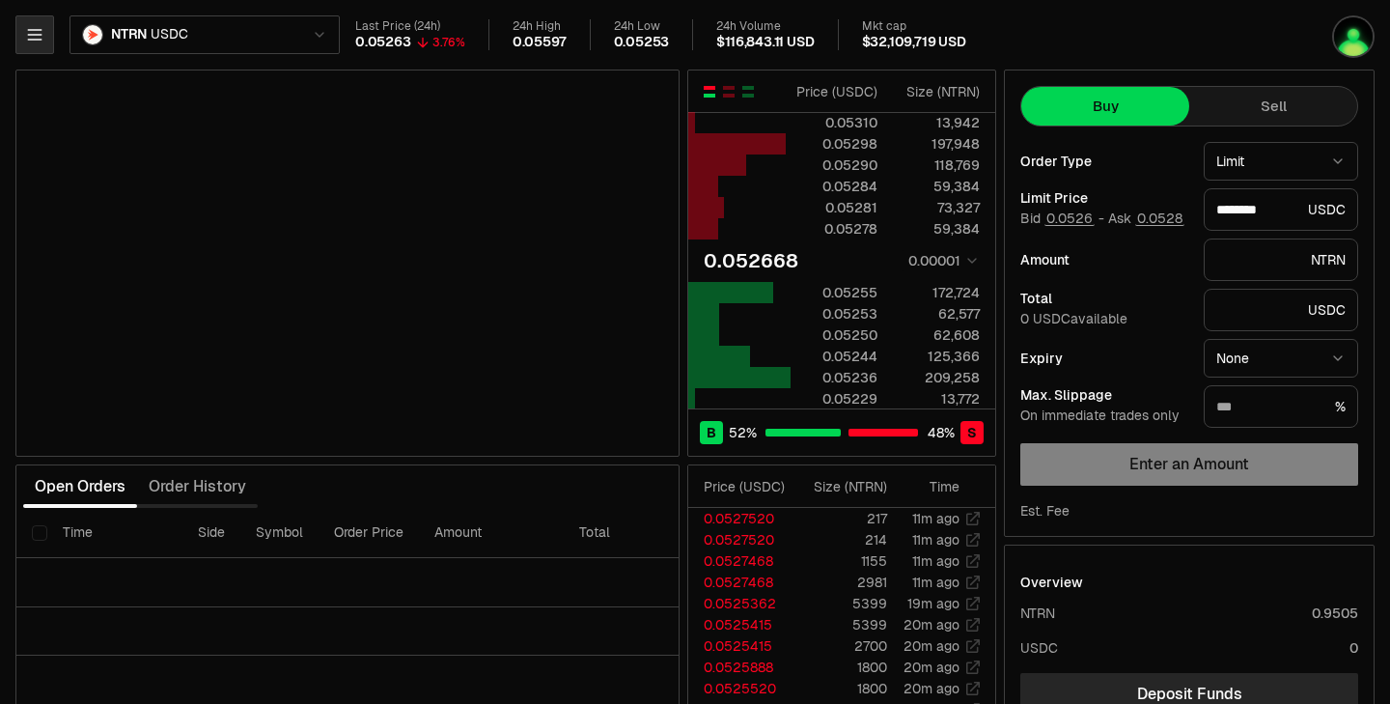
click at [35, 42] on icon "button" at bounding box center [34, 34] width 19 height 19
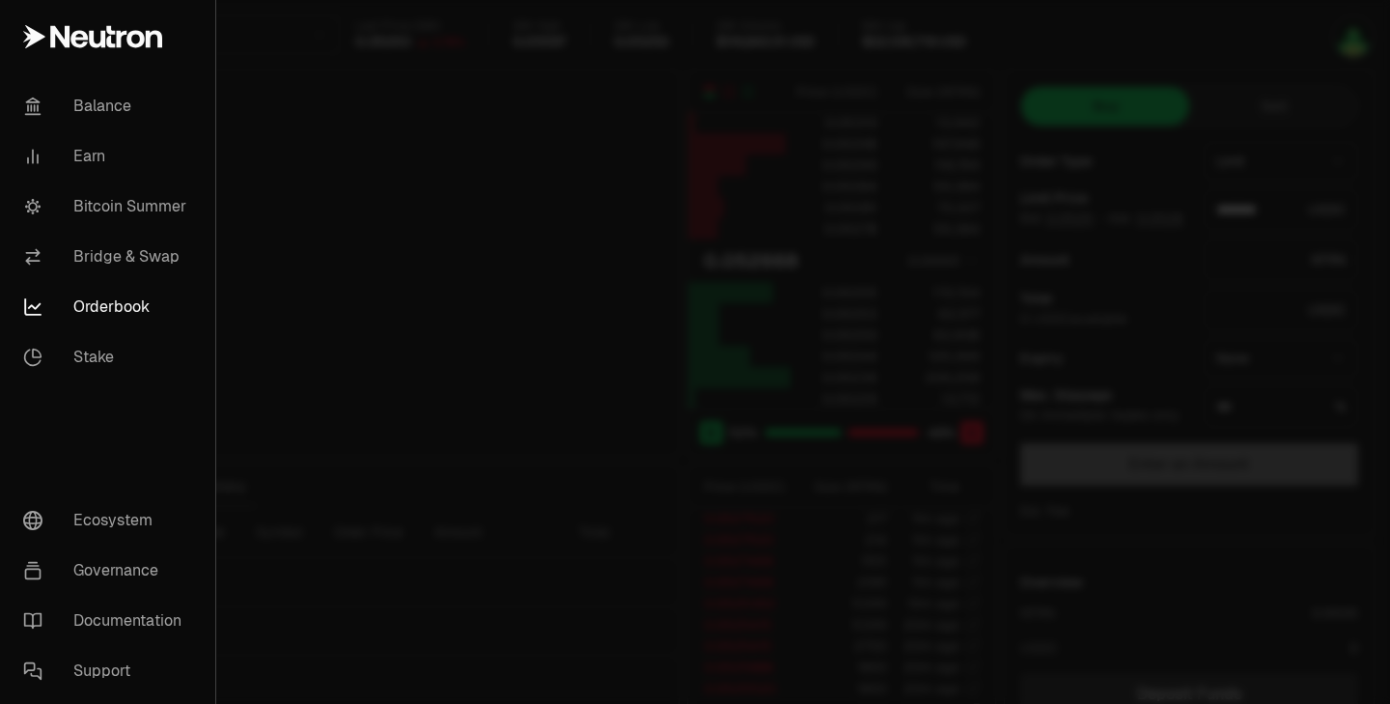
click at [35, 42] on icon at bounding box center [34, 36] width 22 height 23
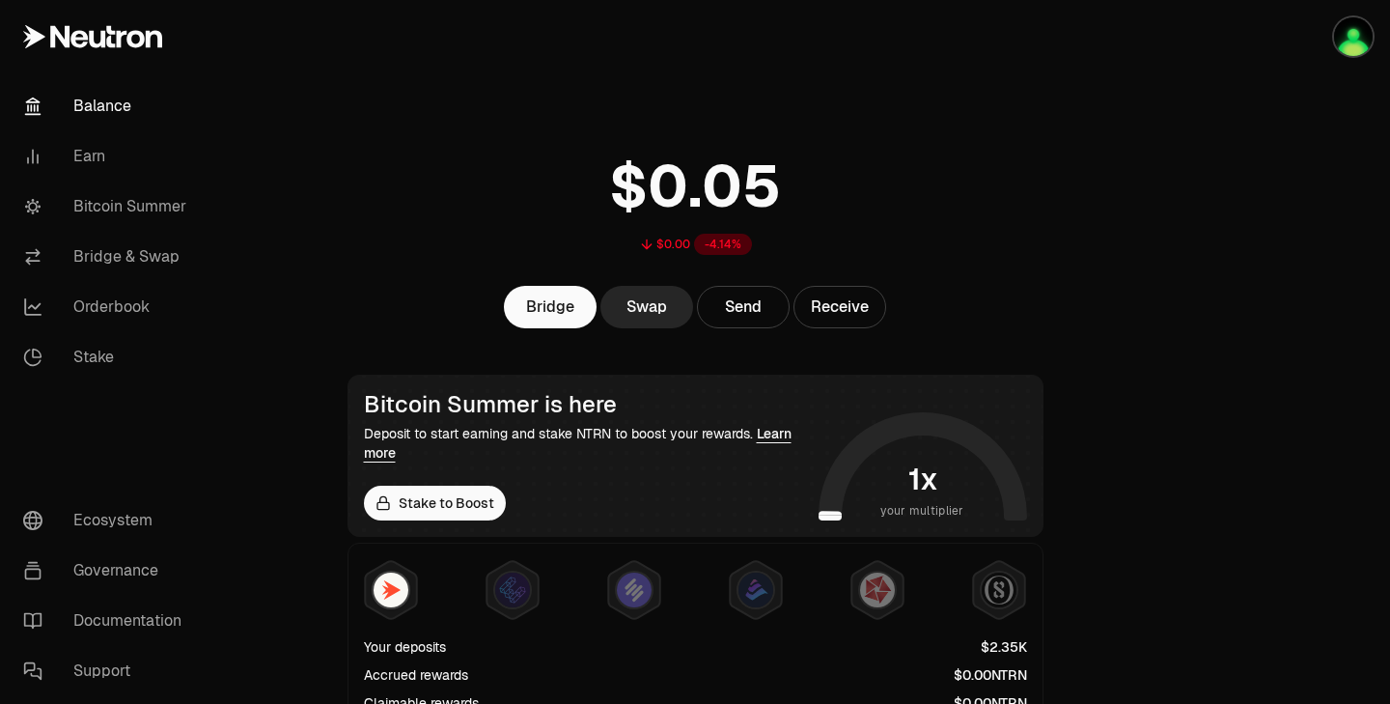
click at [301, 54] on main "$0.00 -4.14% Bridge Swap Send Receive Bitcoin Summer is here Deposit to start e…" at bounding box center [803, 626] width 1174 height 1252
click at [93, 157] on link "Earn" at bounding box center [108, 156] width 201 height 50
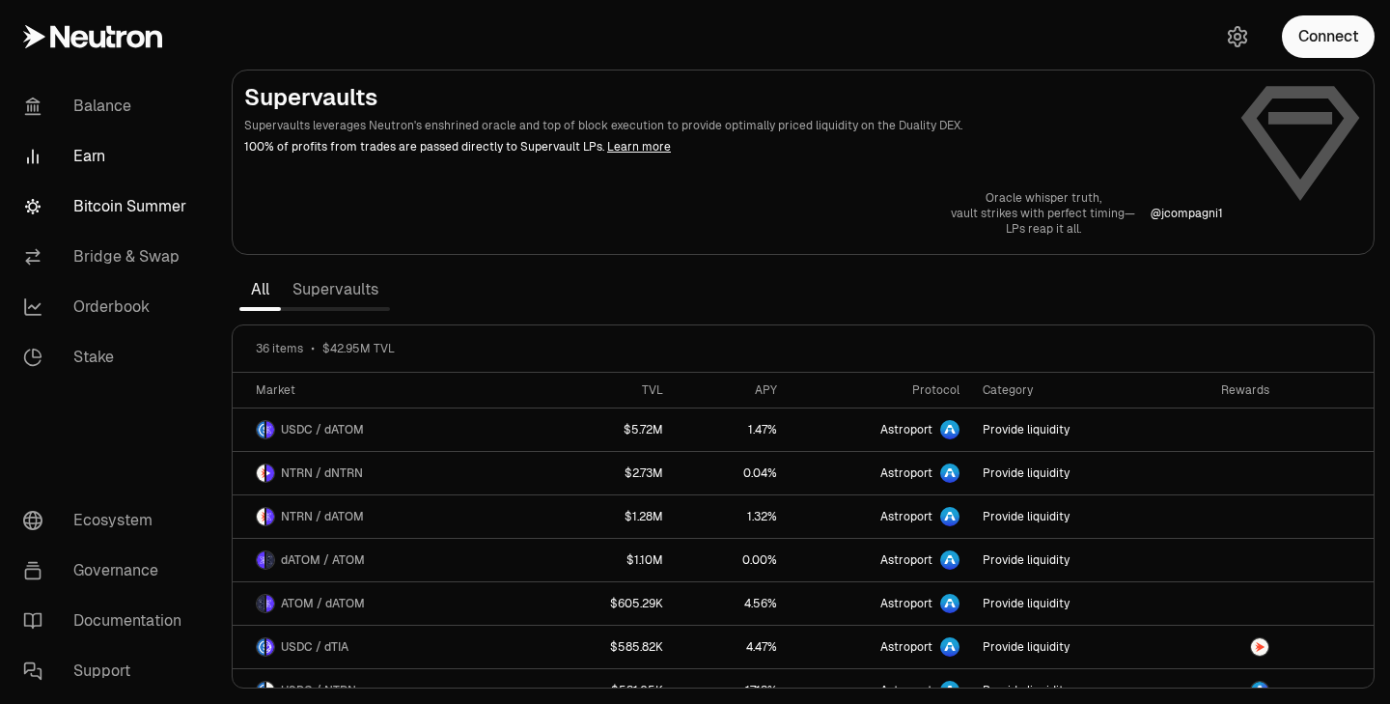
click at [131, 211] on link "Bitcoin Summer" at bounding box center [108, 206] width 201 height 50
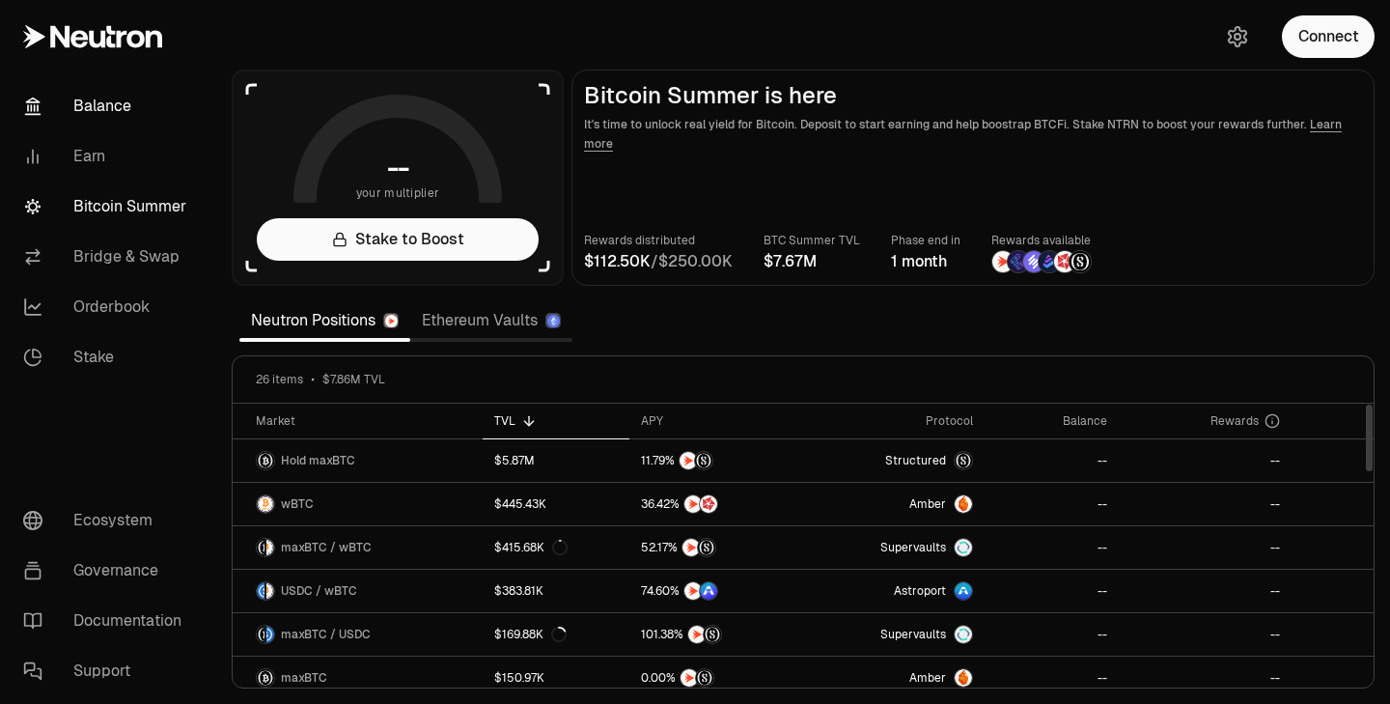
click at [152, 99] on link "Balance" at bounding box center [108, 106] width 201 height 50
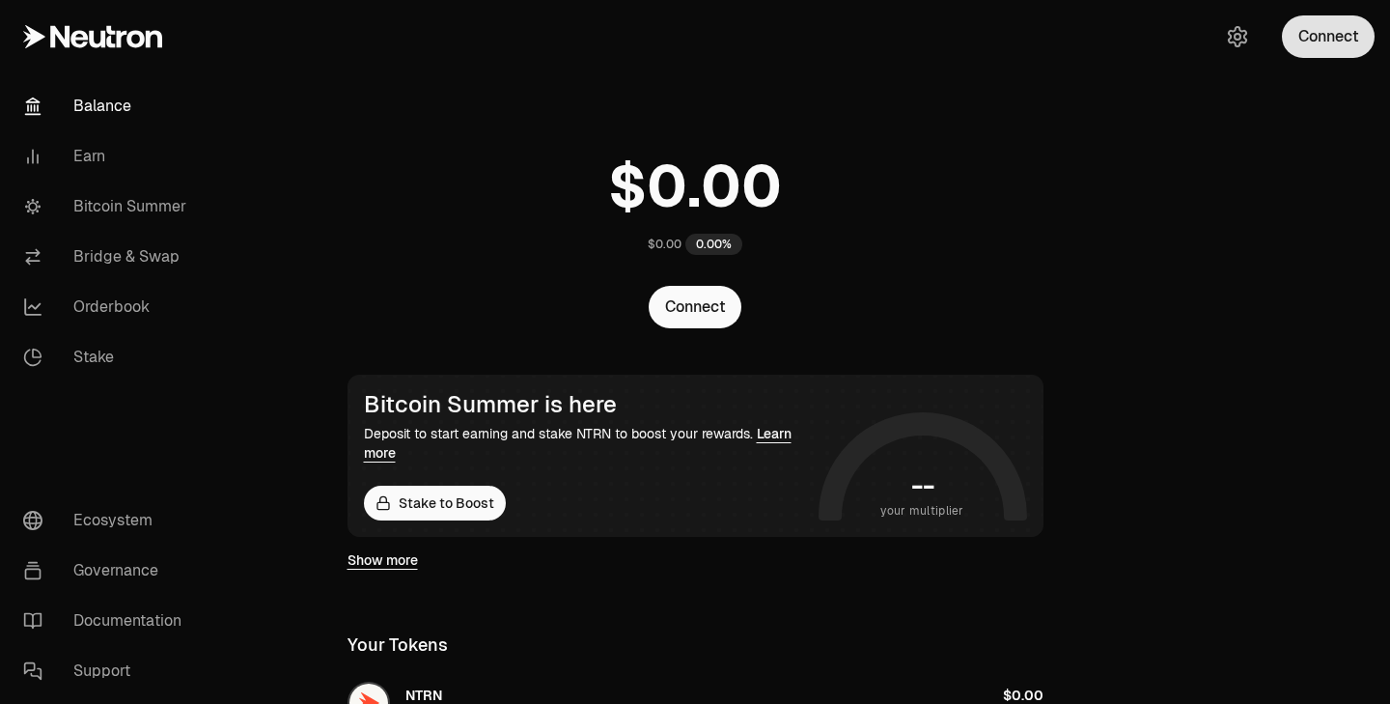
click at [1319, 29] on button "Connect" at bounding box center [1328, 36] width 93 height 42
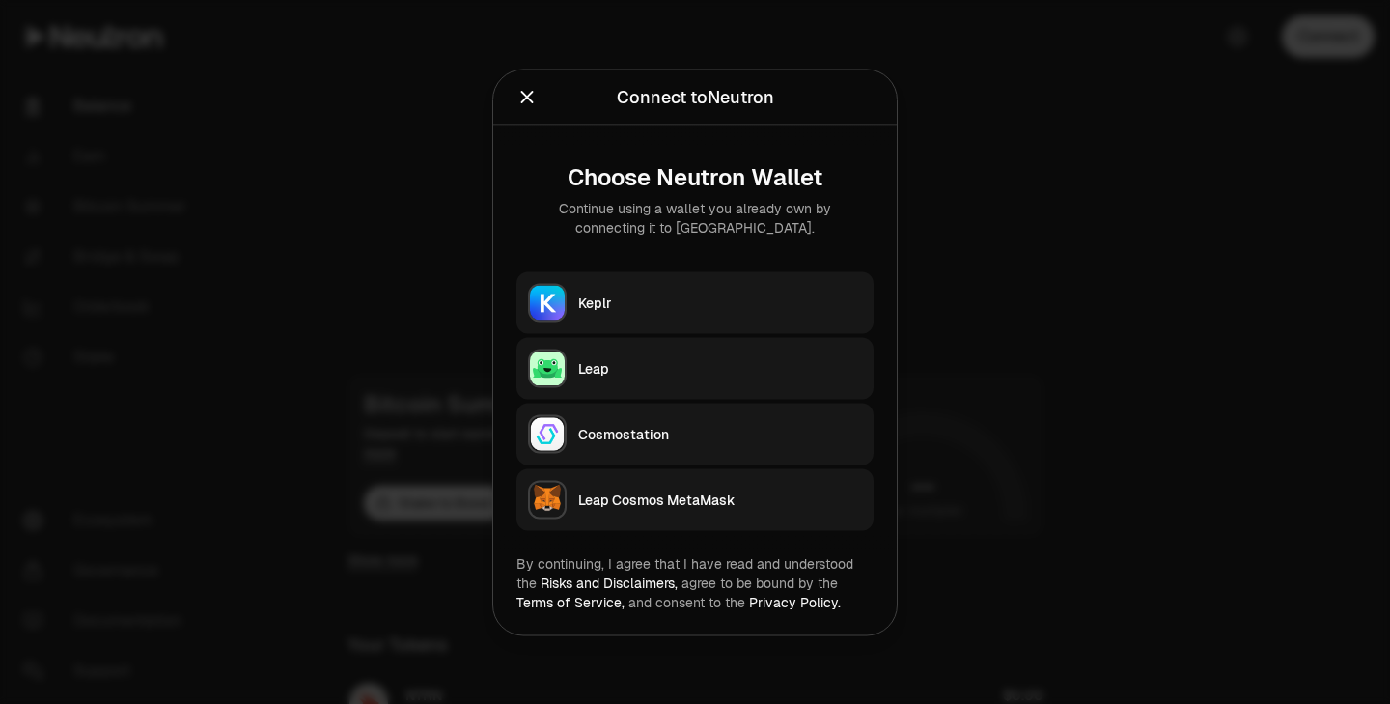
click at [610, 307] on div "Keplr" at bounding box center [720, 301] width 284 height 19
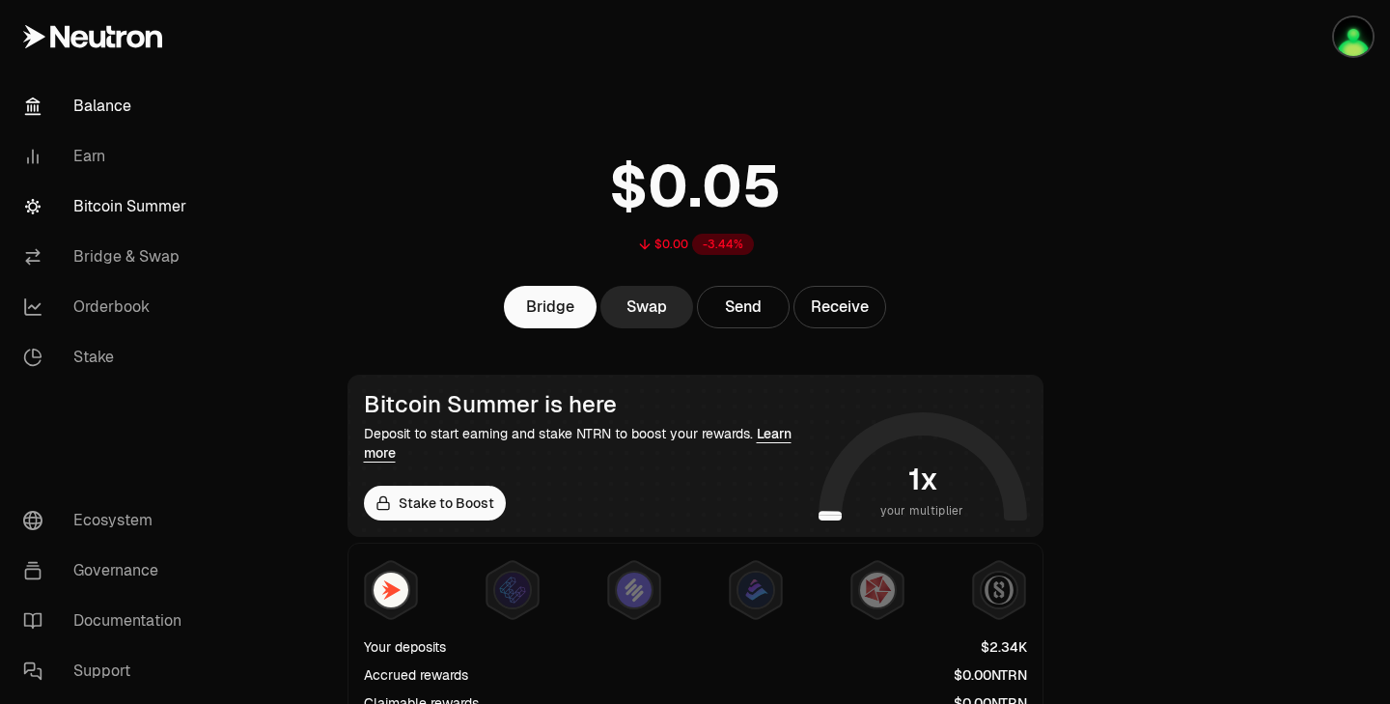
click at [100, 190] on link "Bitcoin Summer" at bounding box center [108, 206] width 201 height 50
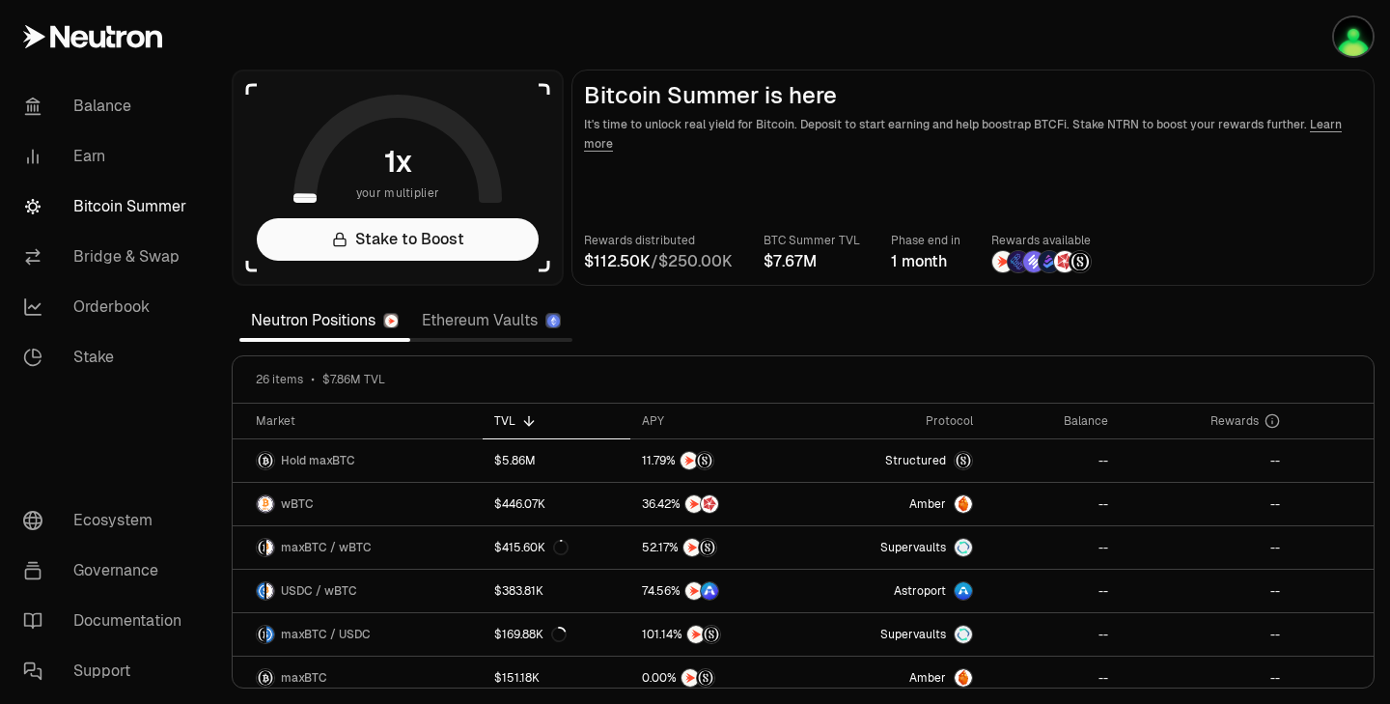
click at [471, 331] on link "Ethereum Vaults" at bounding box center [491, 320] width 162 height 39
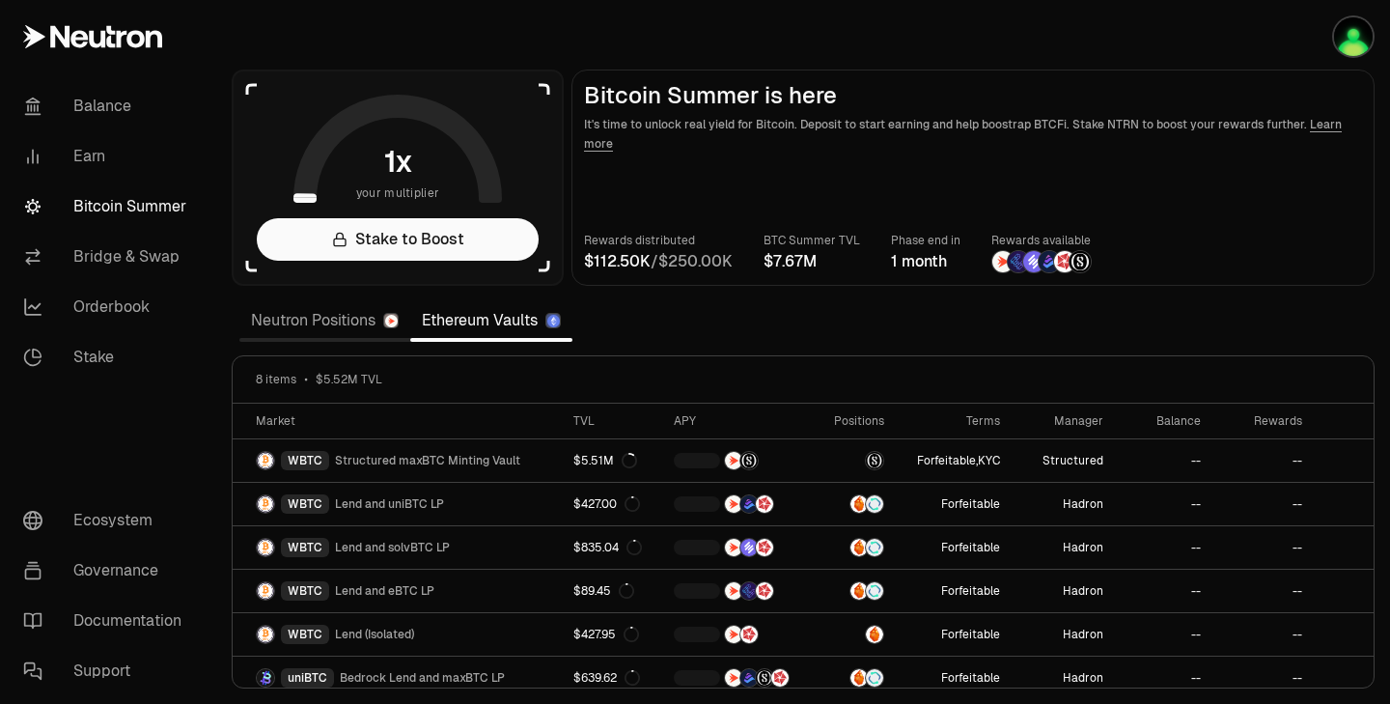
click at [344, 333] on link "Neutron Positions" at bounding box center [324, 320] width 171 height 39
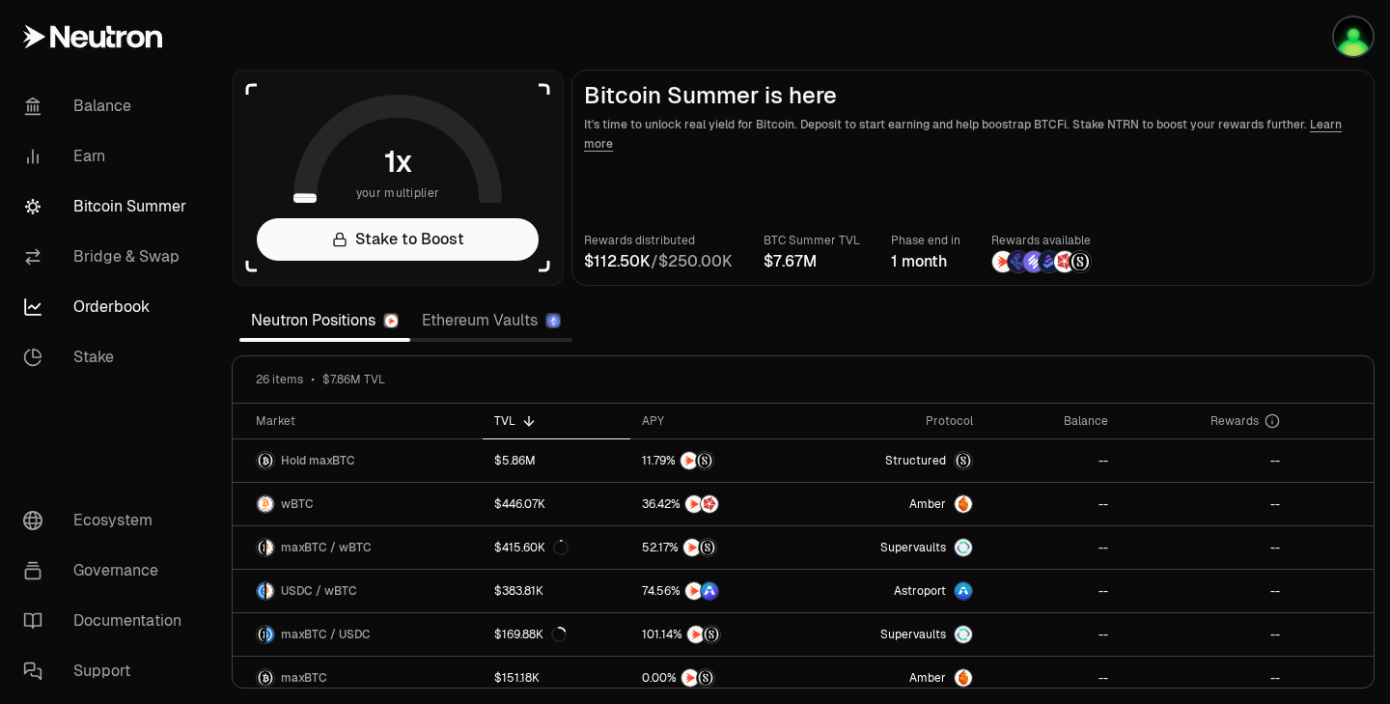
click at [110, 304] on link "Orderbook" at bounding box center [108, 307] width 201 height 50
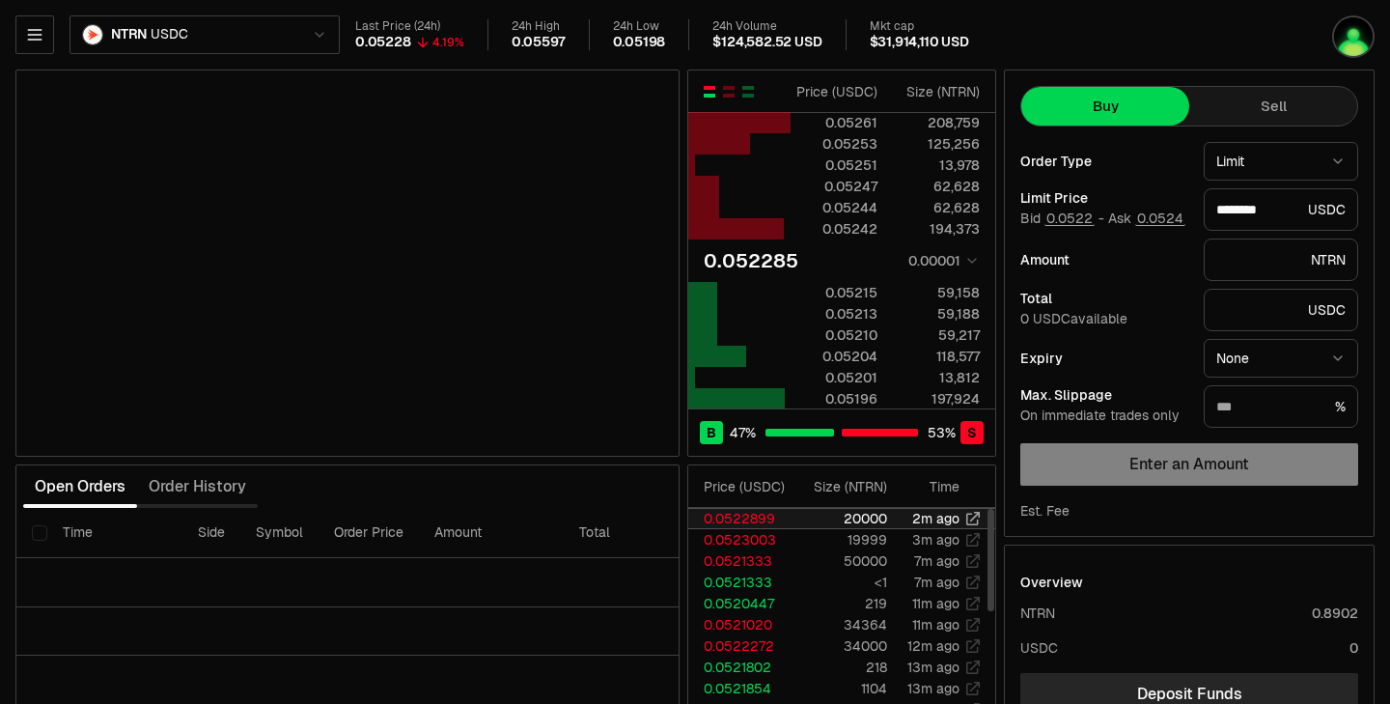
type input "********"
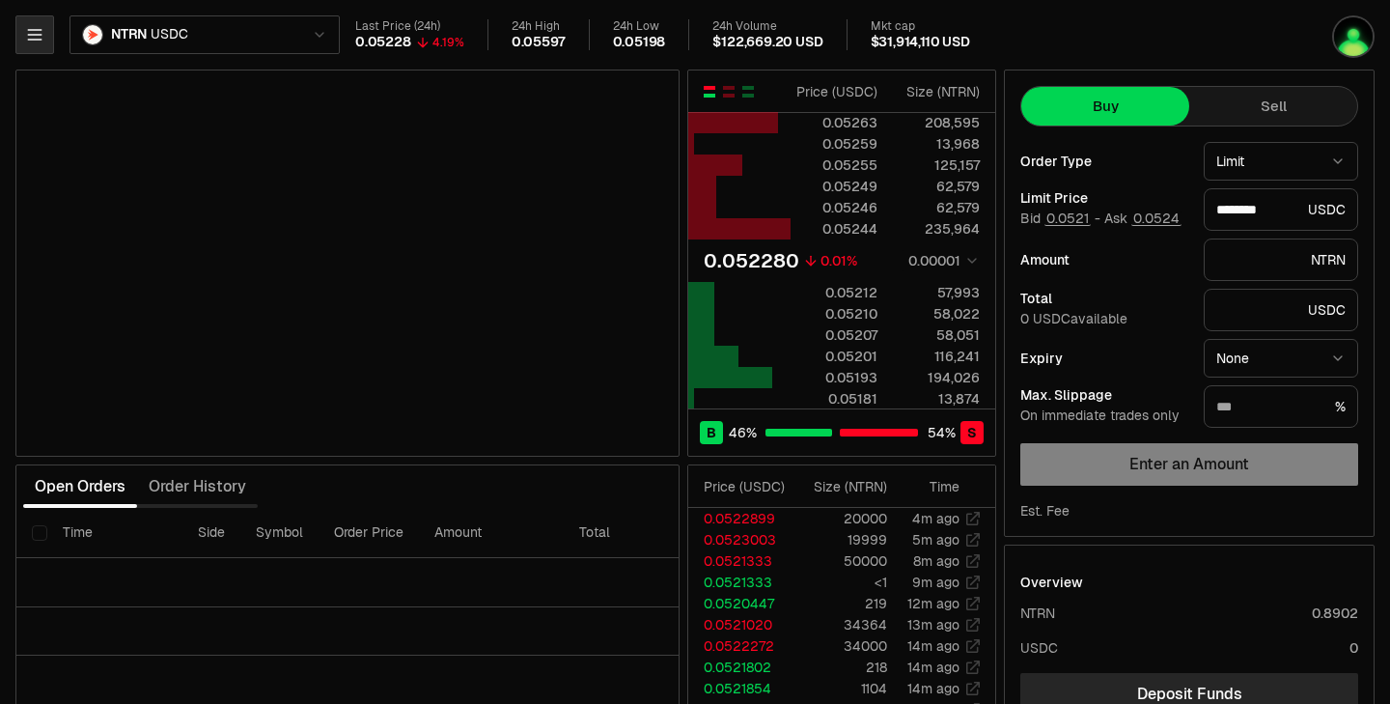
click at [27, 28] on icon "button" at bounding box center [34, 34] width 19 height 19
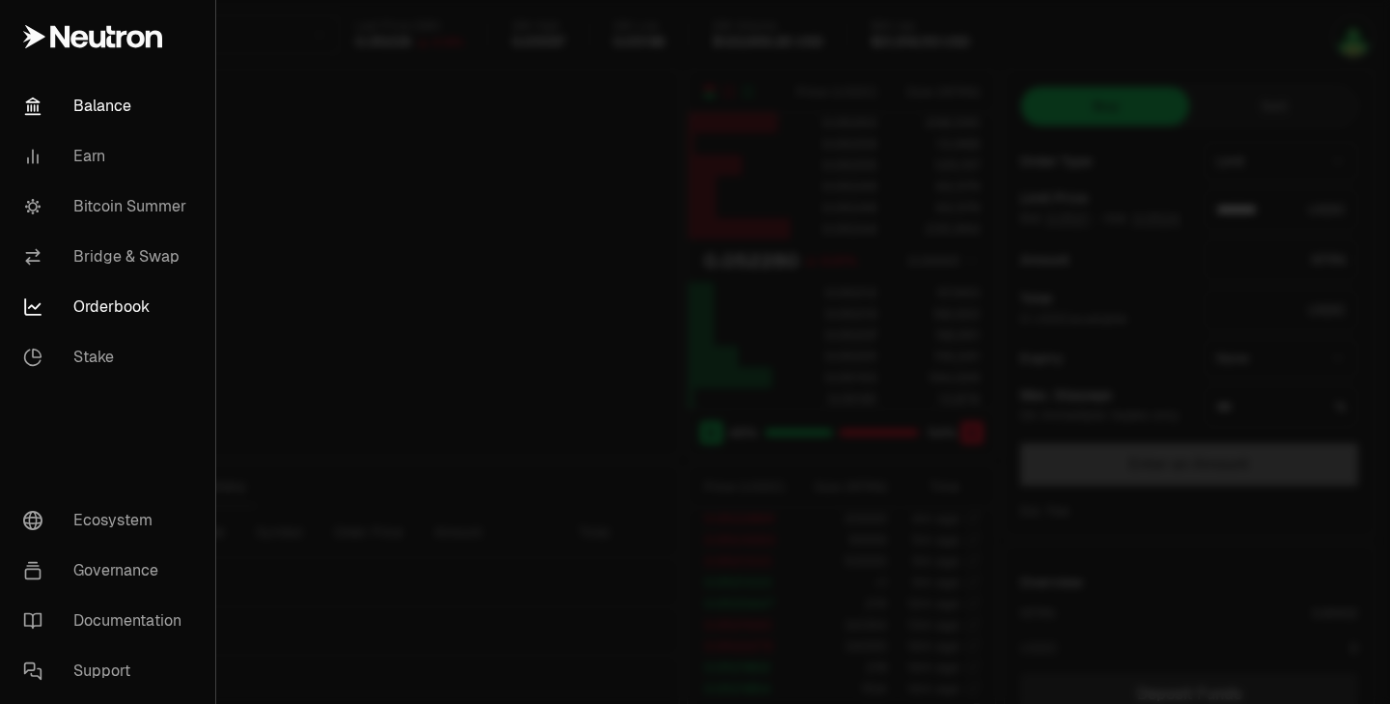
click at [99, 113] on link "Balance" at bounding box center [108, 106] width 200 height 50
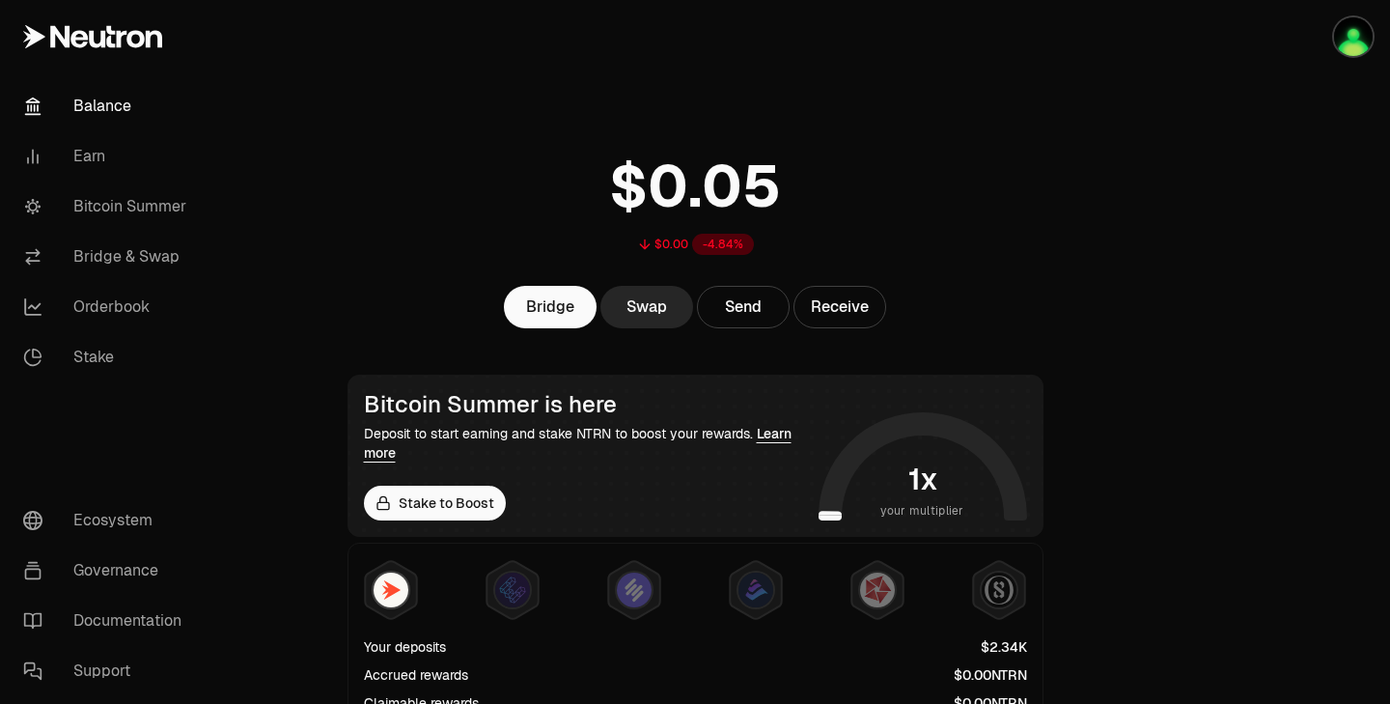
click at [821, 159] on div "$0.00 -4.84%" at bounding box center [695, 199] width 742 height 151
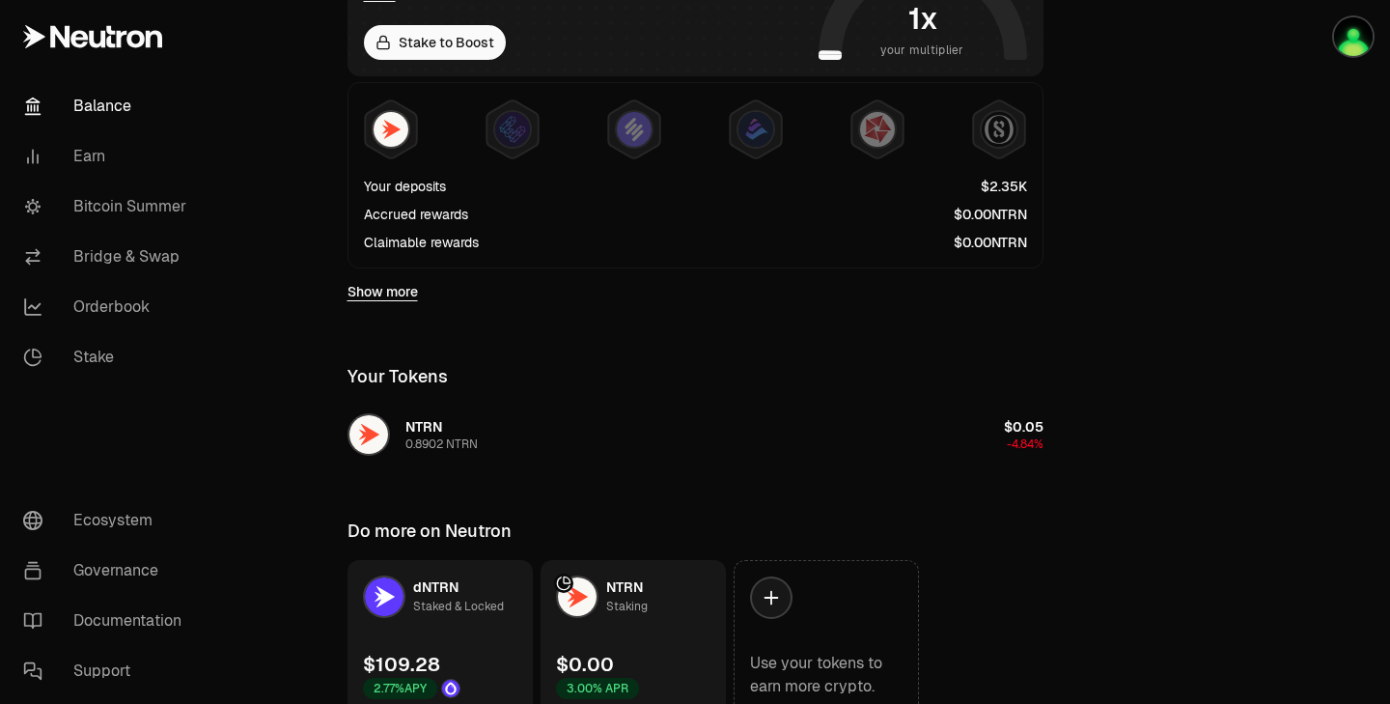
scroll to position [548, 0]
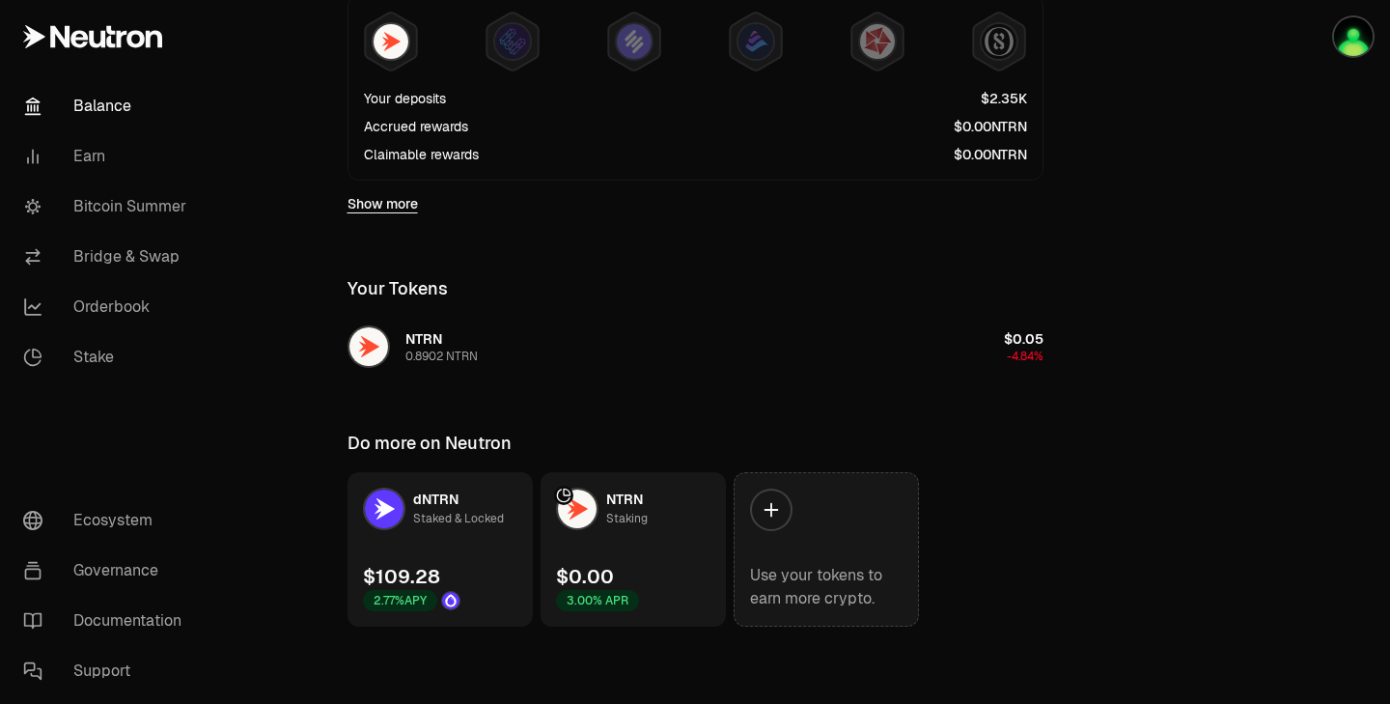
click at [803, 524] on link "Use your tokens to earn more crypto." at bounding box center [826, 549] width 185 height 154
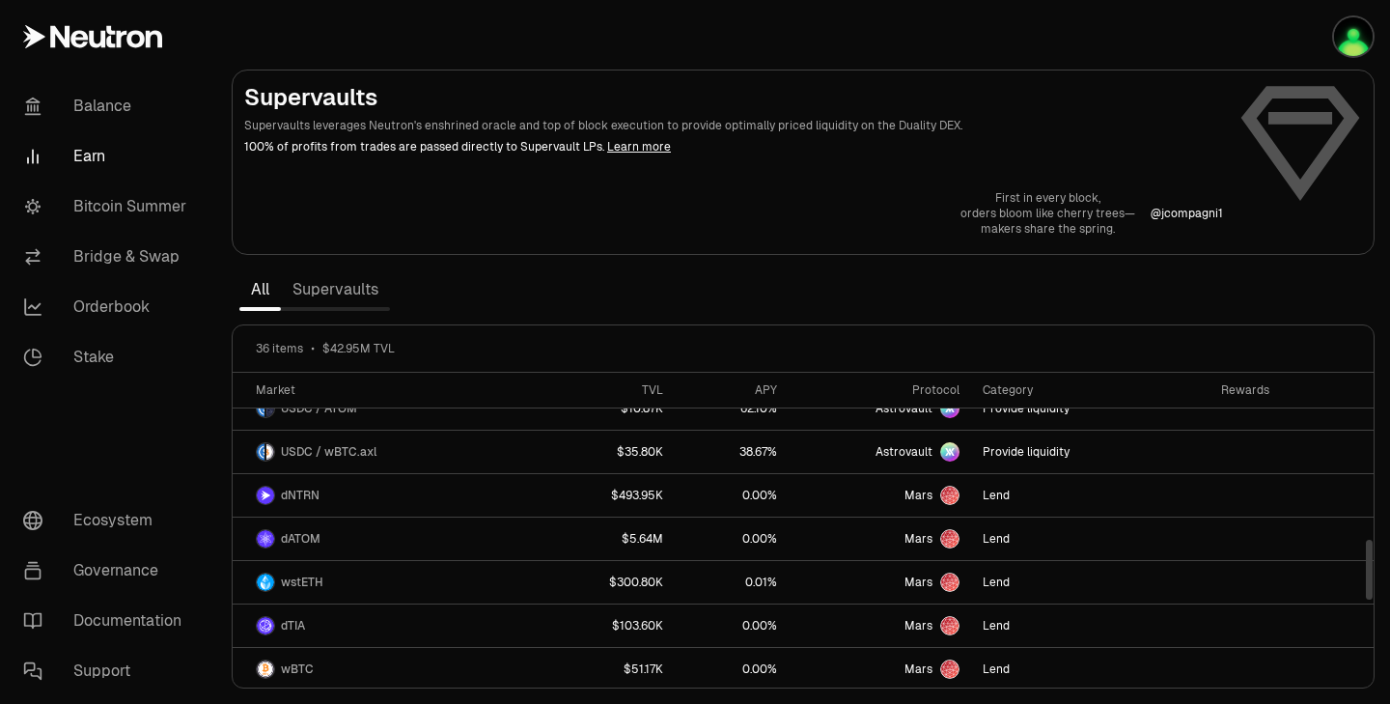
scroll to position [845, 0]
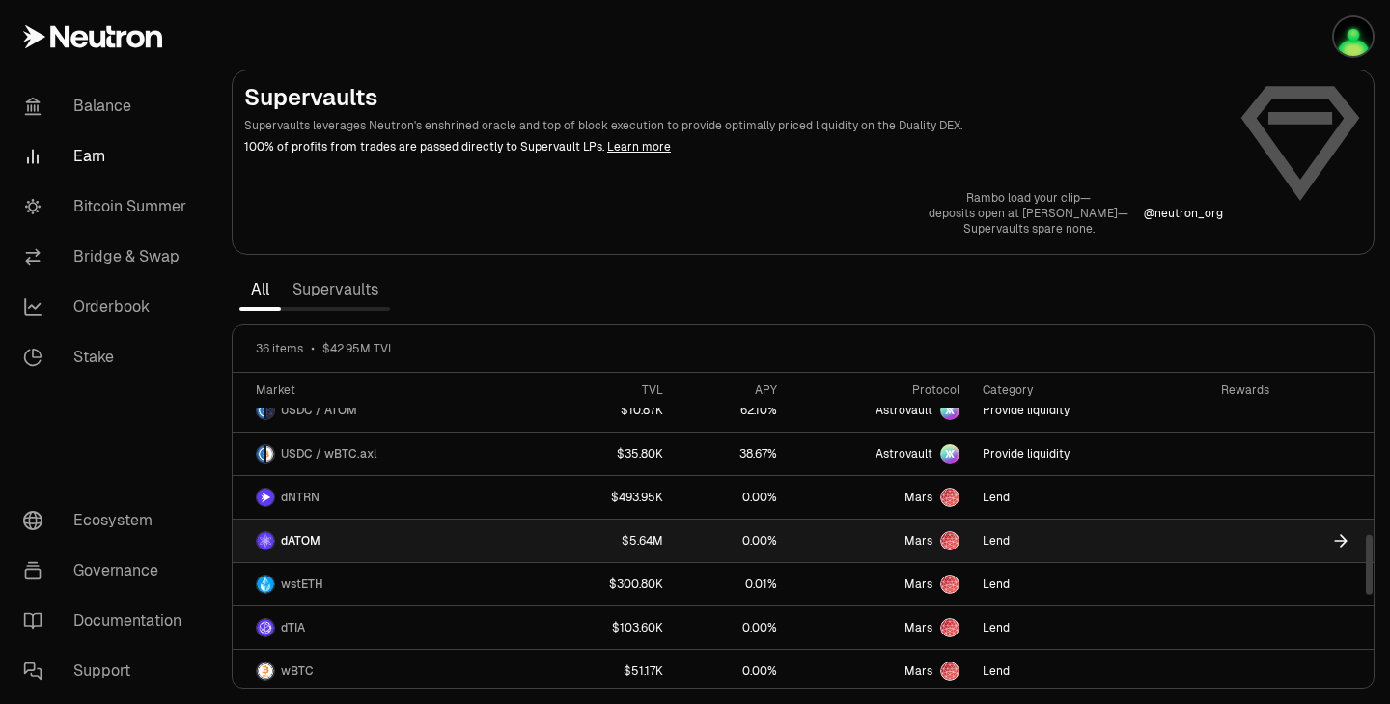
click at [519, 541] on link "dATOM" at bounding box center [388, 540] width 310 height 42
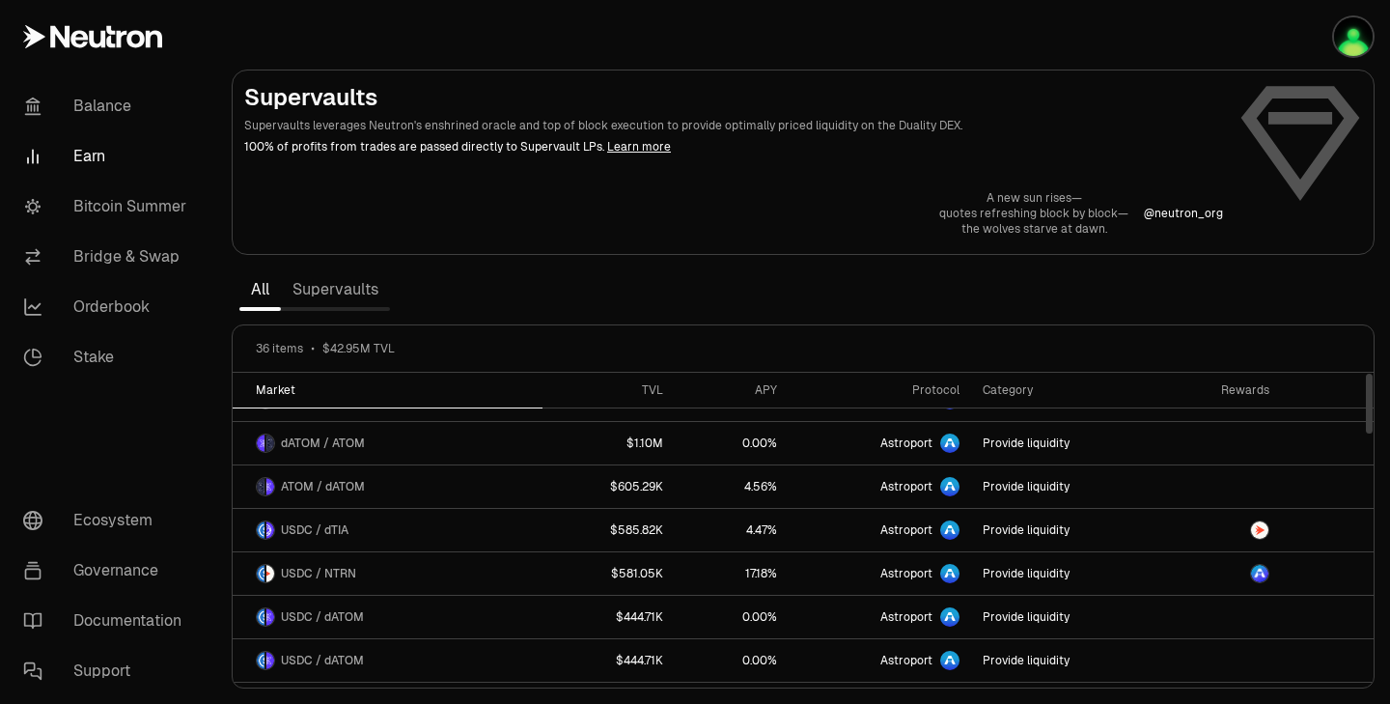
scroll to position [0, 0]
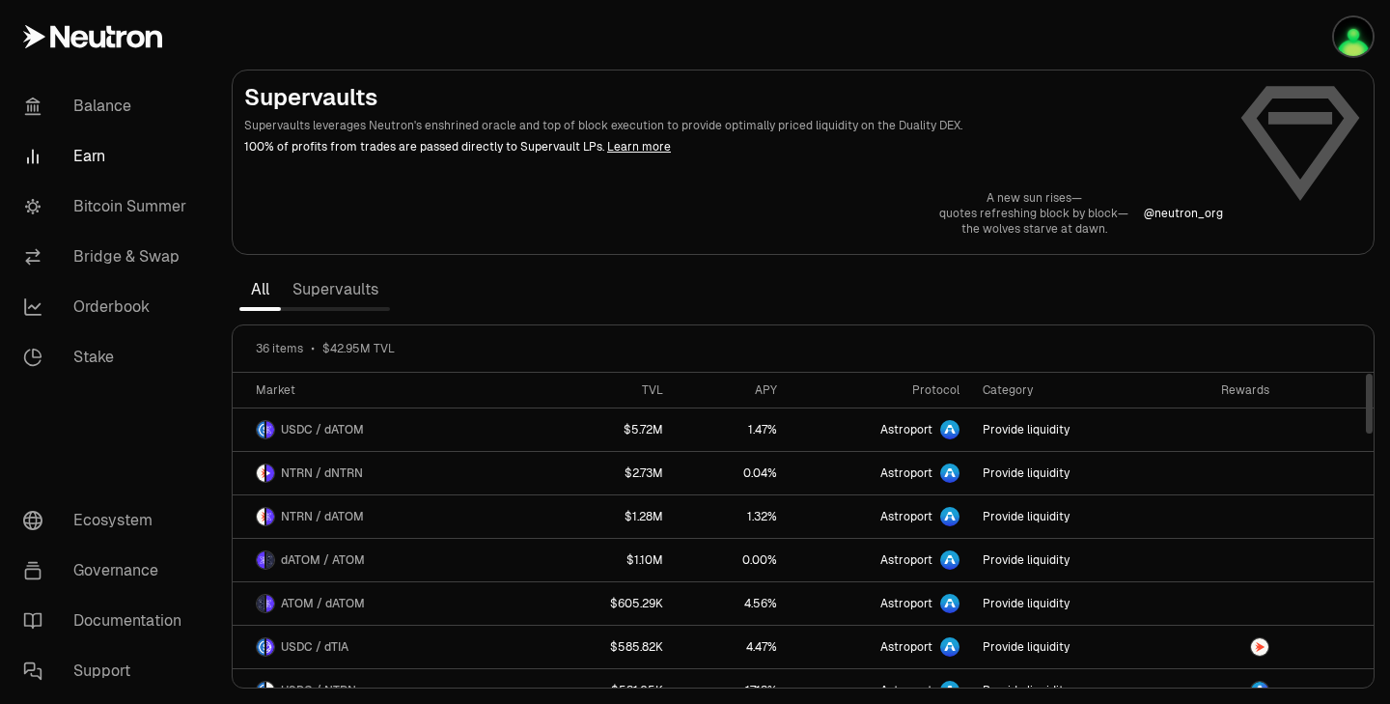
click at [353, 292] on link "Supervaults" at bounding box center [335, 289] width 109 height 39
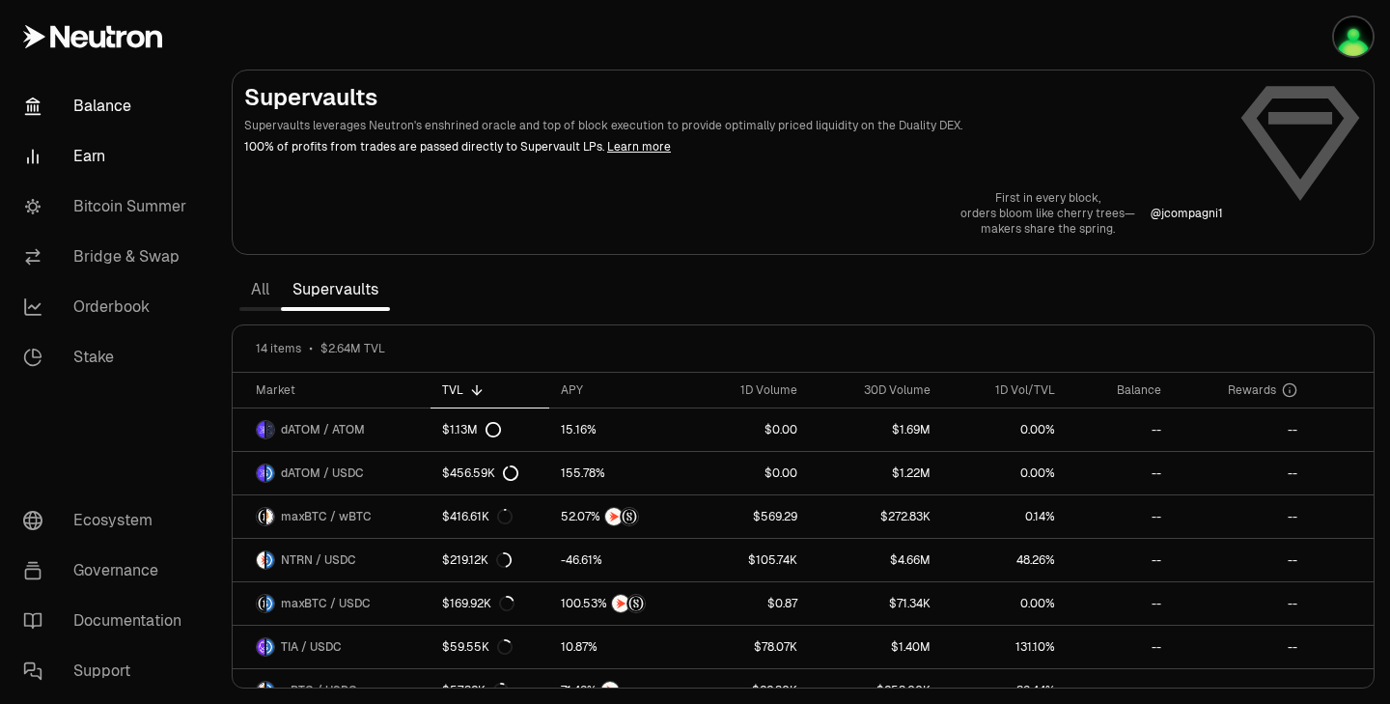
click at [68, 103] on link "Balance" at bounding box center [108, 106] width 201 height 50
